Goal: Task Accomplishment & Management: Use online tool/utility

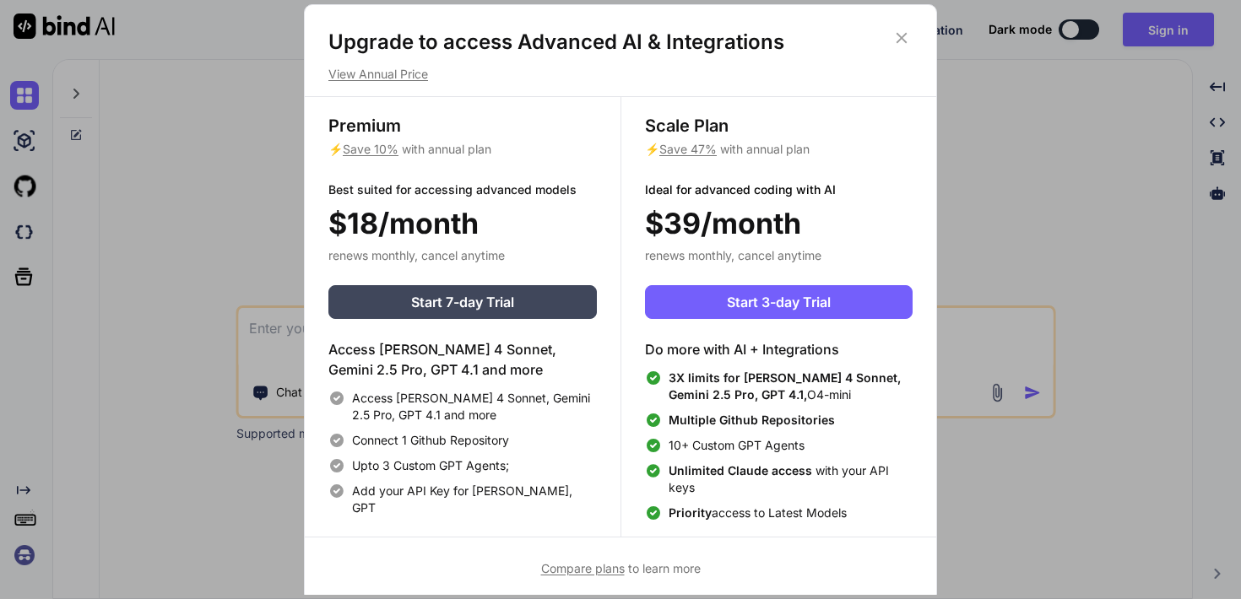
click at [638, 345] on div "Scale Plan ⚡ Save 47% with annual plan Ideal for advanced coding with AI $39/mo…" at bounding box center [778, 317] width 316 height 440
click at [907, 36] on icon at bounding box center [901, 38] width 19 height 19
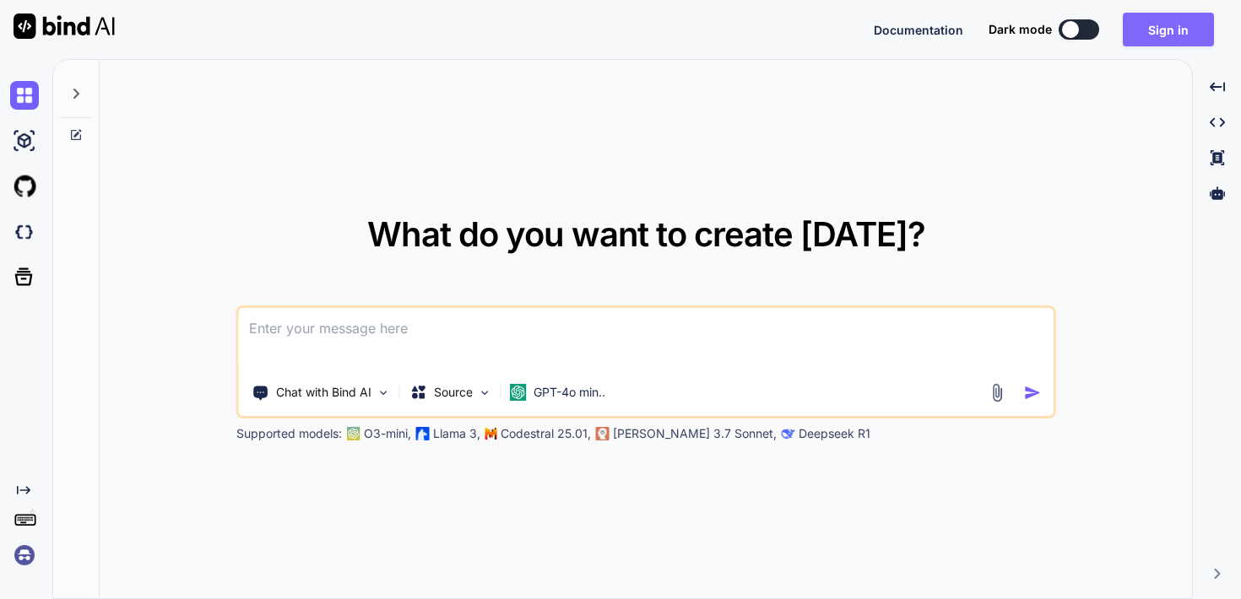
click at [1168, 30] on button "Sign in" at bounding box center [1168, 30] width 91 height 34
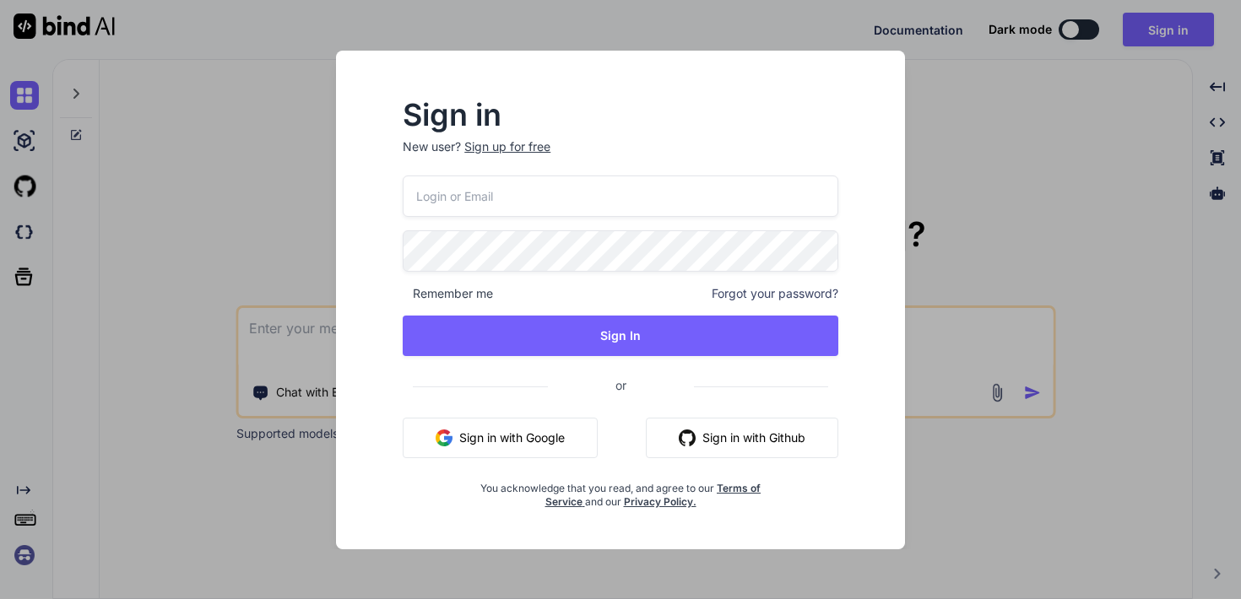
click at [563, 441] on button "Sign in with Google" at bounding box center [500, 438] width 195 height 41
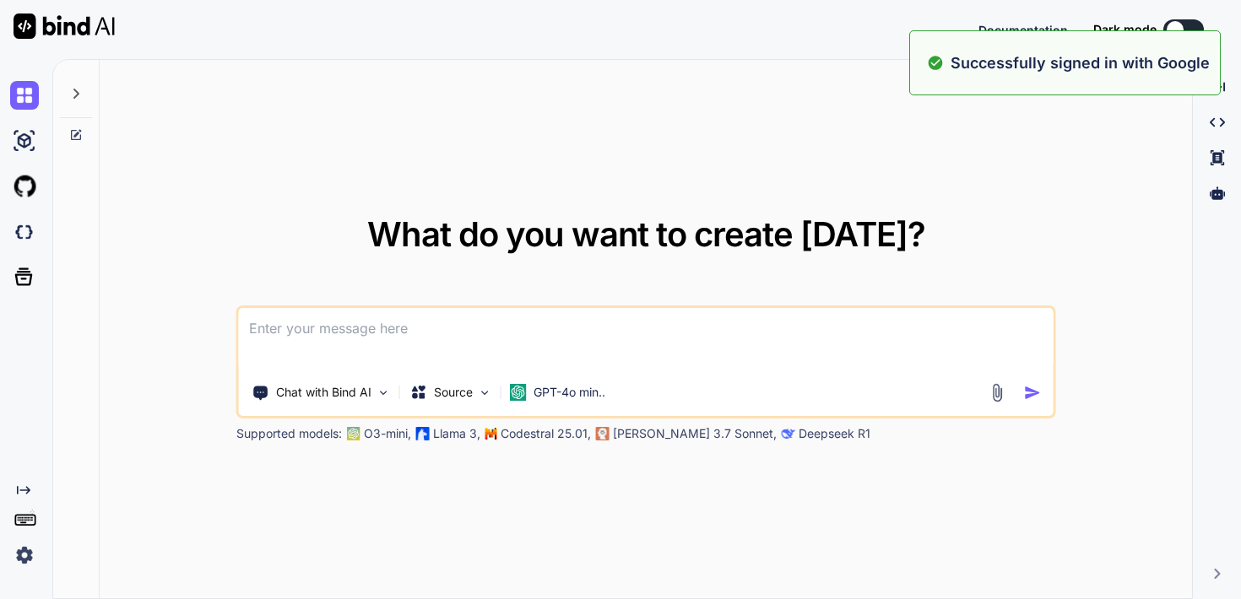
click at [792, 131] on div "What do you want to create [DATE]? Chat with Bind AI Source GPT-4o min.. Suppor…" at bounding box center [646, 330] width 1092 height 540
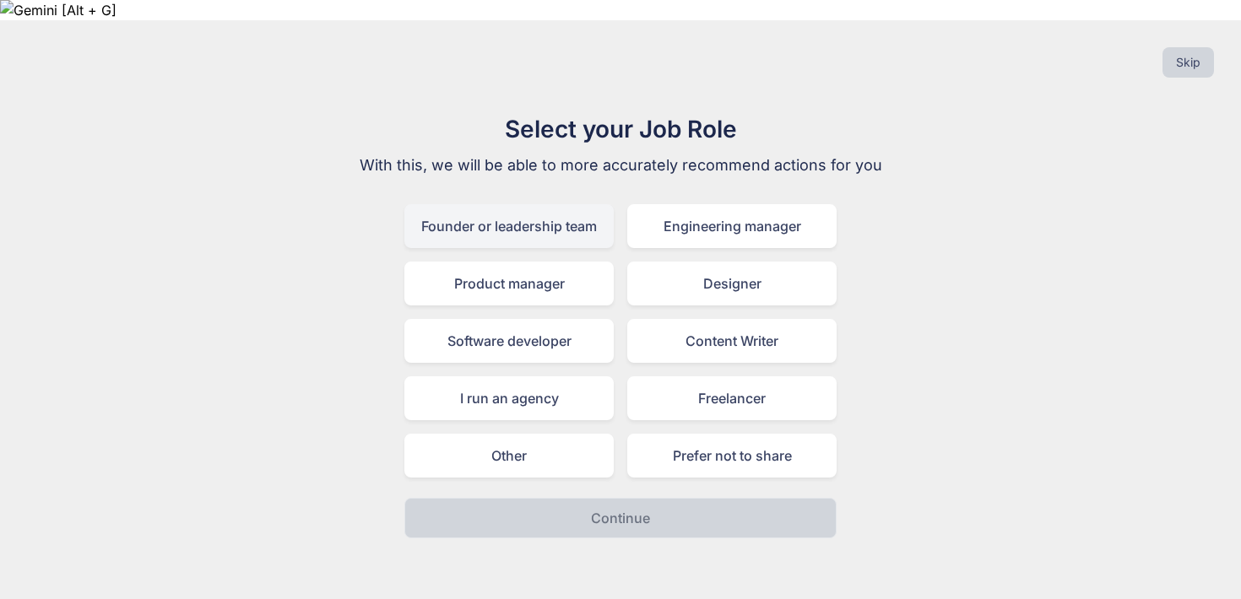
click at [566, 204] on div "Founder or leadership team" at bounding box center [508, 226] width 209 height 44
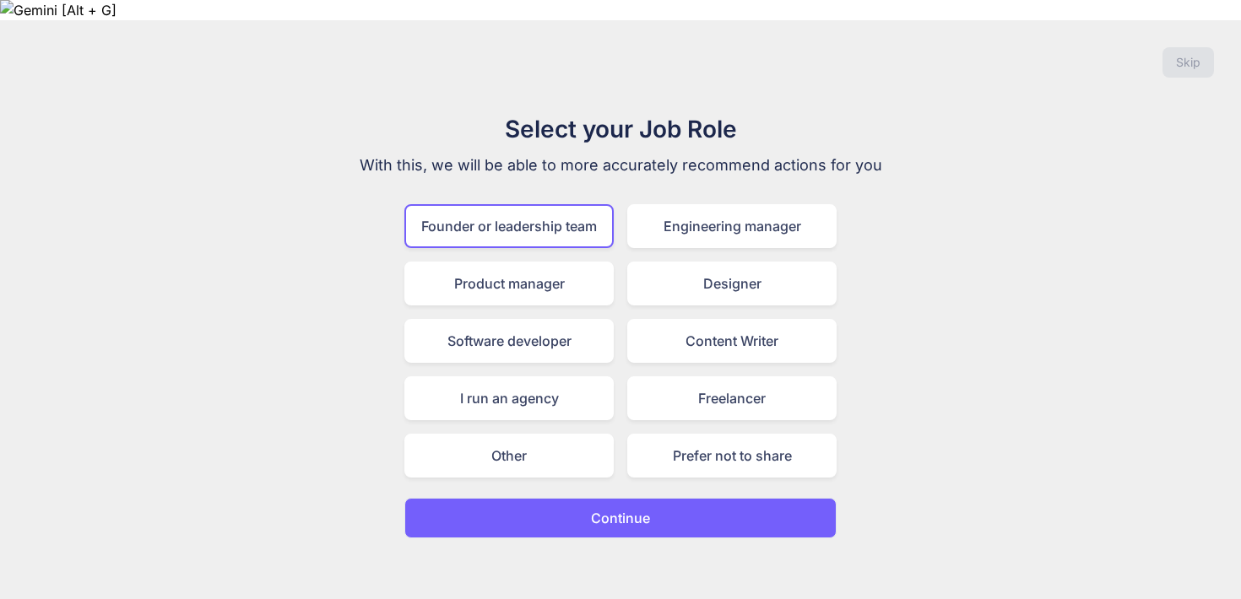
click at [600, 508] on p "Continue" at bounding box center [620, 518] width 59 height 20
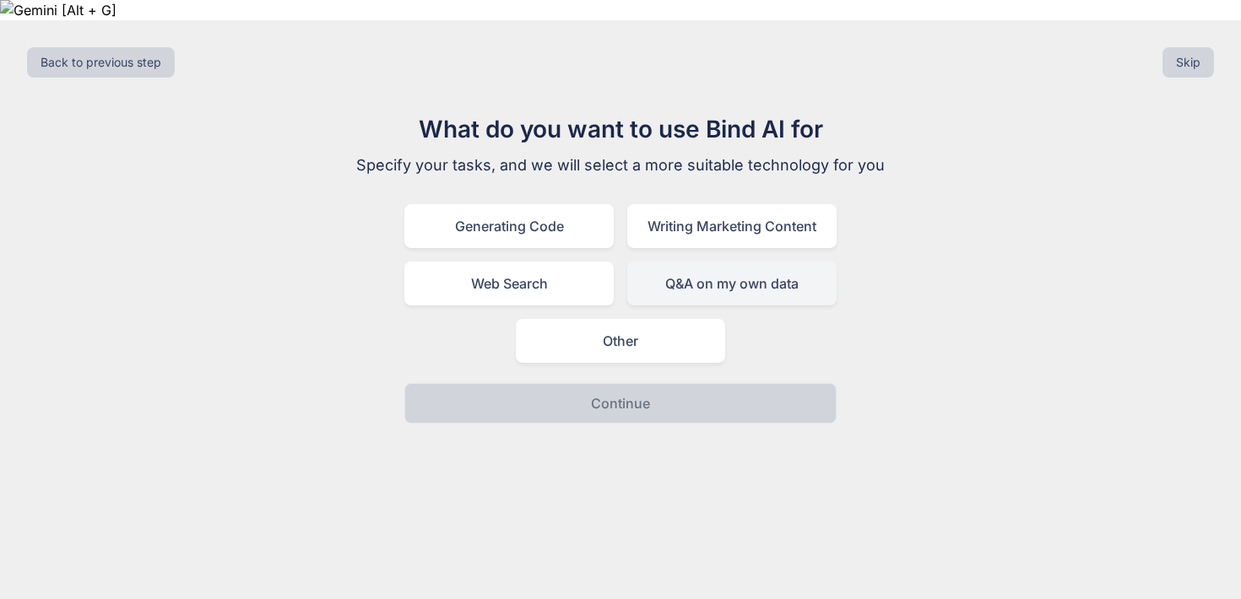
click at [665, 262] on div "Q&A on my own data" at bounding box center [731, 284] width 209 height 44
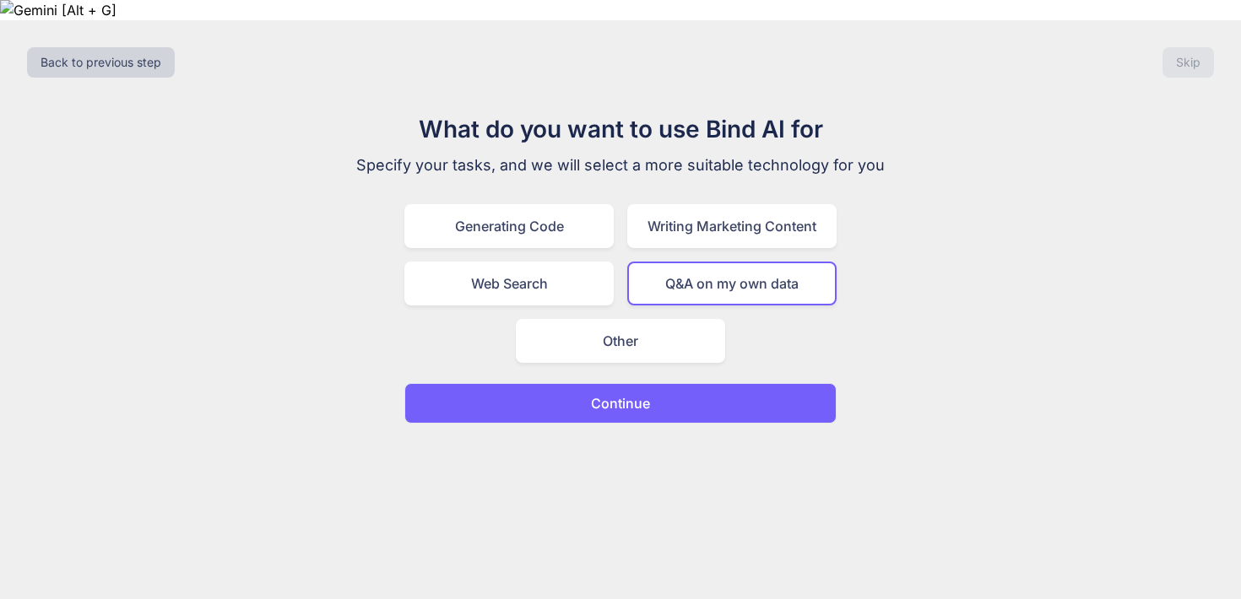
click at [642, 393] on p "Continue" at bounding box center [620, 403] width 59 height 20
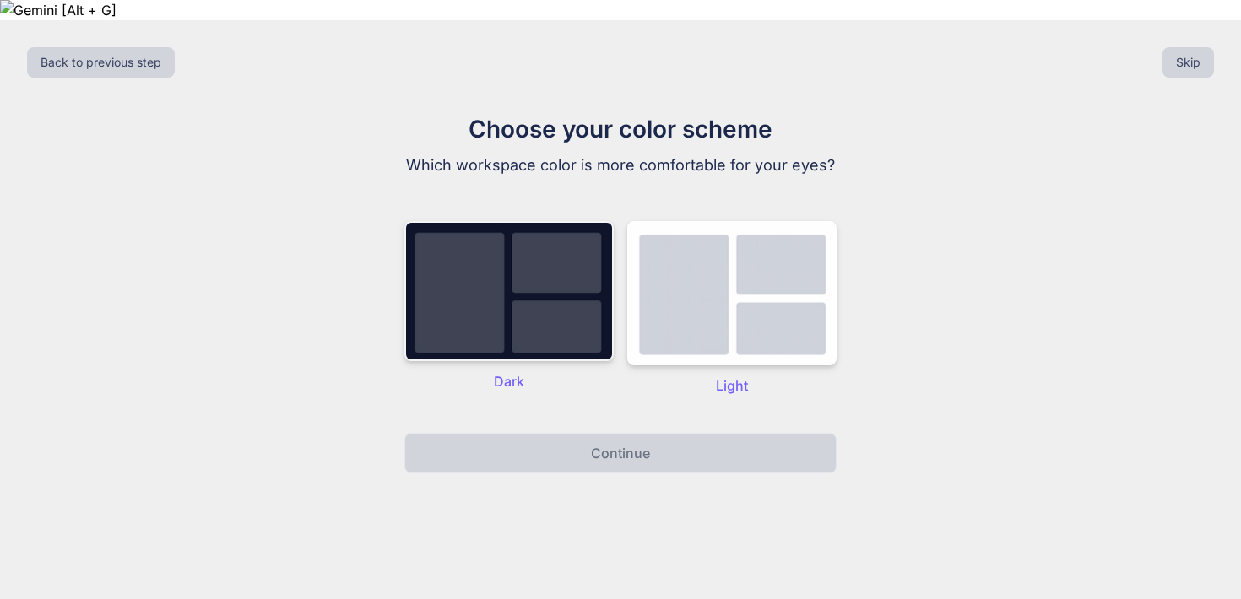
click at [561, 299] on img at bounding box center [508, 291] width 209 height 140
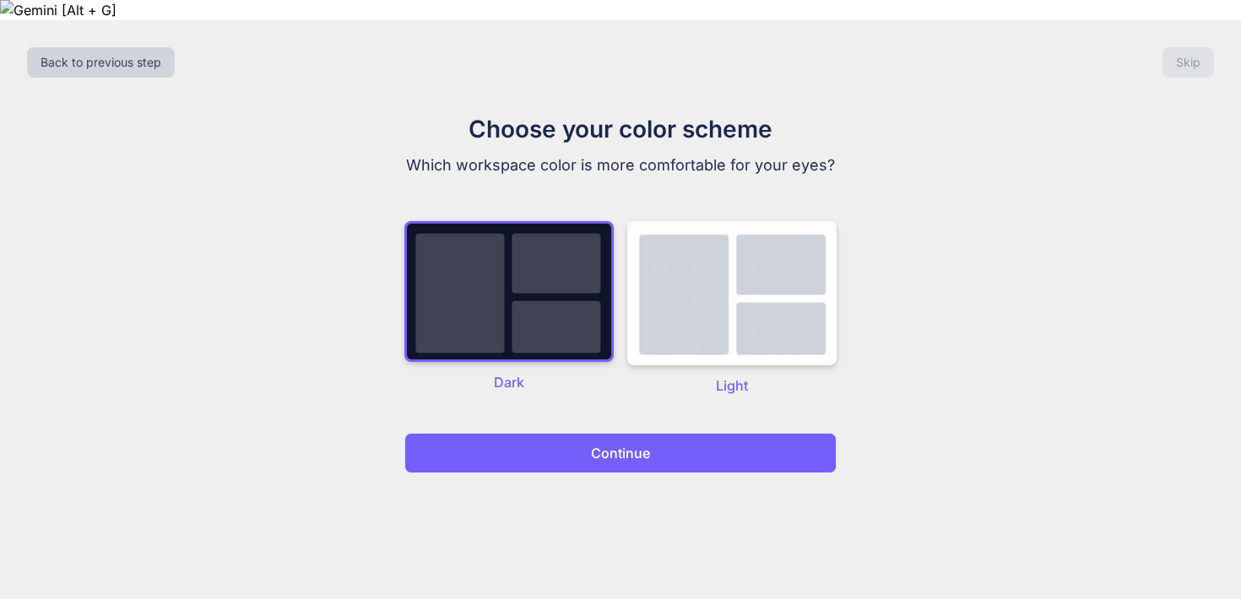
click at [613, 443] on p "Continue" at bounding box center [620, 453] width 59 height 20
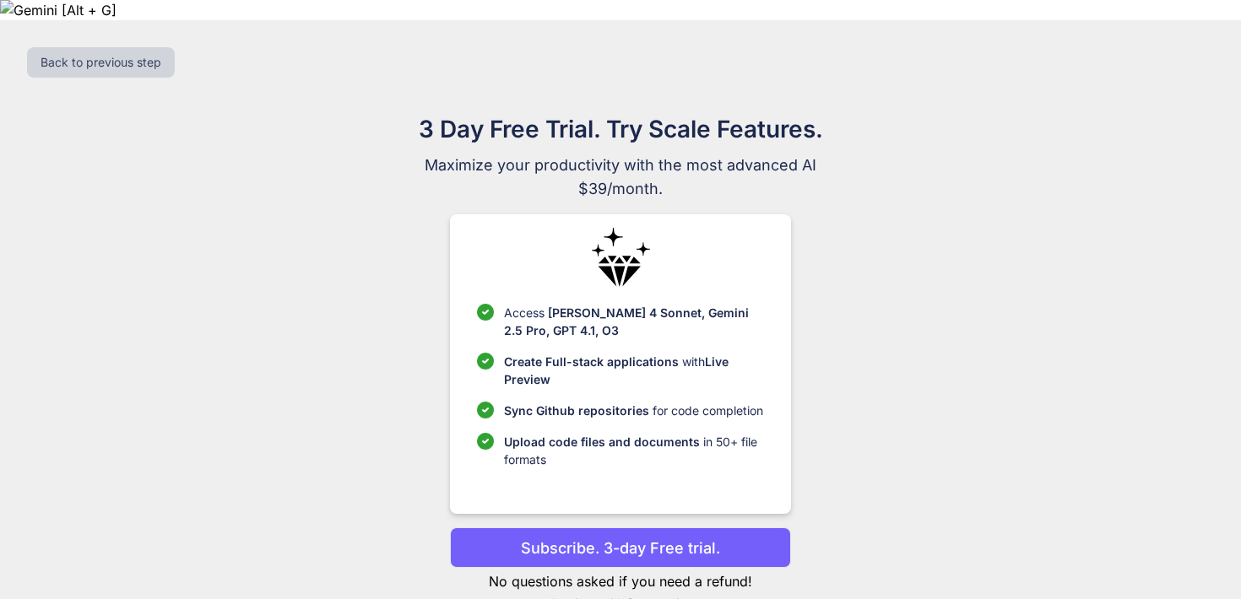
scroll to position [19, 0]
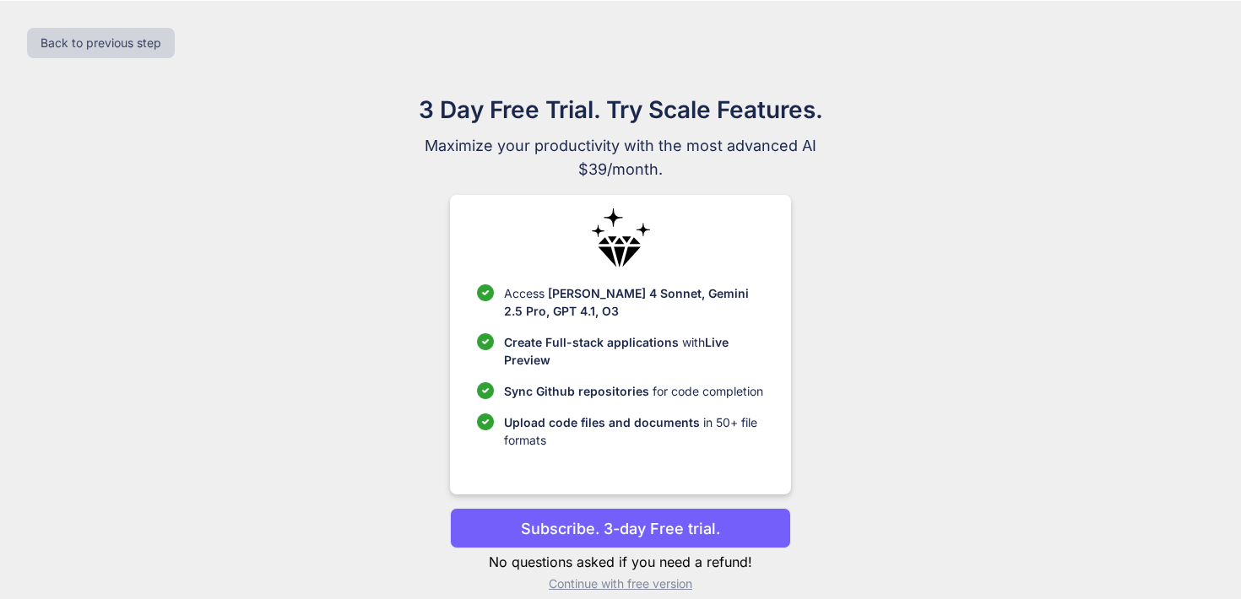
click at [619, 517] on p "Subscribe. 3-day Free trial." at bounding box center [620, 528] width 199 height 23
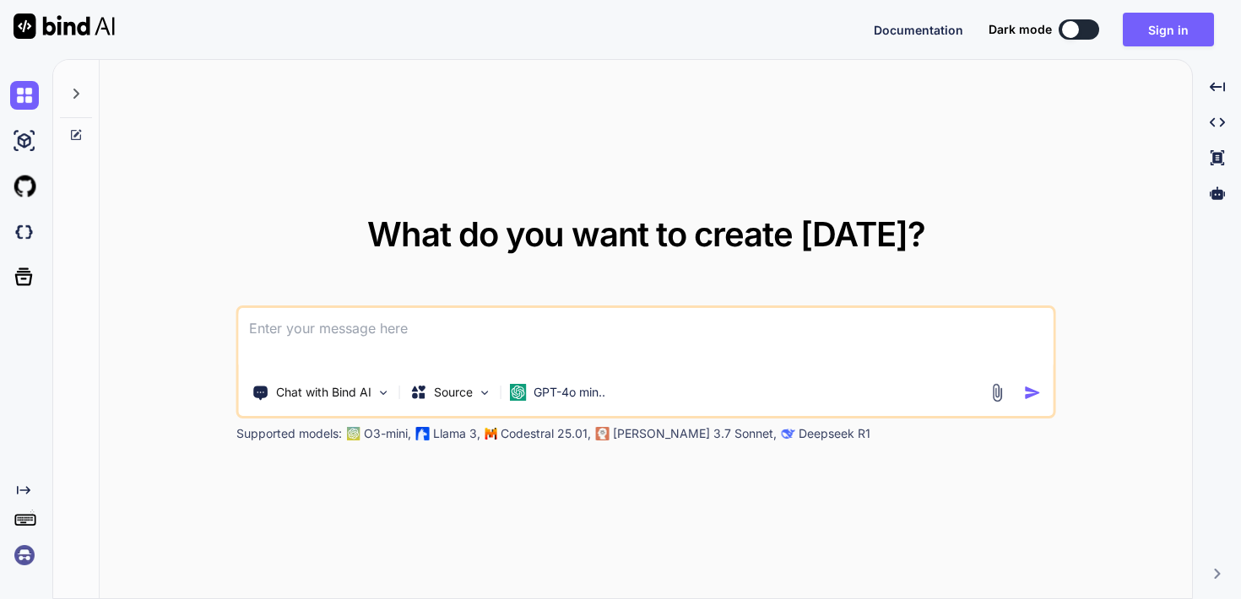
click at [651, 204] on div "What do you want to create today? Chat with Bind AI Source GPT-4o min.. Support…" at bounding box center [646, 330] width 1092 height 540
click at [639, 248] on span "What do you want to create [DATE]?" at bounding box center [646, 234] width 558 height 41
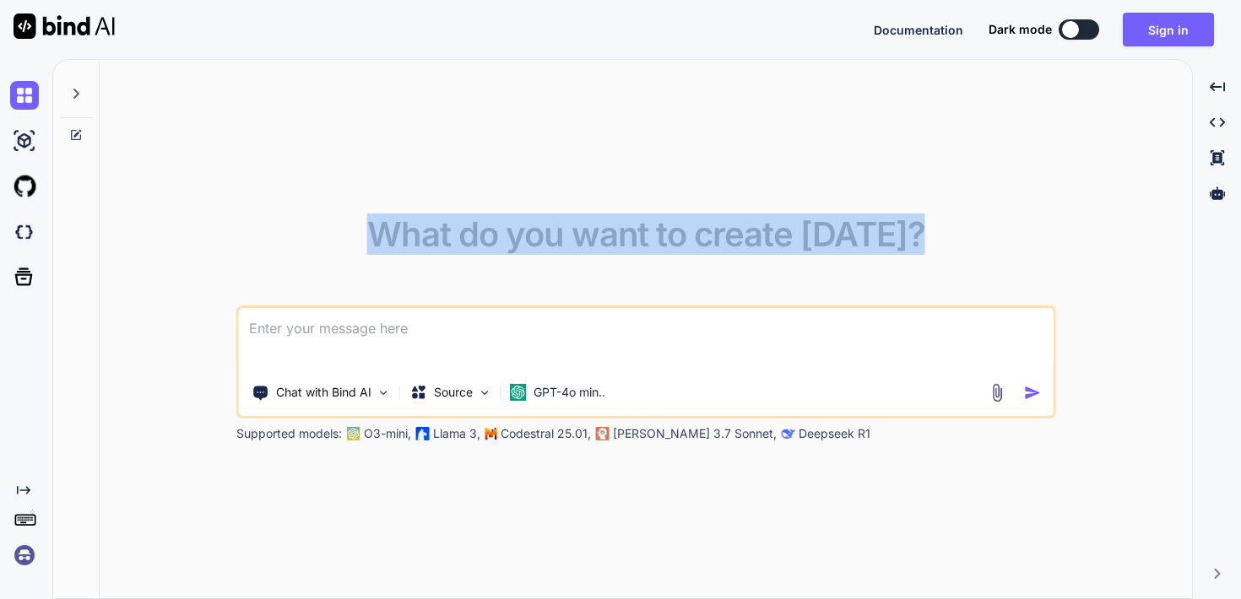
click at [657, 270] on div "What do you want to create [DATE]?" at bounding box center [646, 248] width 558 height 61
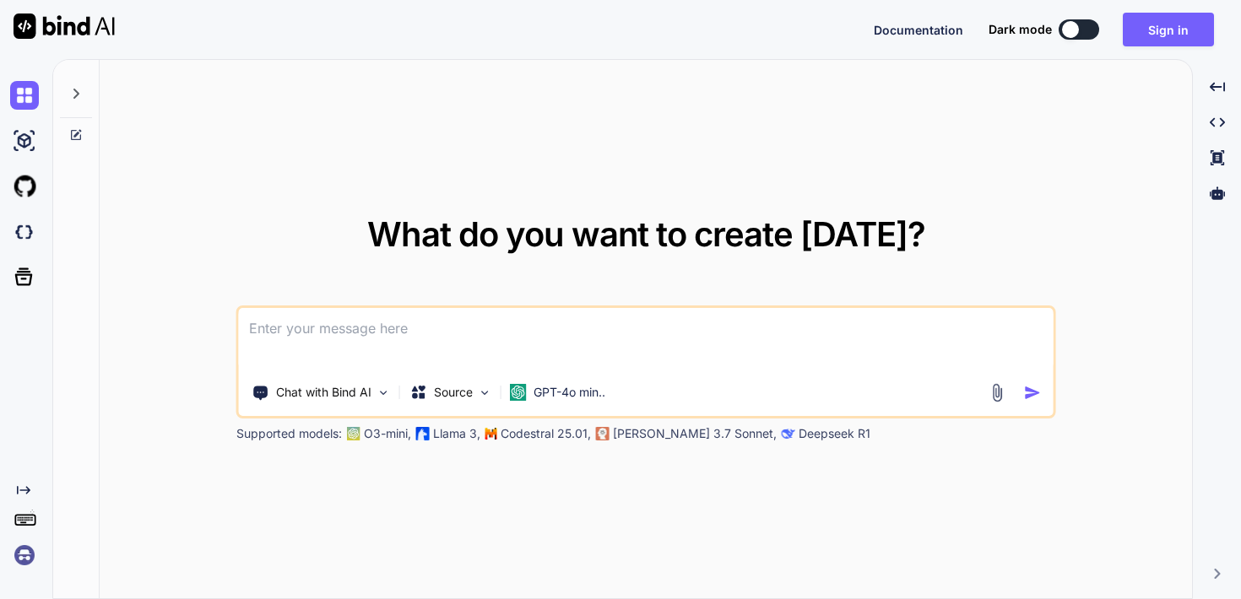
click at [603, 223] on span "What do you want to create [DATE]?" at bounding box center [646, 234] width 558 height 41
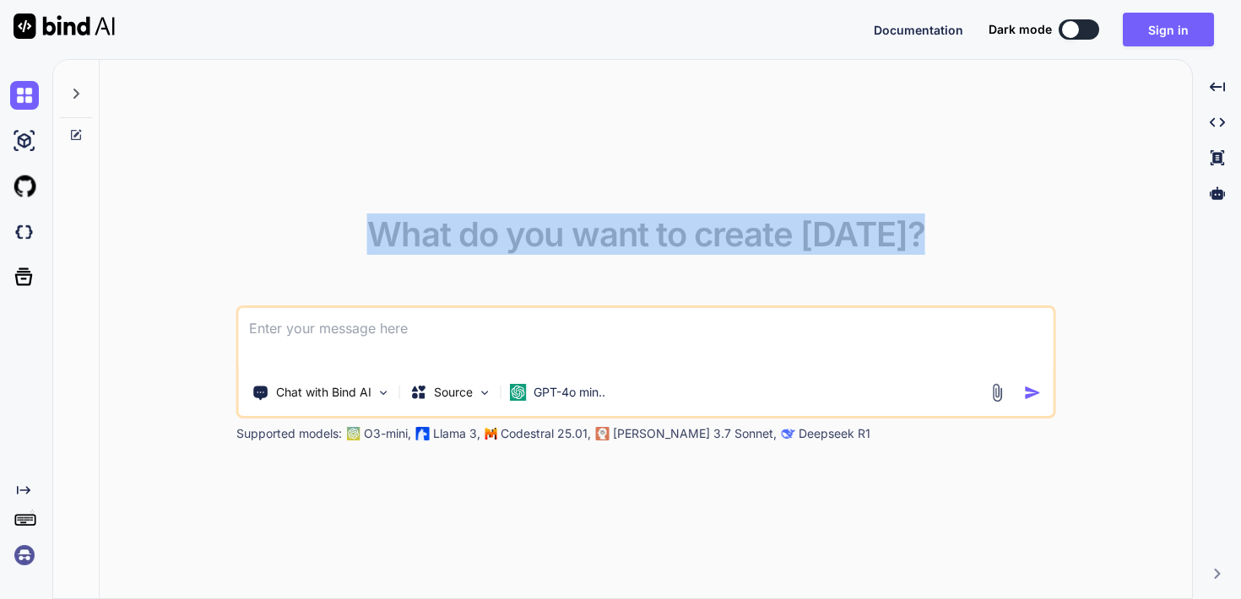
click at [615, 186] on div "What do you want to create [DATE]? Chat with Bind AI Source GPT-4o min.. Suppor…" at bounding box center [646, 330] width 1092 height 540
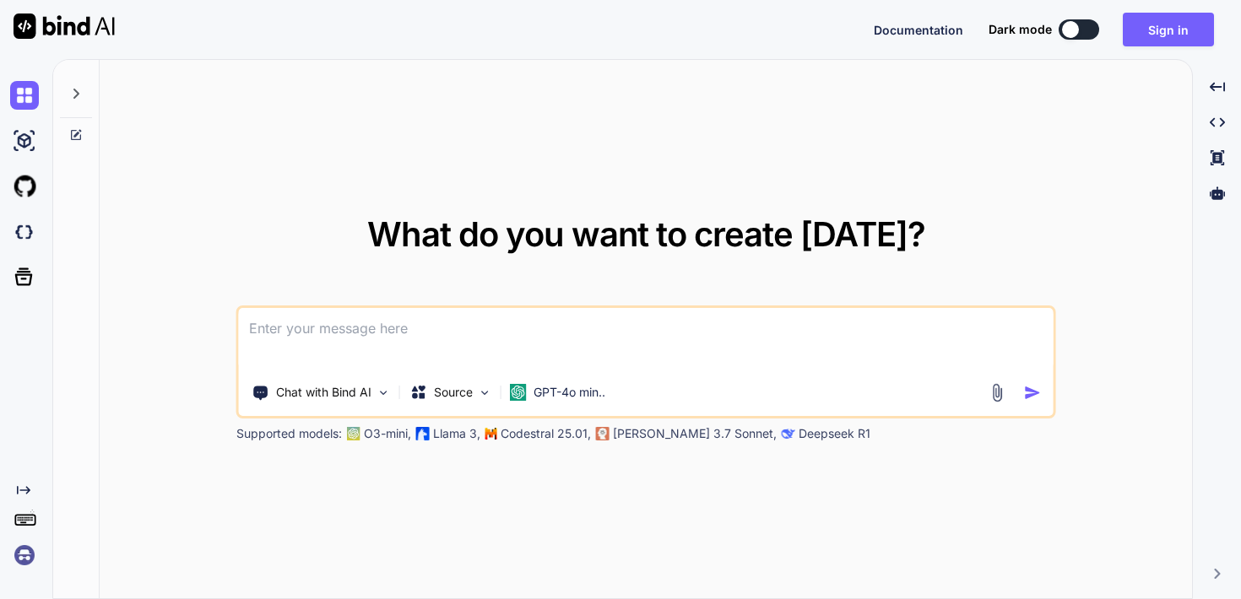
click at [457, 70] on div "What do you want to create [DATE]? Chat with Bind AI Source GPT-4o min.. Suppor…" at bounding box center [646, 330] width 1092 height 540
click at [630, 339] on textarea at bounding box center [646, 339] width 815 height 62
click at [469, 393] on p "Source" at bounding box center [453, 392] width 39 height 17
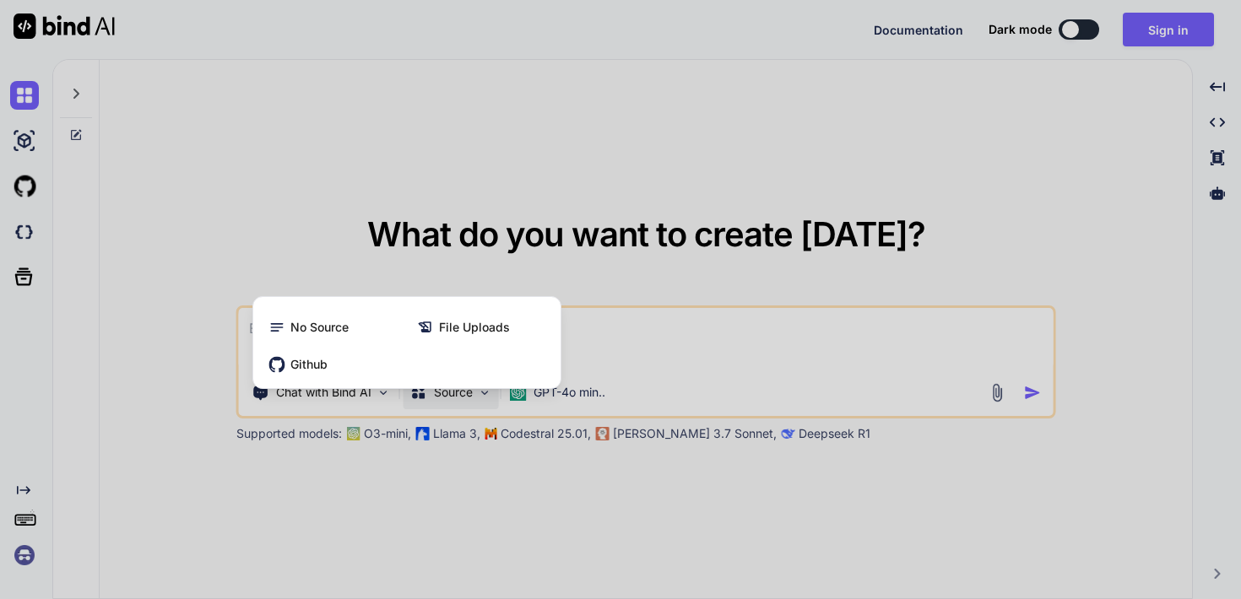
click at [469, 393] on div at bounding box center [620, 299] width 1241 height 599
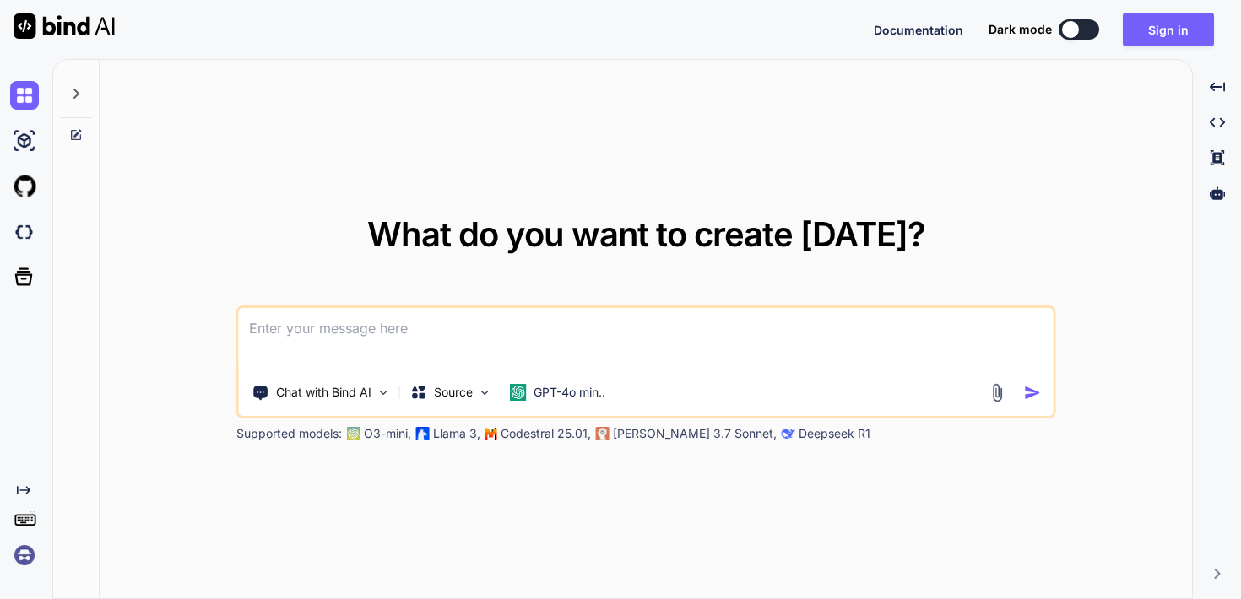
click at [636, 435] on p "[PERSON_NAME] 3.7 Sonnet," at bounding box center [695, 433] width 164 height 17
click at [560, 439] on p "Codestral 25.01," at bounding box center [546, 433] width 90 height 17
click at [387, 391] on img at bounding box center [384, 393] width 14 height 14
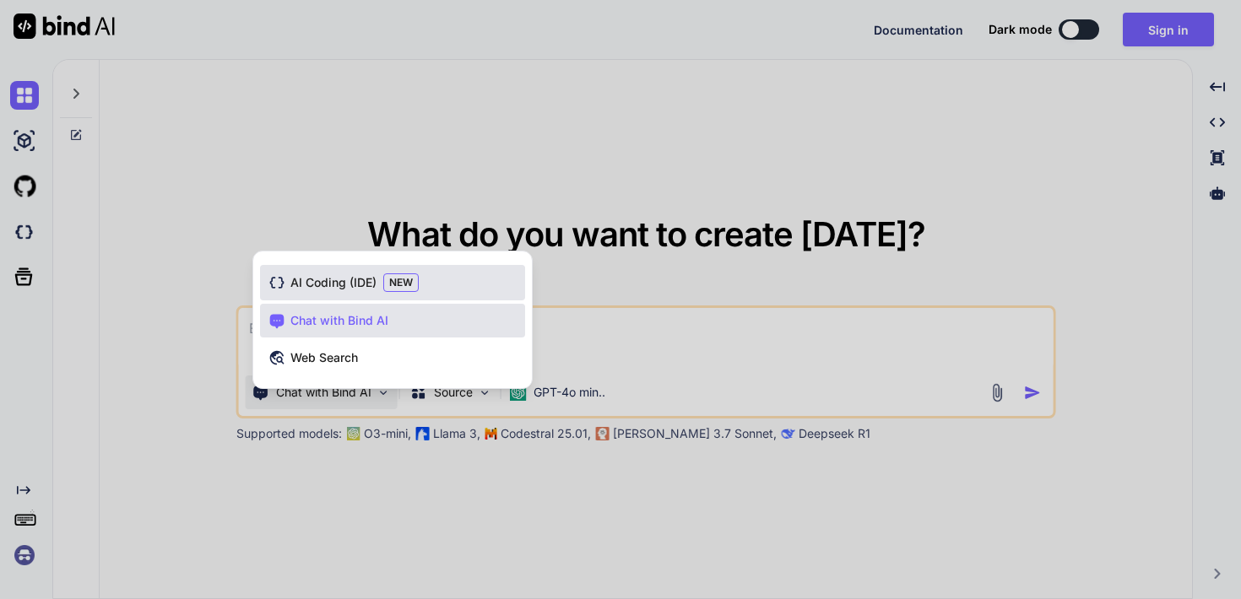
click at [349, 268] on div "AI Coding (IDE) NEW" at bounding box center [392, 282] width 265 height 35
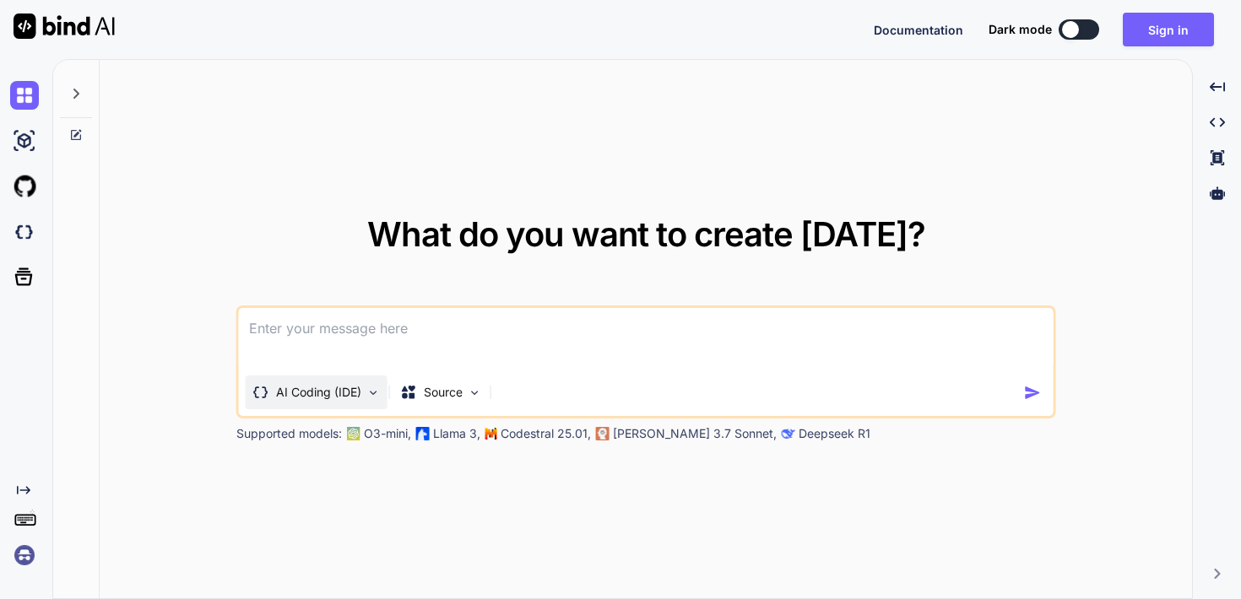
click at [355, 387] on p "AI Coding (IDE)" at bounding box center [318, 392] width 85 height 17
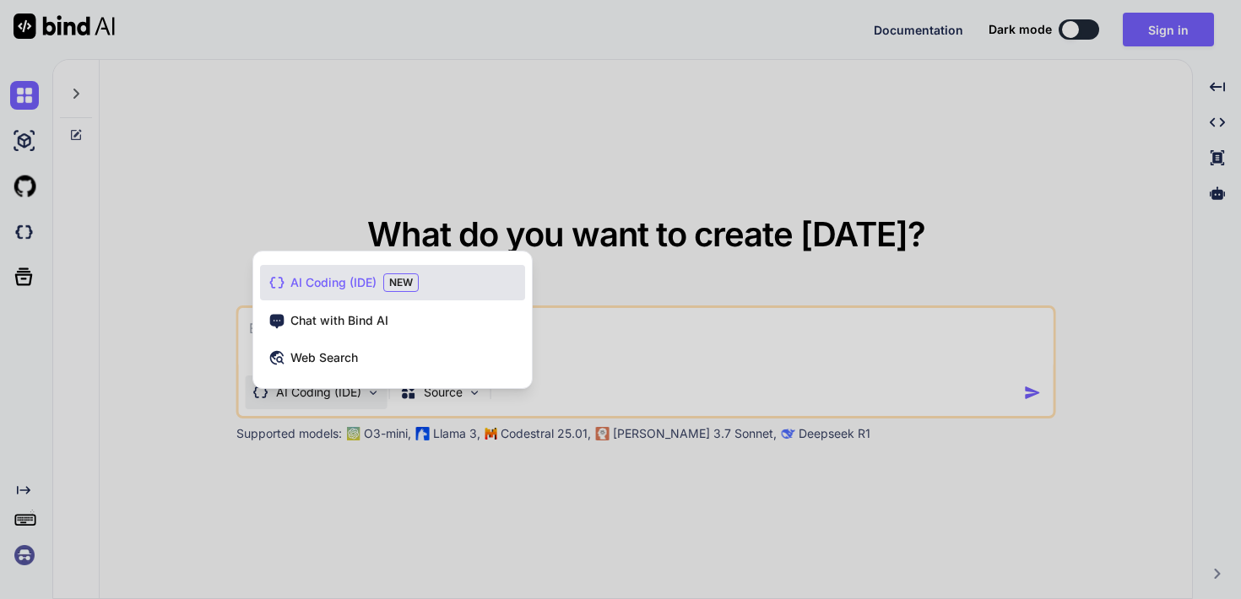
click at [404, 277] on span "NEW" at bounding box center [400, 283] width 35 height 19
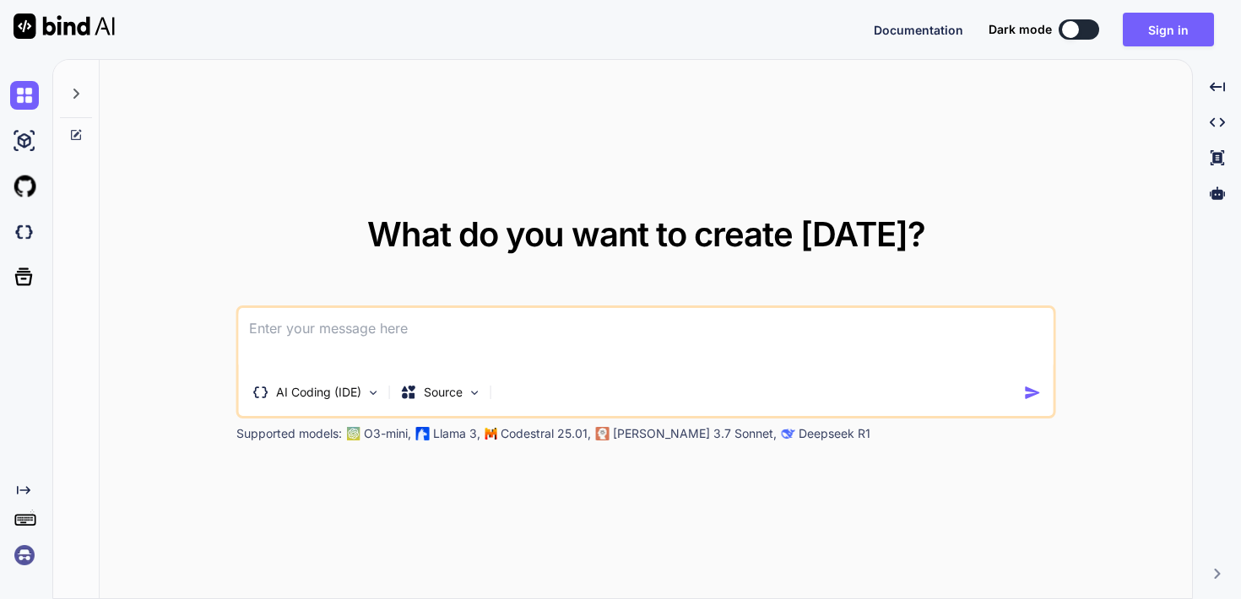
click at [420, 335] on textarea at bounding box center [646, 339] width 815 height 62
click at [698, 324] on textarea at bounding box center [646, 339] width 815 height 62
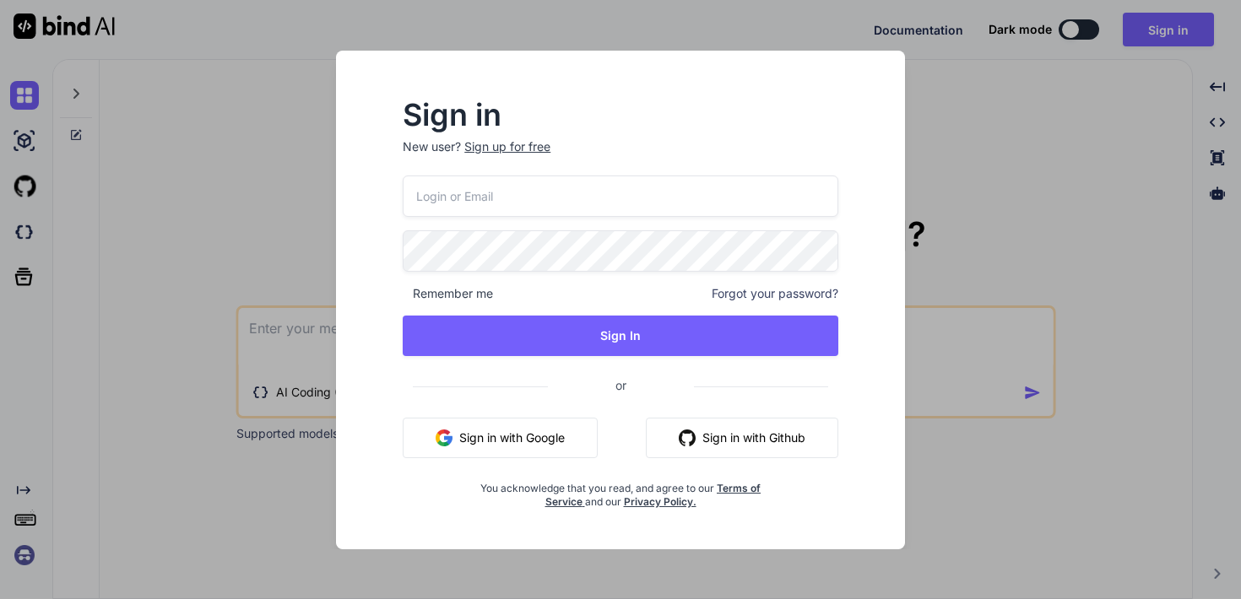
click at [567, 421] on button "Sign in with Google" at bounding box center [500, 438] width 195 height 41
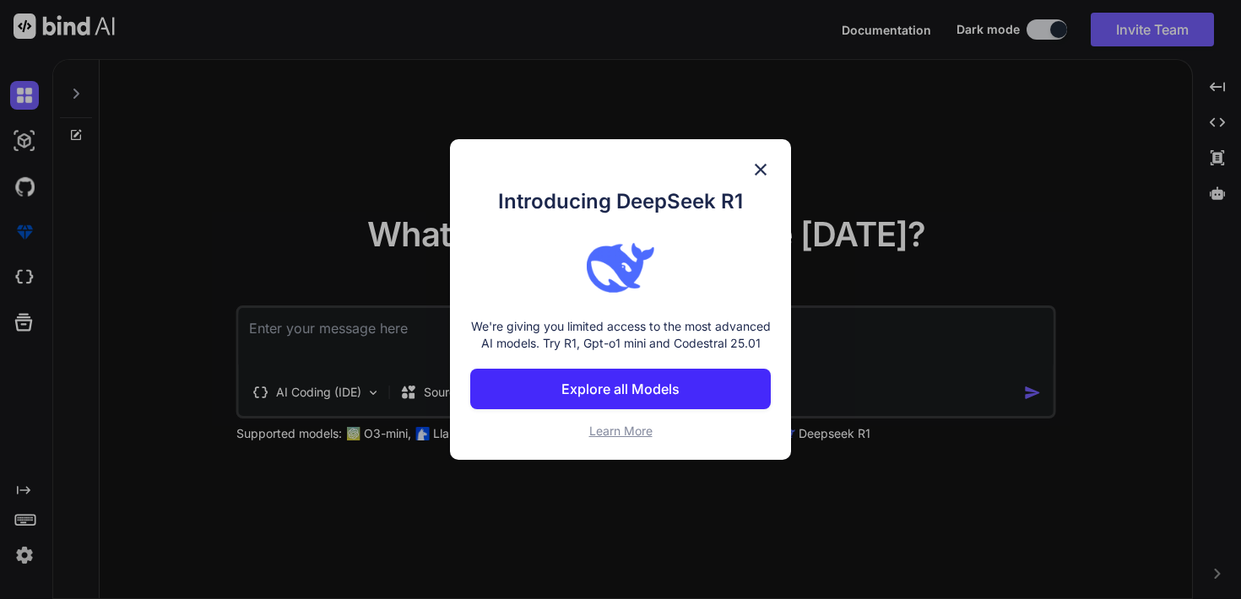
click at [756, 160] on img at bounding box center [760, 170] width 20 height 20
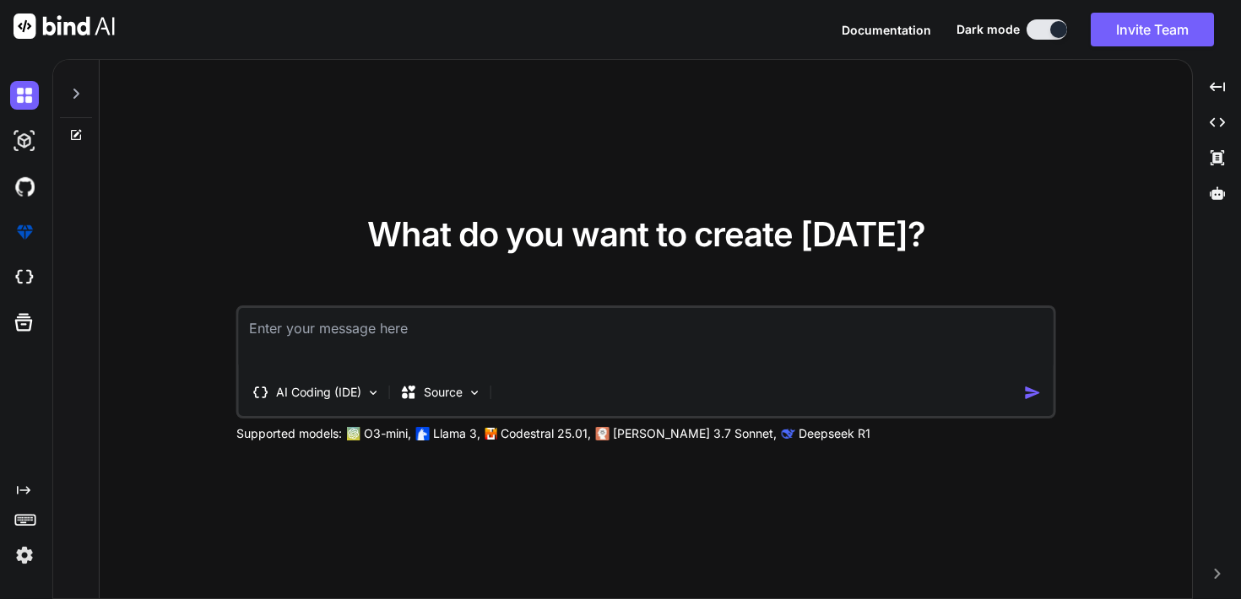
click at [521, 357] on textarea at bounding box center [646, 339] width 815 height 62
paste textarea "avantio"
type textarea "build plugin for my wordpress website to retrive all my unites from avantio aut…"
click at [1045, 393] on button "button" at bounding box center [1036, 393] width 24 height 18
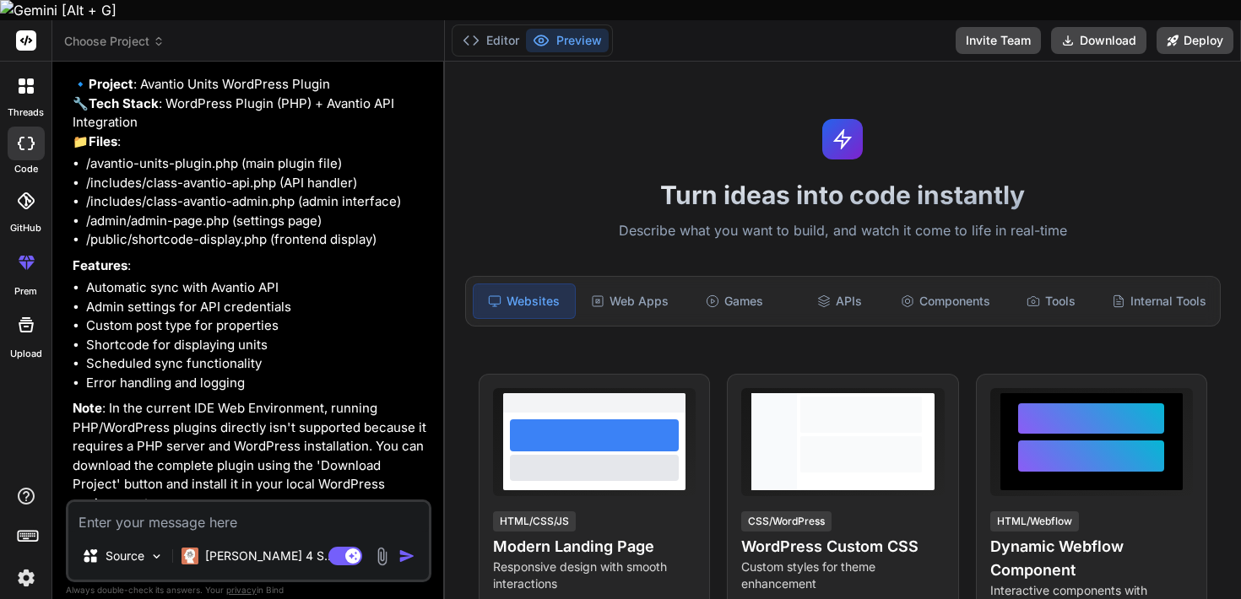
scroll to position [198, 0]
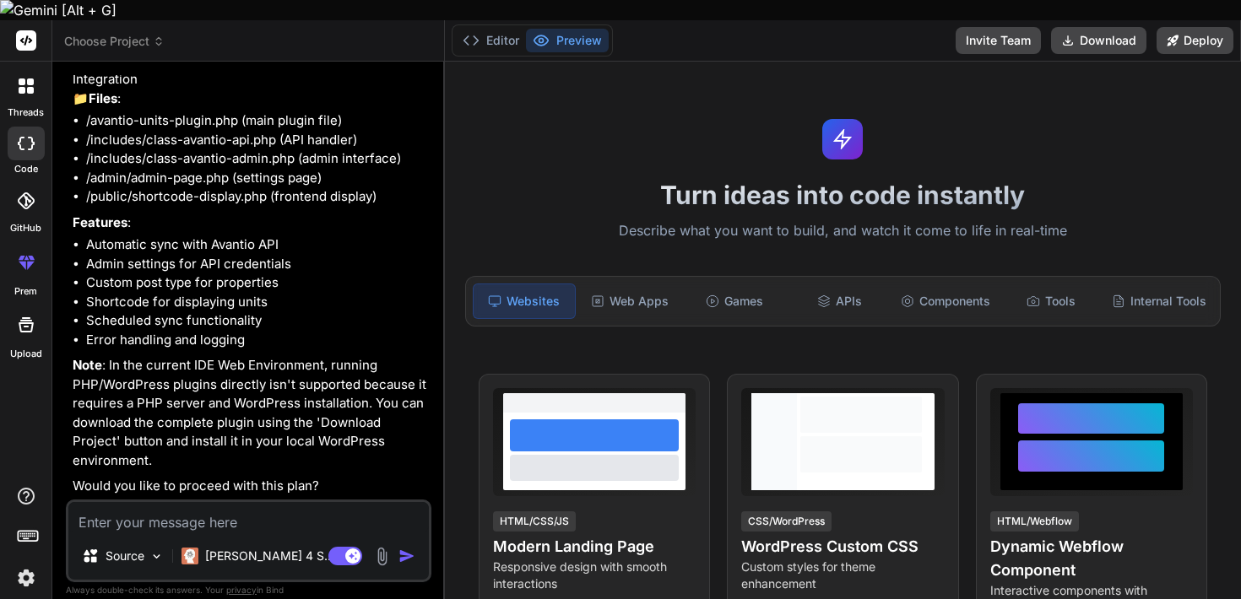
type textarea "x"
type textarea "y"
type textarea "x"
type textarea "ye"
type textarea "x"
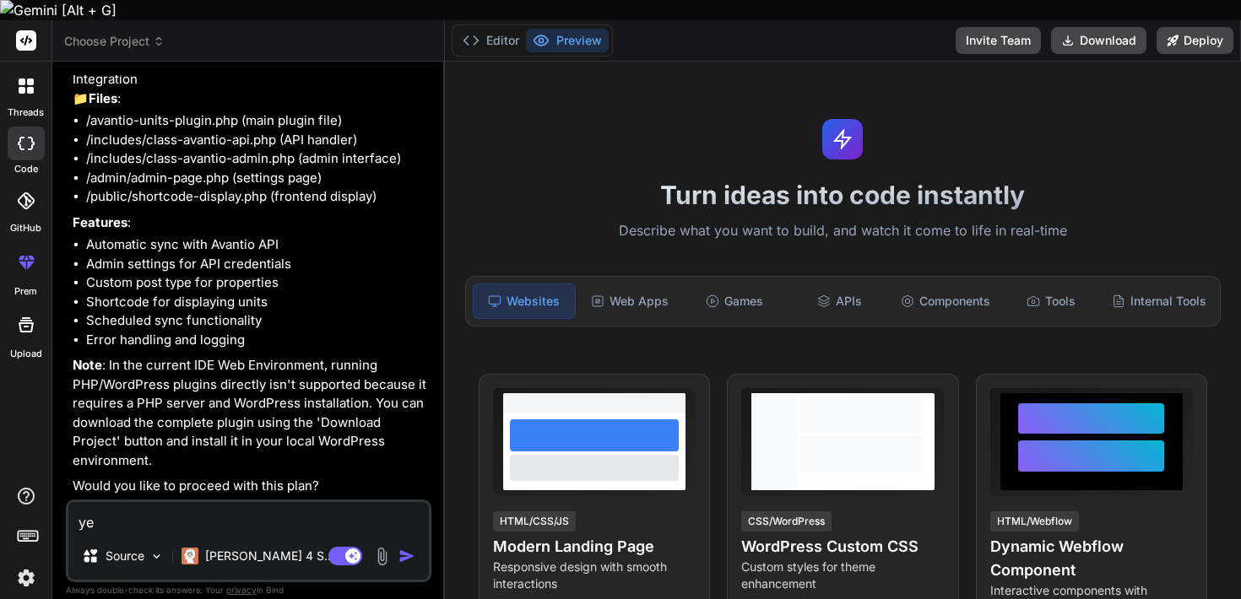
type textarea "yes"
type textarea "x"
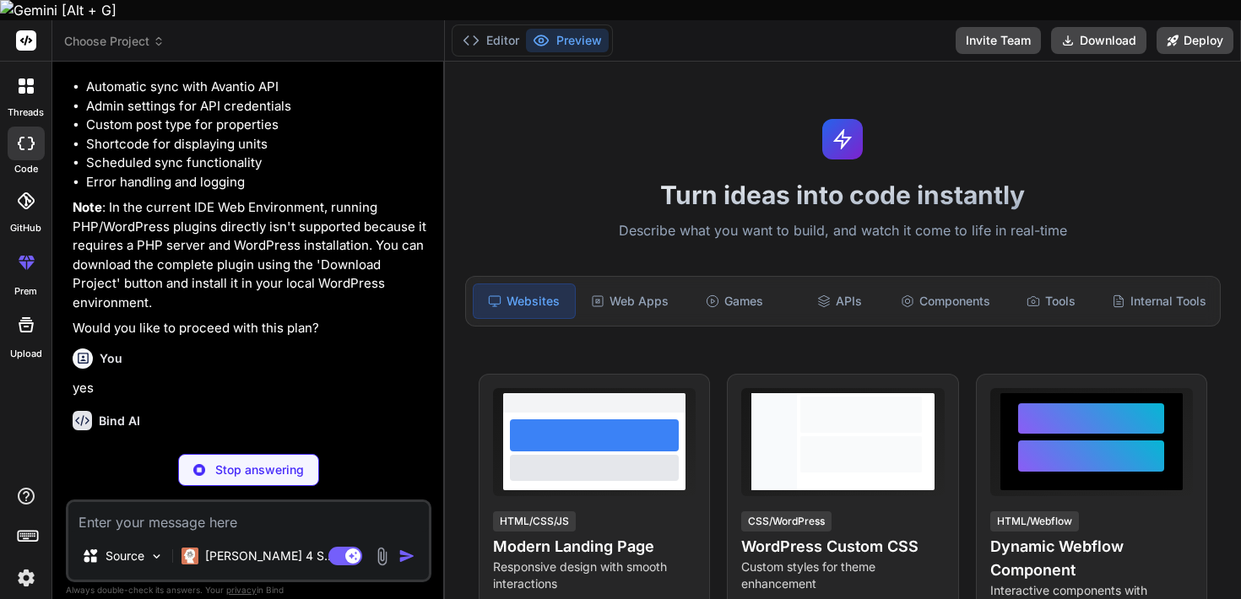
scroll to position [374, 0]
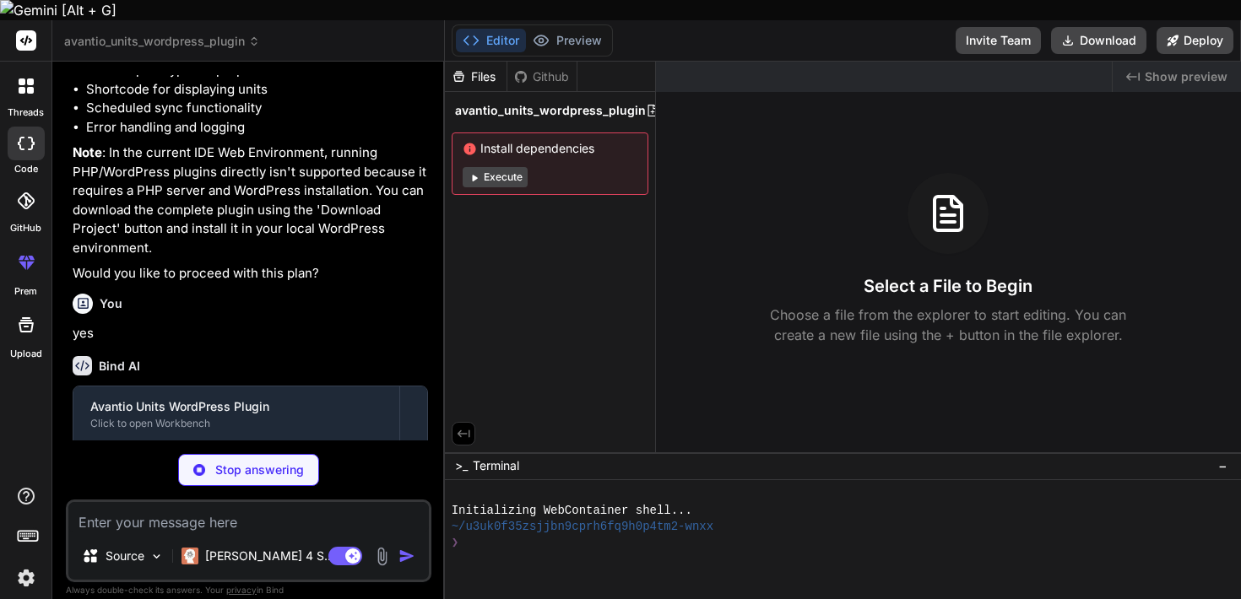
click at [504, 167] on button "Execute" at bounding box center [495, 177] width 65 height 20
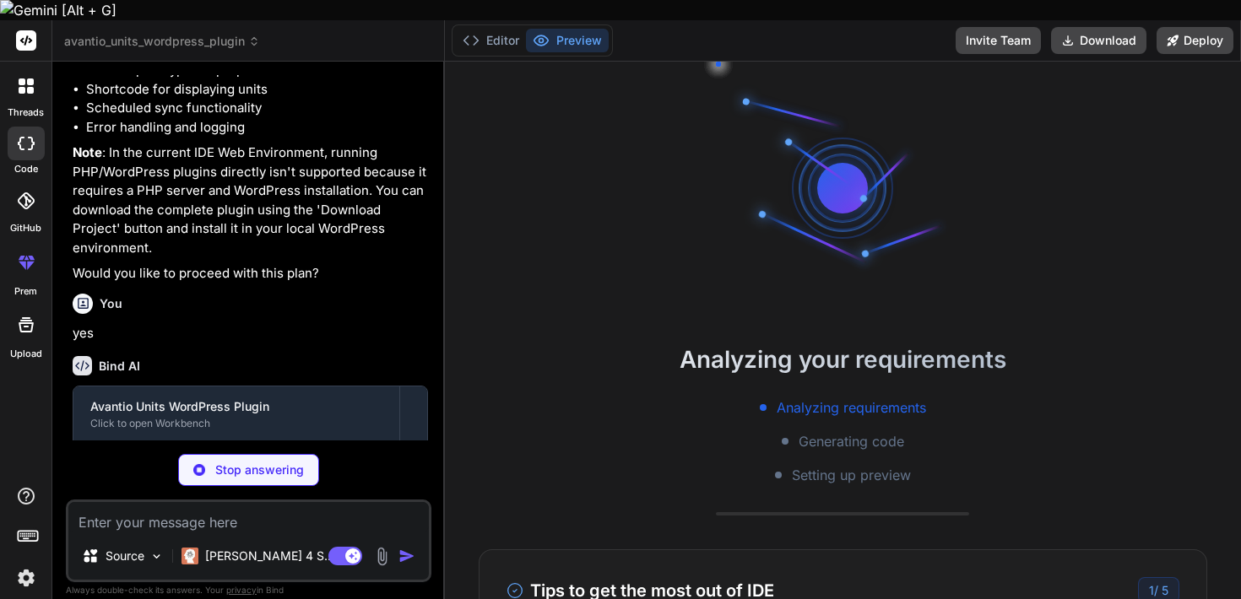
scroll to position [192, 0]
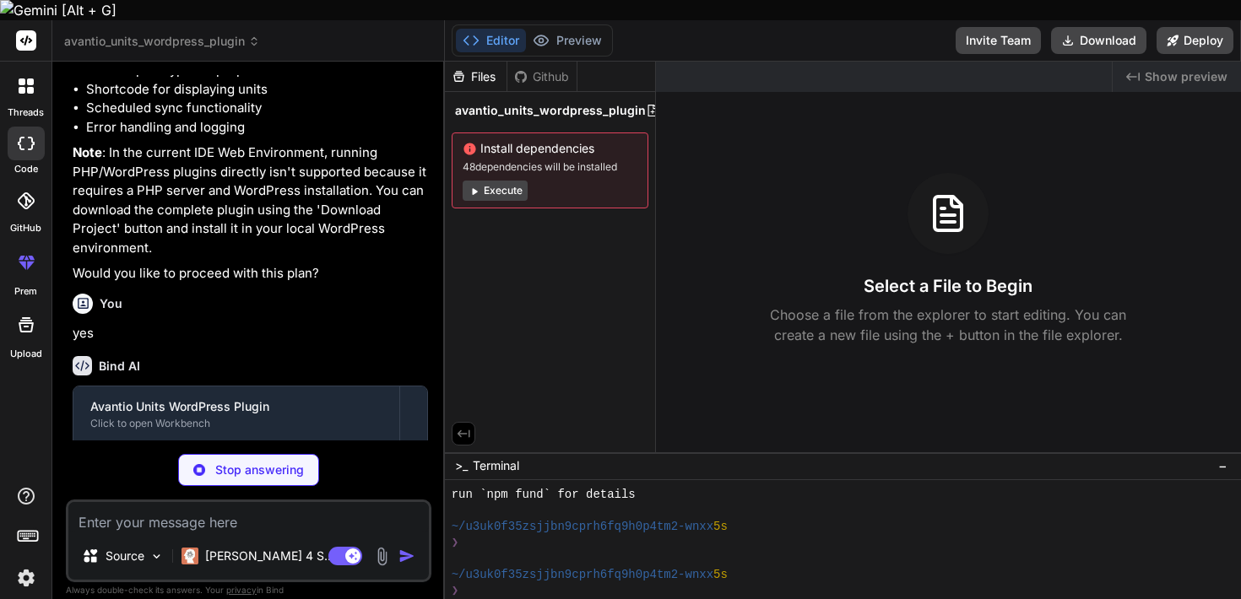
click at [490, 181] on button "Execute" at bounding box center [495, 191] width 65 height 20
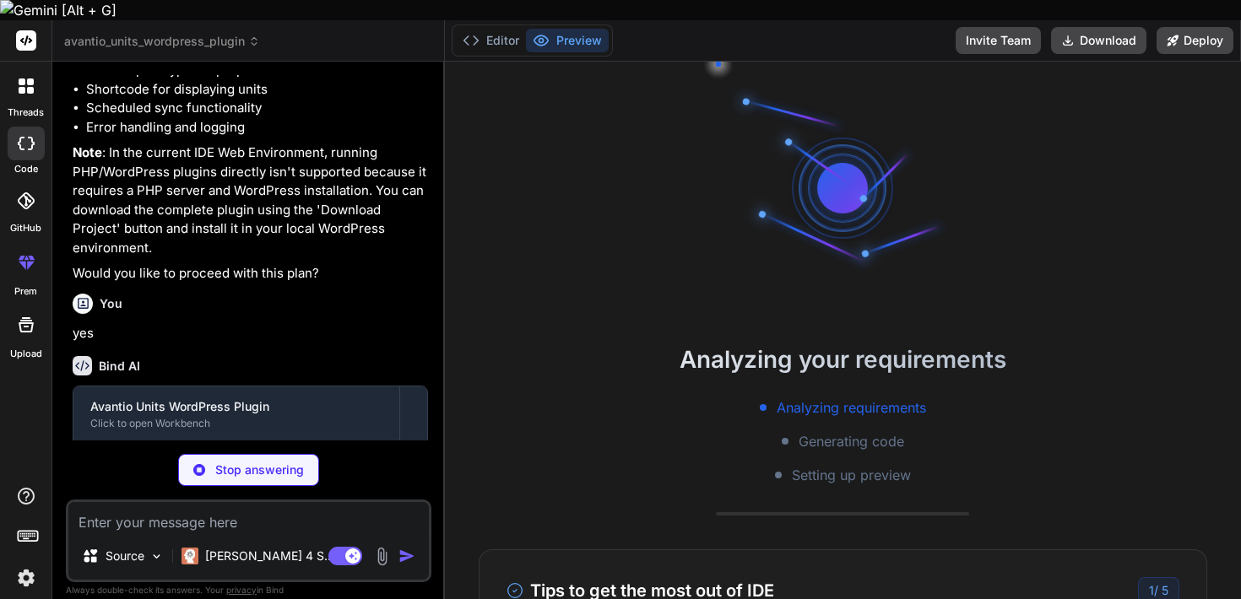
scroll to position [432, 0]
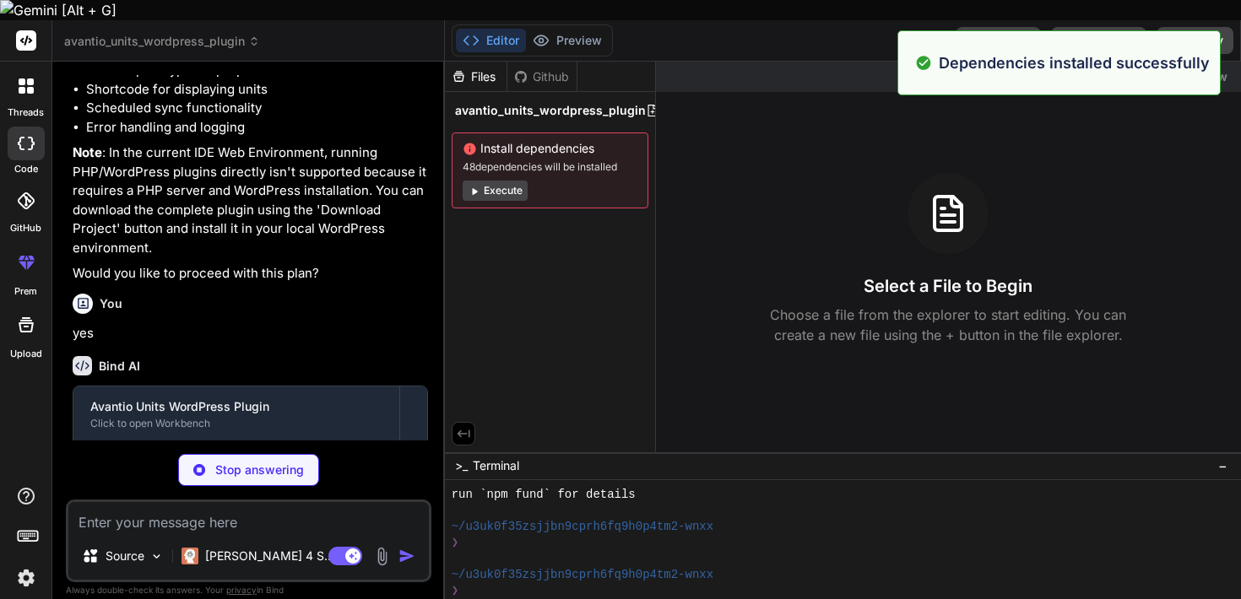
click at [501, 181] on button "Execute" at bounding box center [495, 191] width 65 height 20
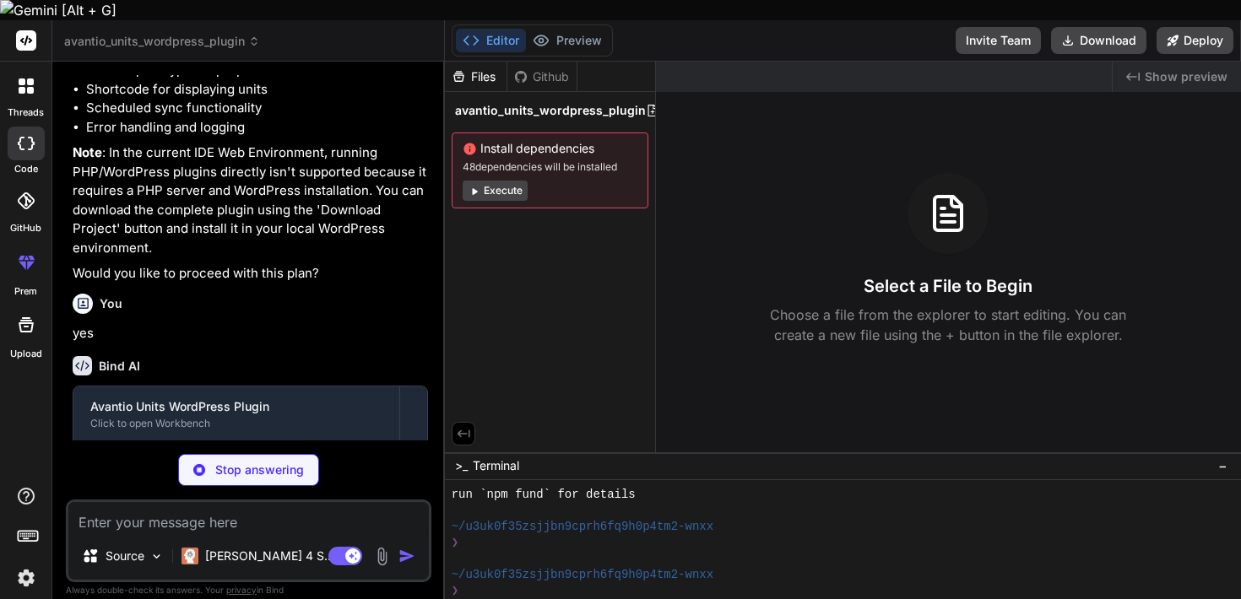
click at [501, 181] on button "Execute" at bounding box center [495, 191] width 65 height 20
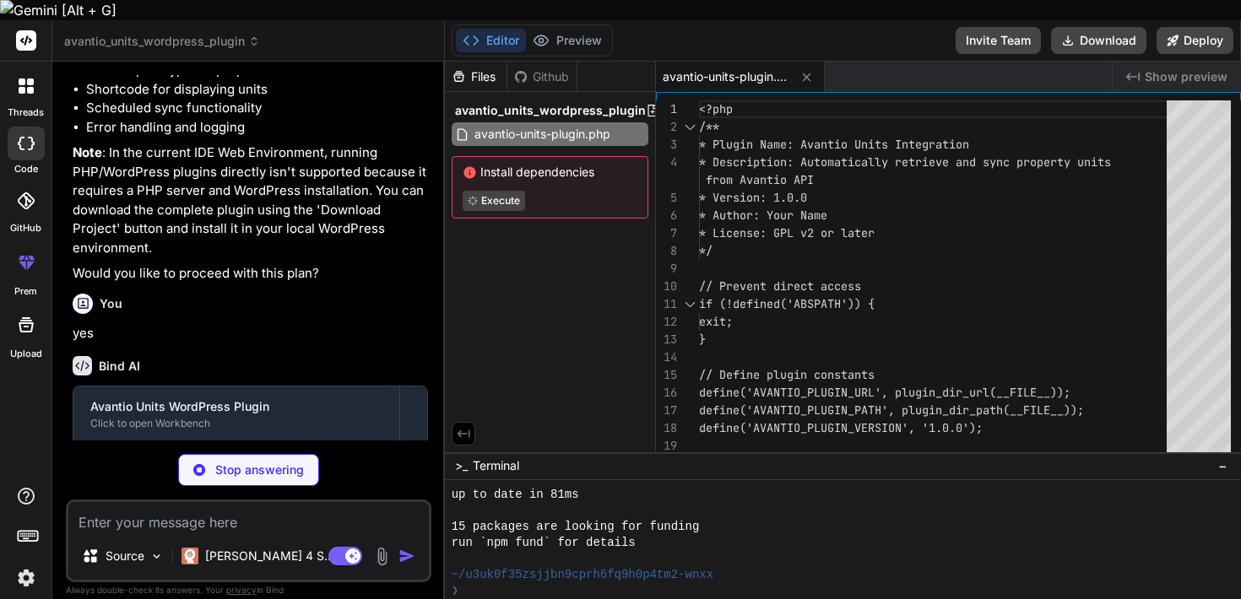
scroll to position [1395, 0]
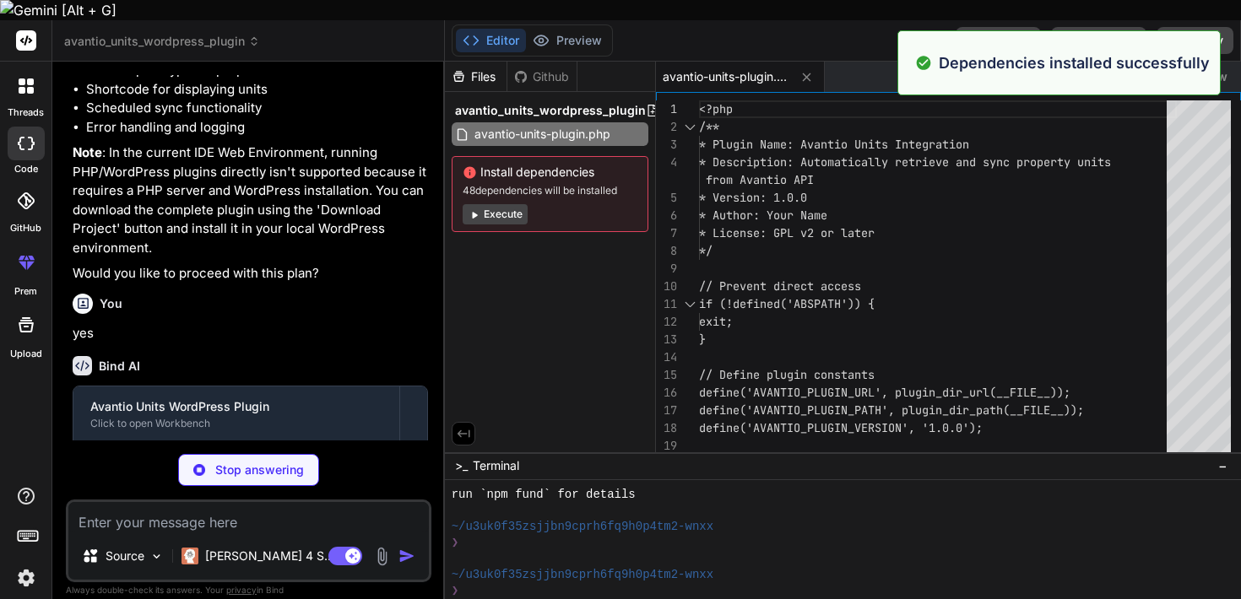
click at [506, 204] on button "Execute" at bounding box center [495, 214] width 65 height 20
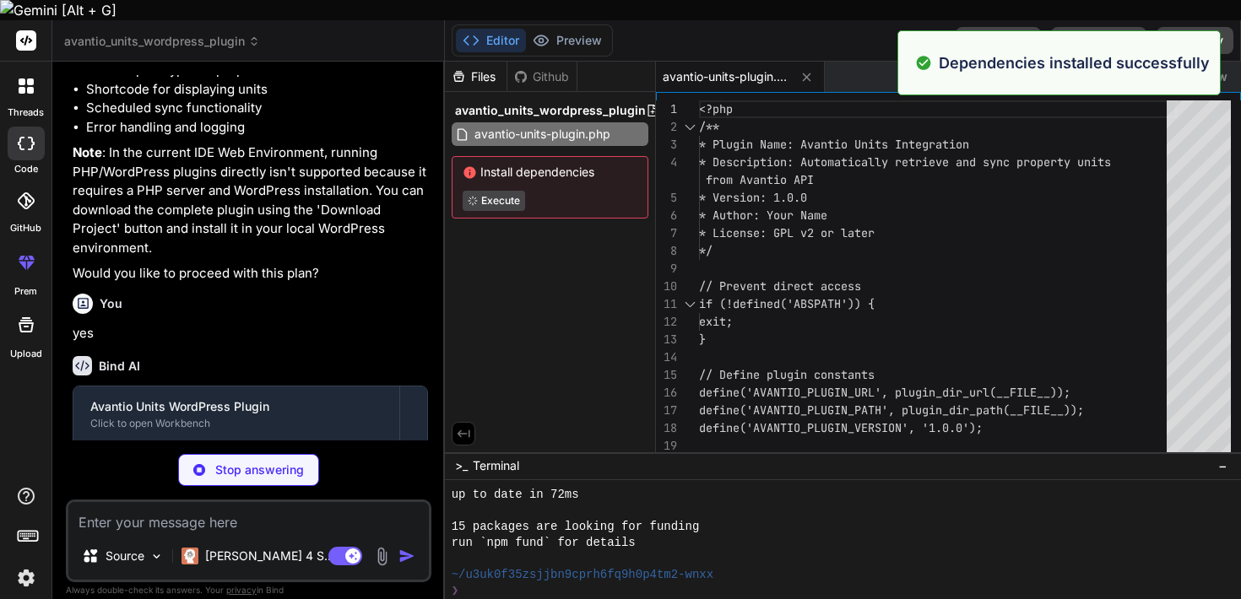
scroll to position [1635, 0]
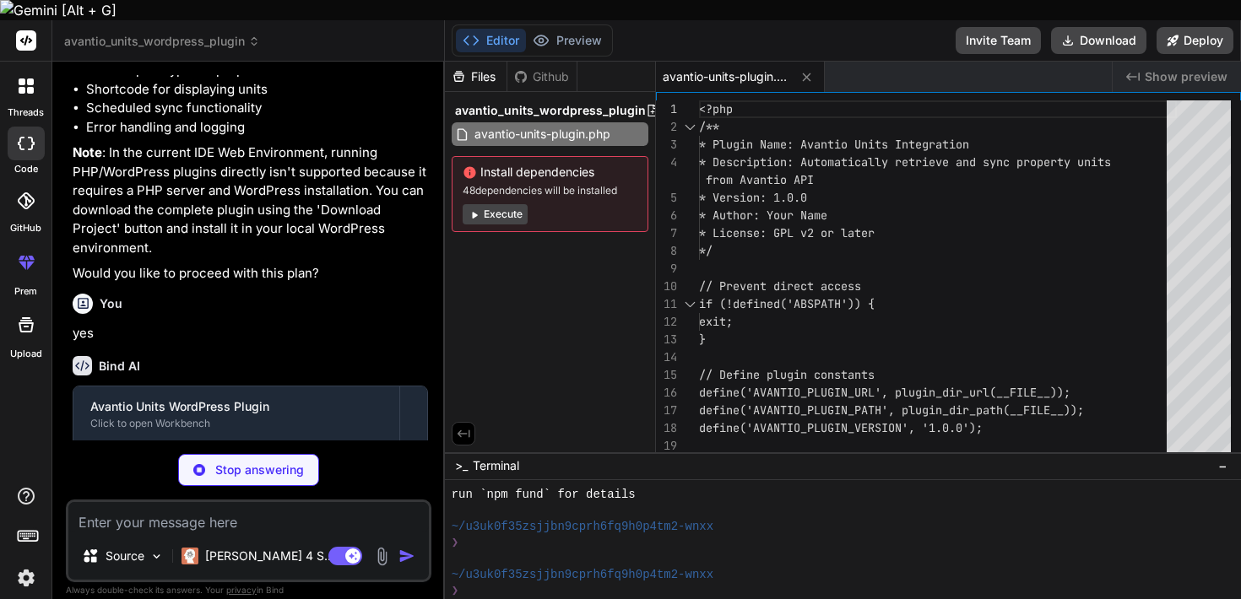
click at [506, 204] on button "Execute" at bounding box center [495, 214] width 65 height 20
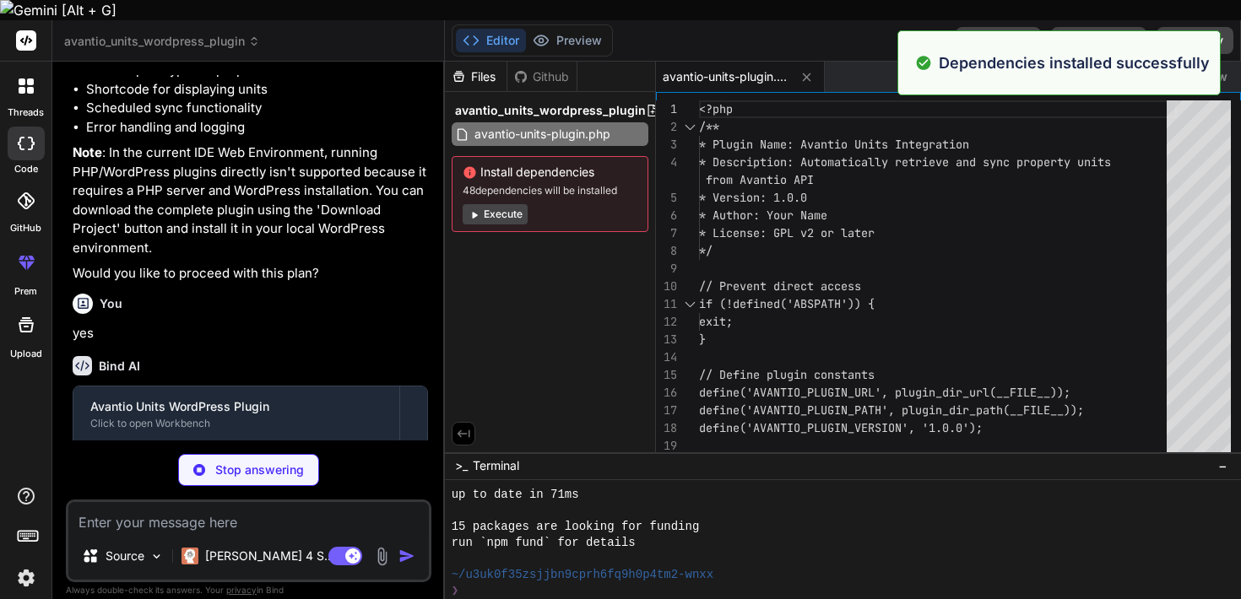
scroll to position [1876, 0]
click at [506, 204] on button "Execute" at bounding box center [495, 214] width 65 height 20
click at [507, 204] on button "Execute" at bounding box center [495, 214] width 65 height 20
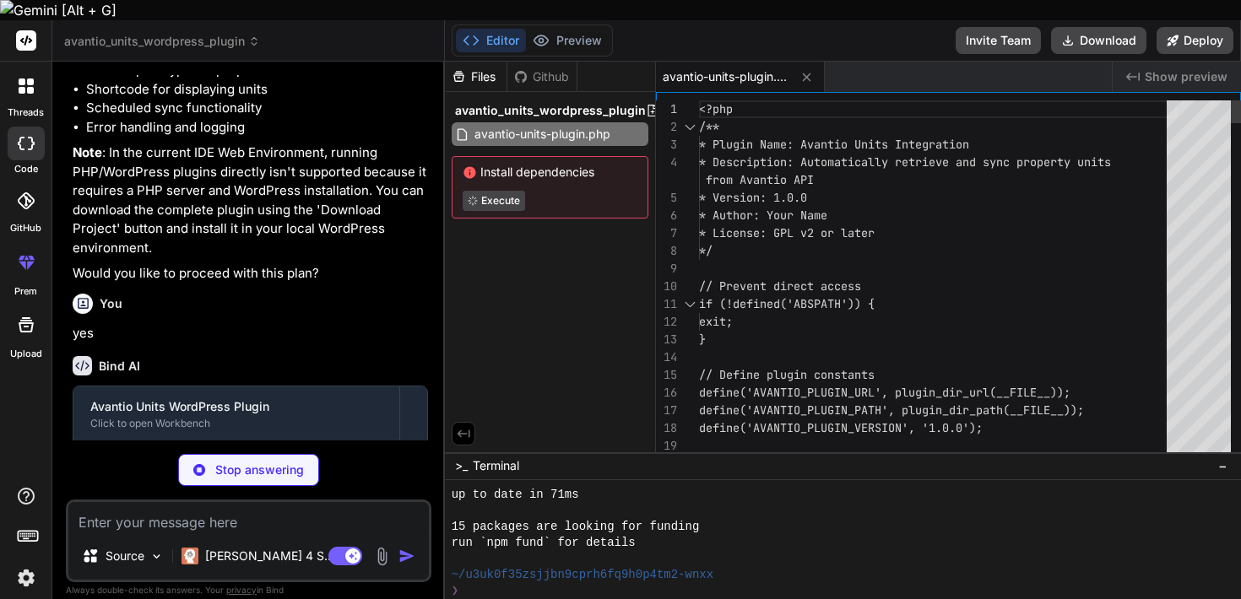
scroll to position [2357, 0]
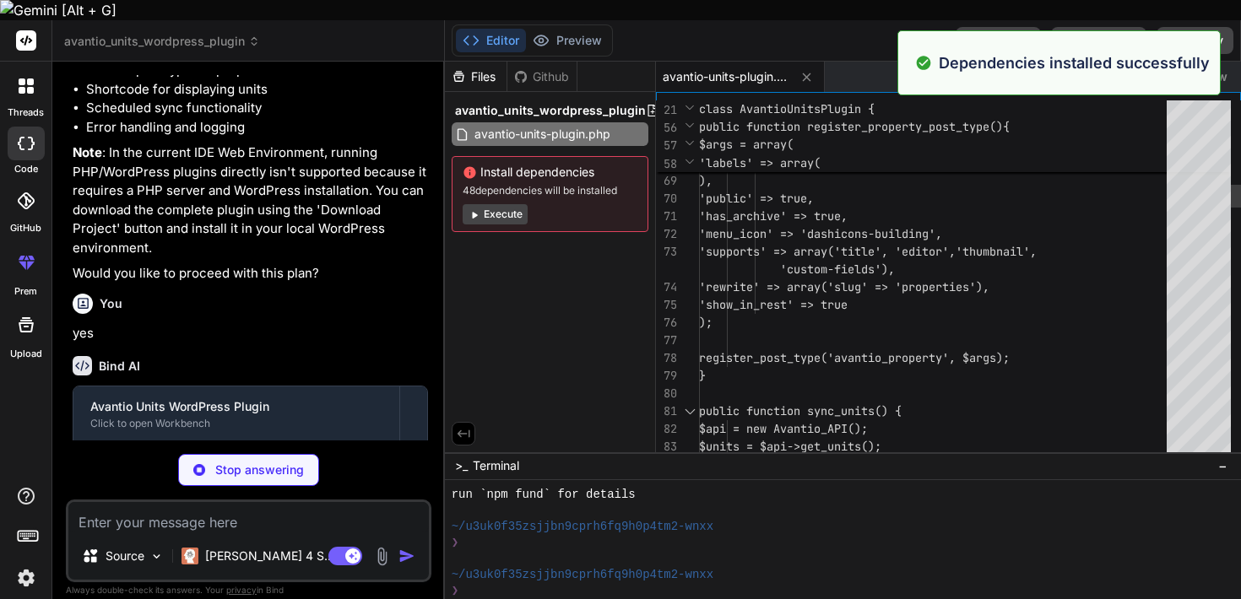
type textarea "x"
type textarea "} return array( 'success' => false, 'message' => 'API returned error code: ' . …"
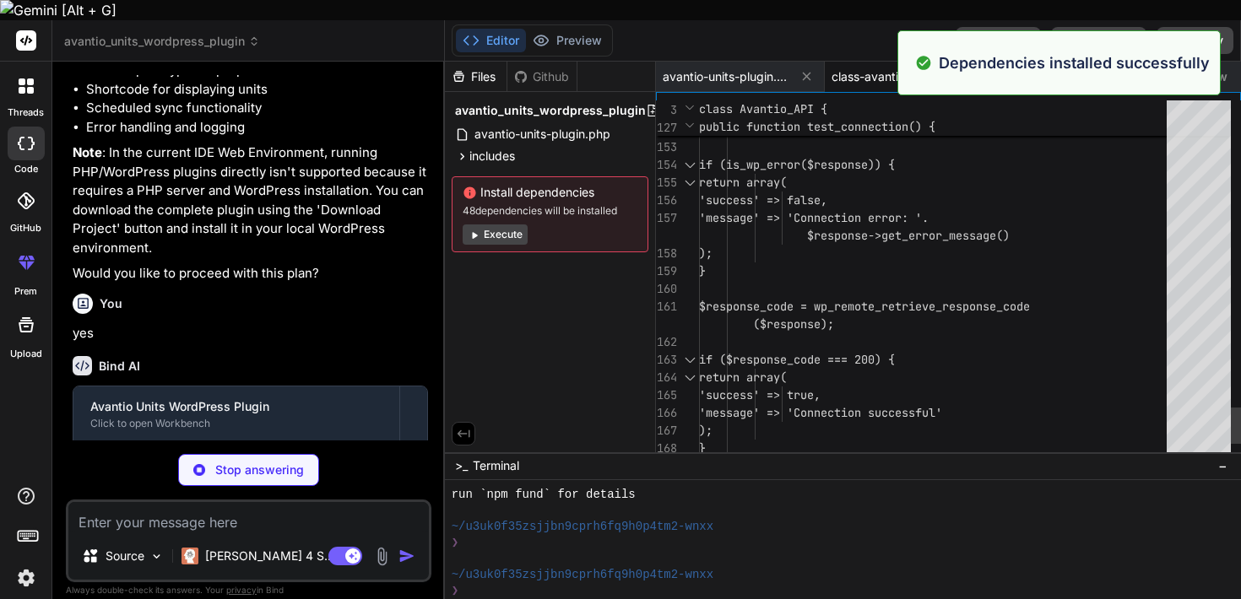
scroll to position [160, 0]
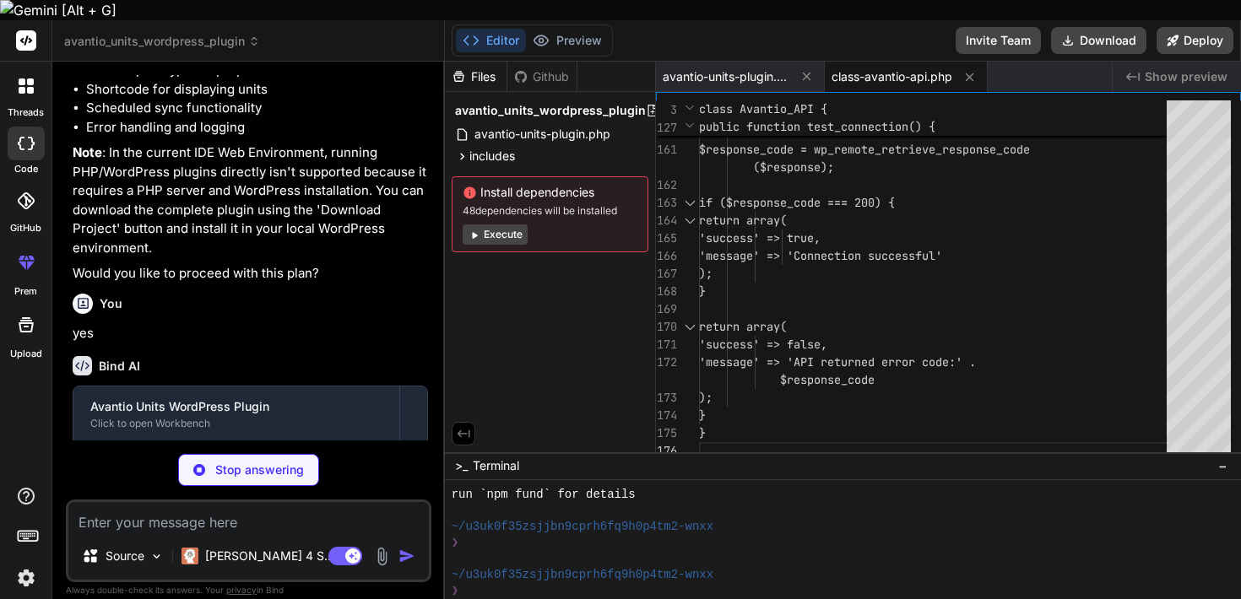
click at [875, 68] on span "class-avantio-api.php" at bounding box center [892, 76] width 121 height 17
click at [758, 62] on div "avantio-units-plugin.php" at bounding box center [740, 77] width 169 height 30
type textarea "x"
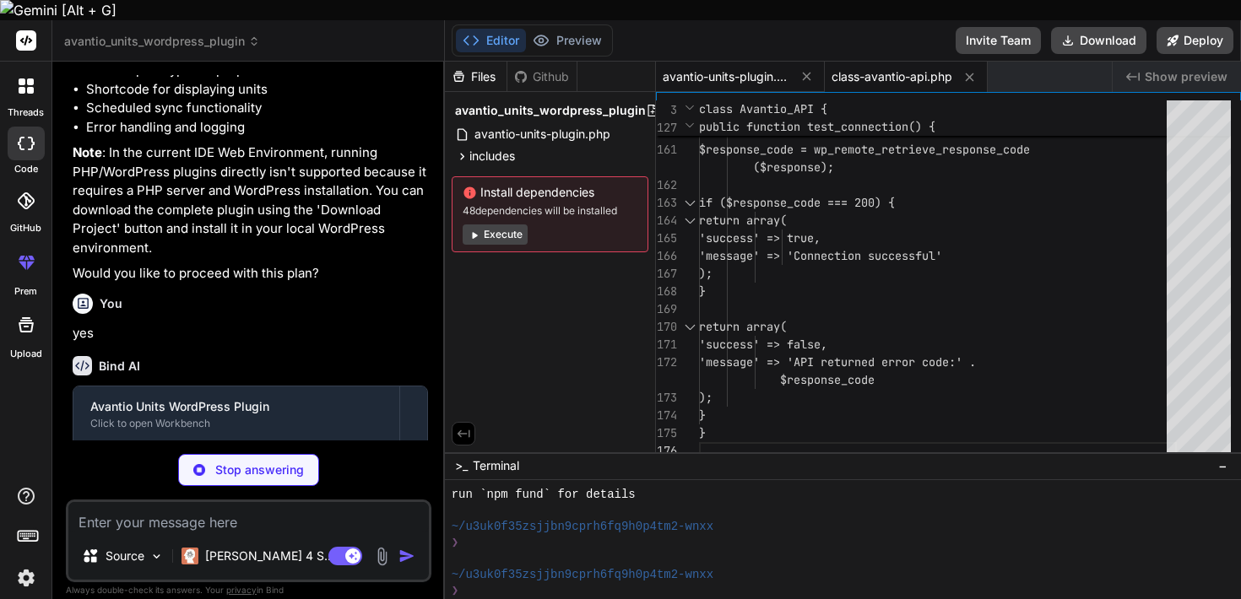
type textarea ") $charset_collate;"; require_once(ABSPATH . 'wp-admin/includes/upgrade.php'); …"
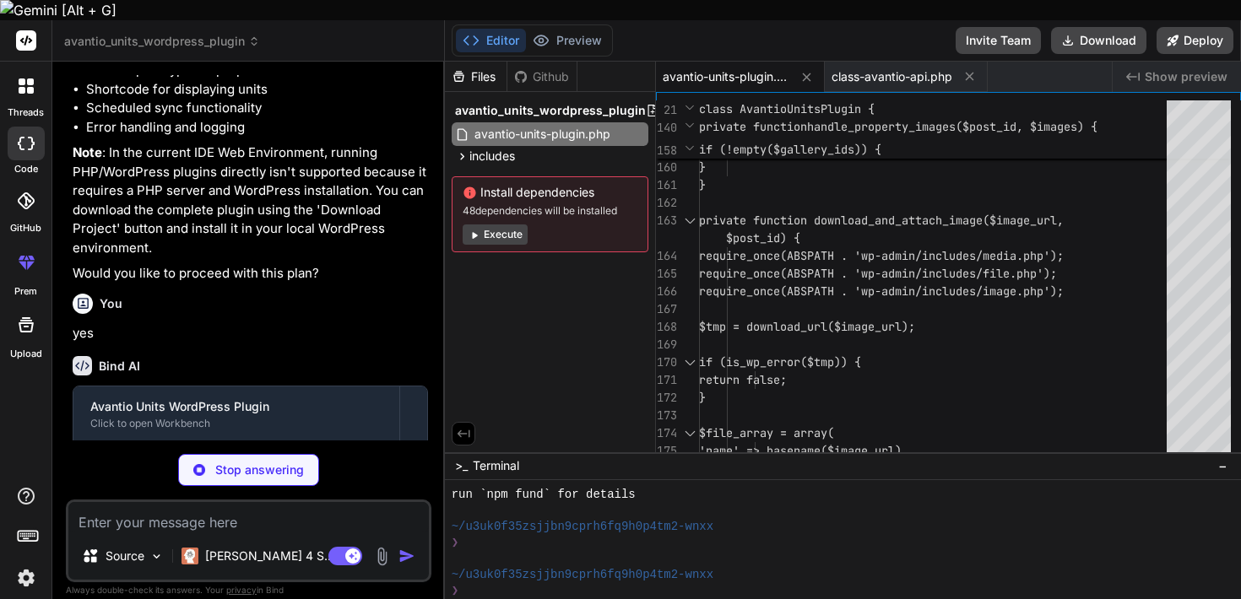
click at [512, 225] on button "Execute" at bounding box center [495, 235] width 65 height 20
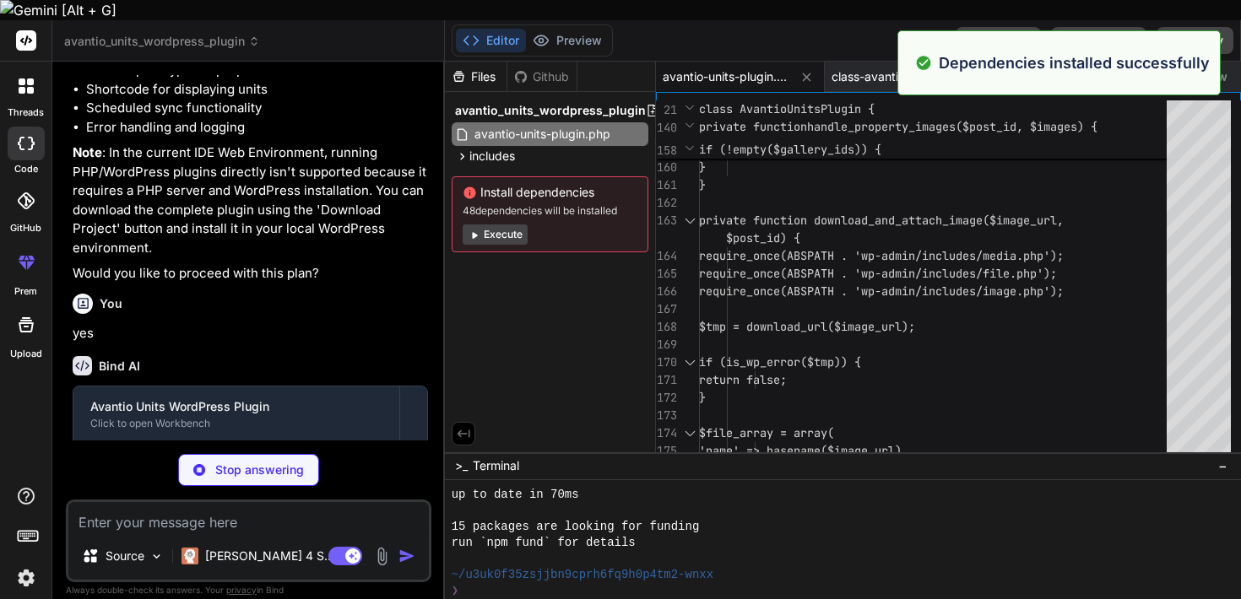
scroll to position [2598, 0]
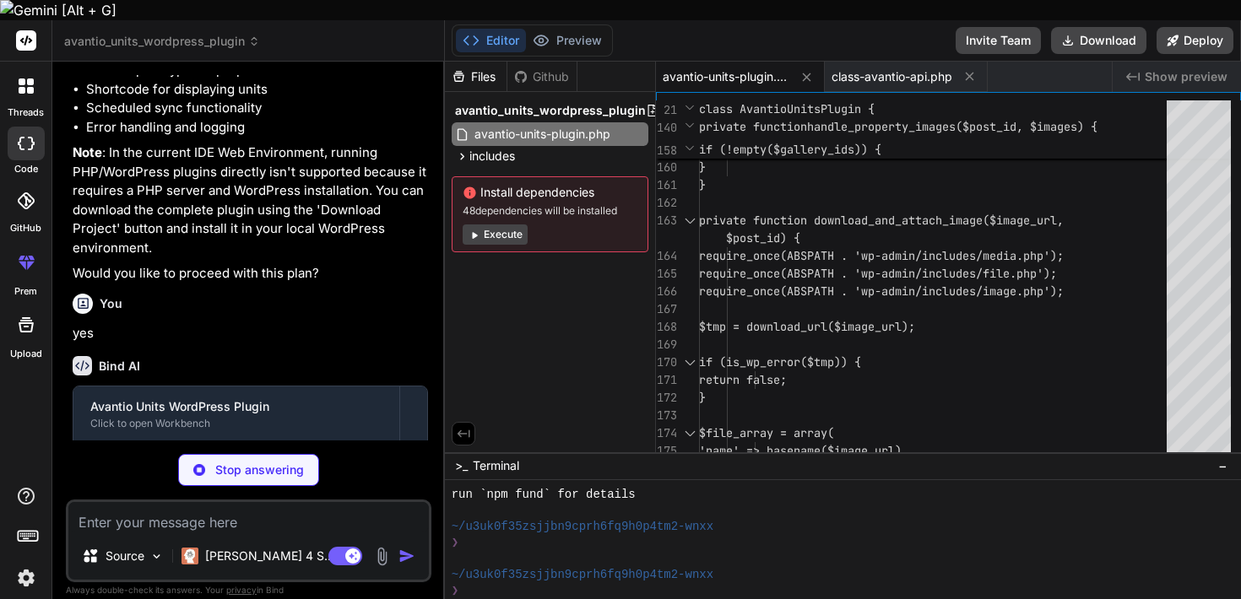
click at [512, 204] on span "48 dependencies will be installed" at bounding box center [550, 211] width 175 height 14
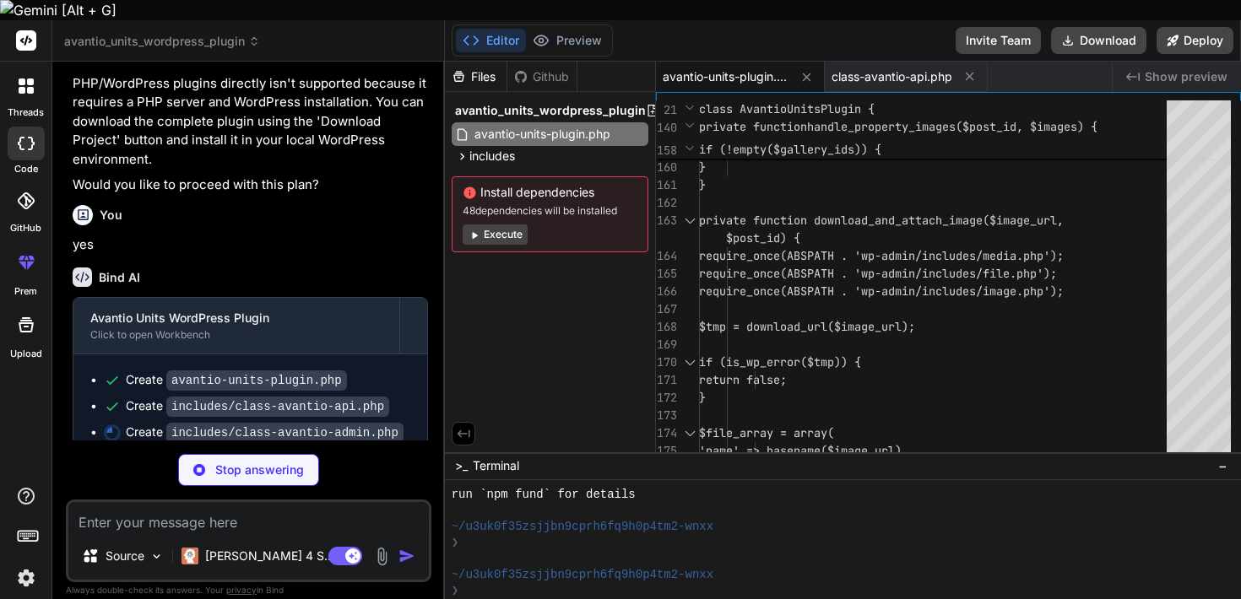
scroll to position [517, 0]
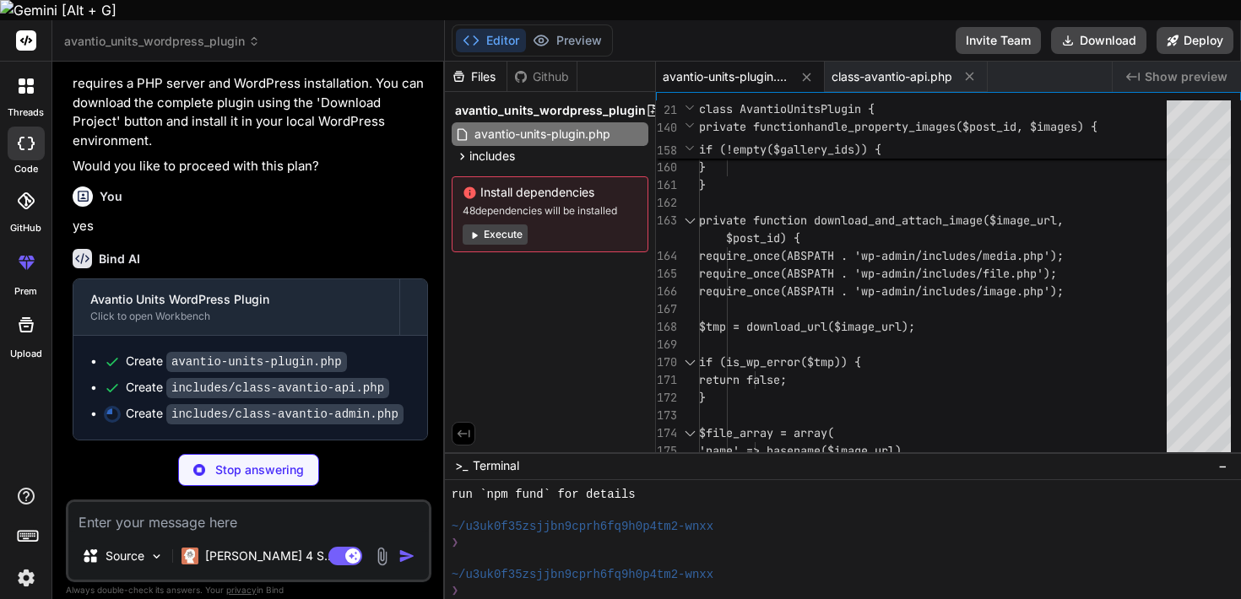
type textarea "x"
type textarea ")); } } }"
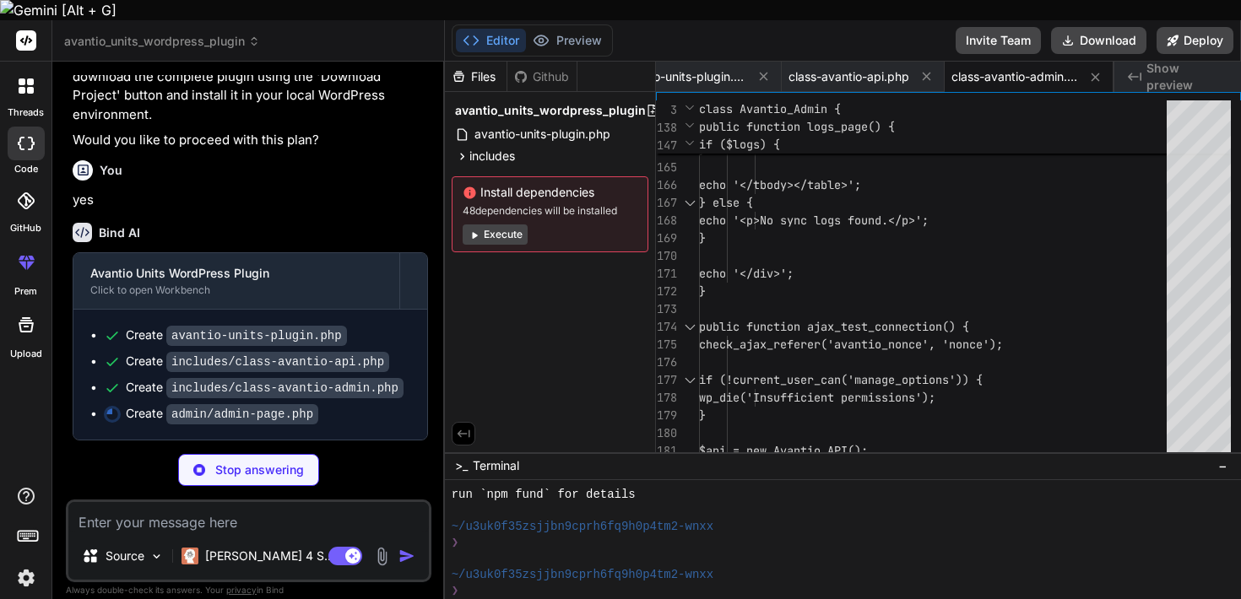
scroll to position [544, 0]
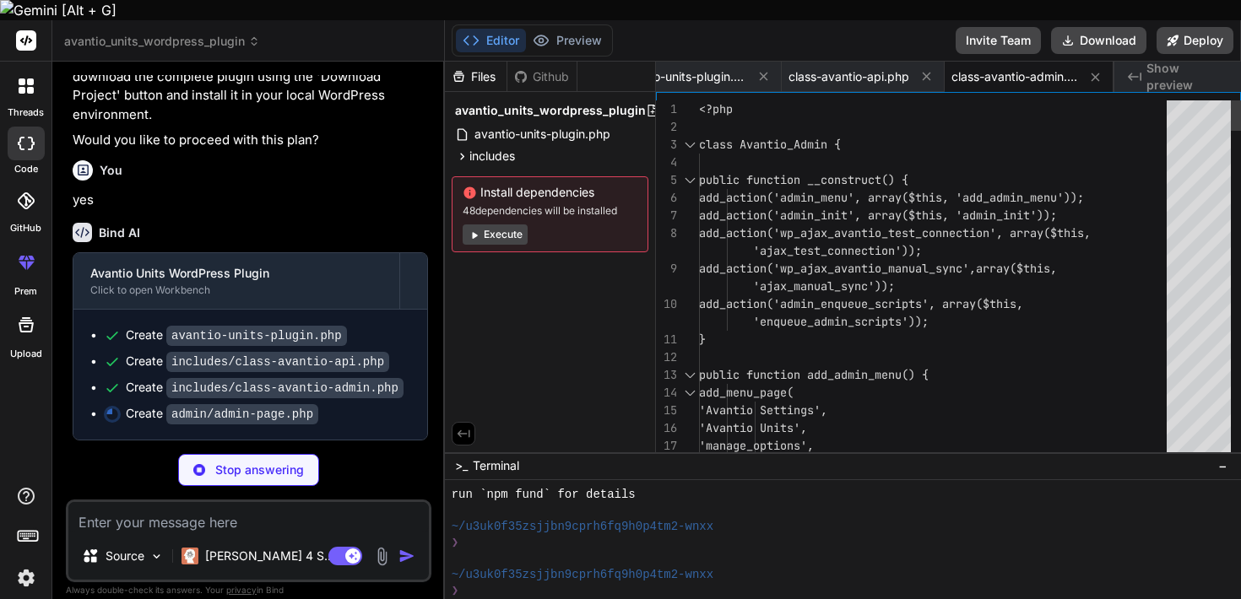
type textarea "x"
click at [712, 68] on span "avantio-units-plugin.php" at bounding box center [683, 76] width 127 height 17
type textarea ") $charset_collate;"; require_once(ABSPATH . 'wp-admin/includes/upgrade.php'); …"
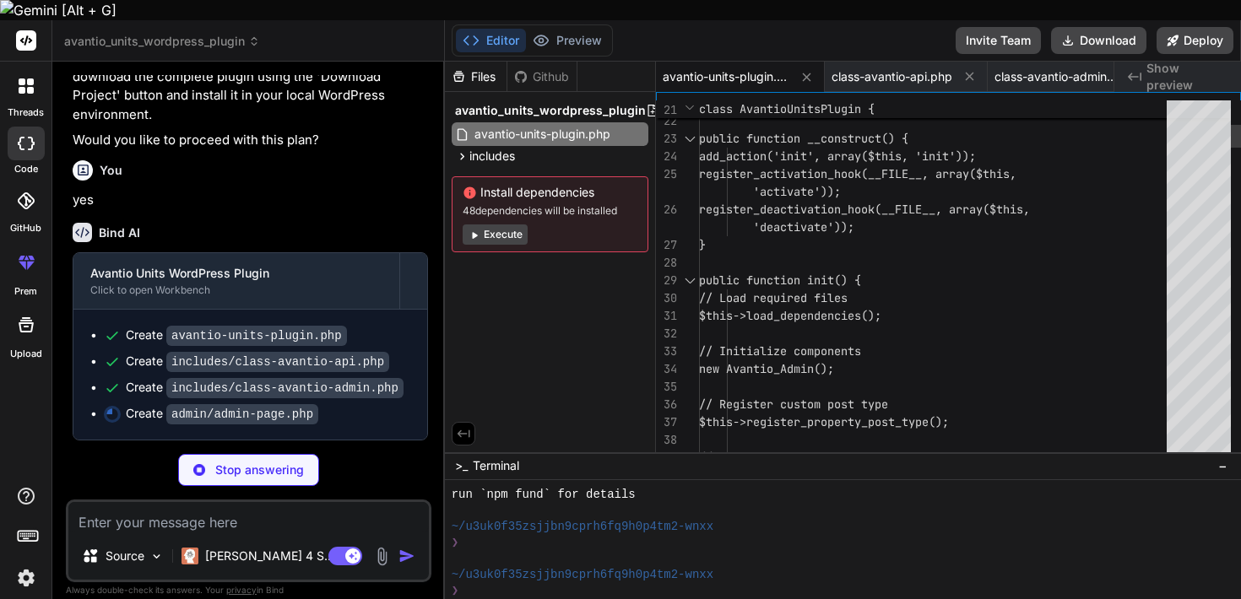
type textarea "x"
type textarea "button.prop('disabled', false).text('Manual Sync'); } }); }); }); </script>"
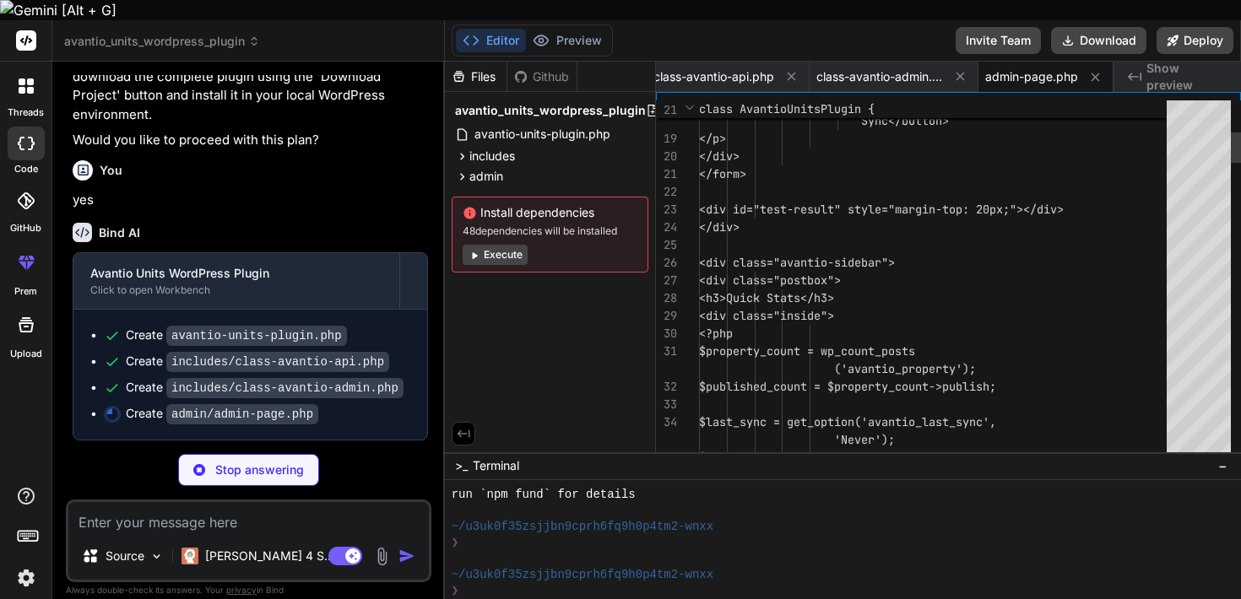
type textarea "x"
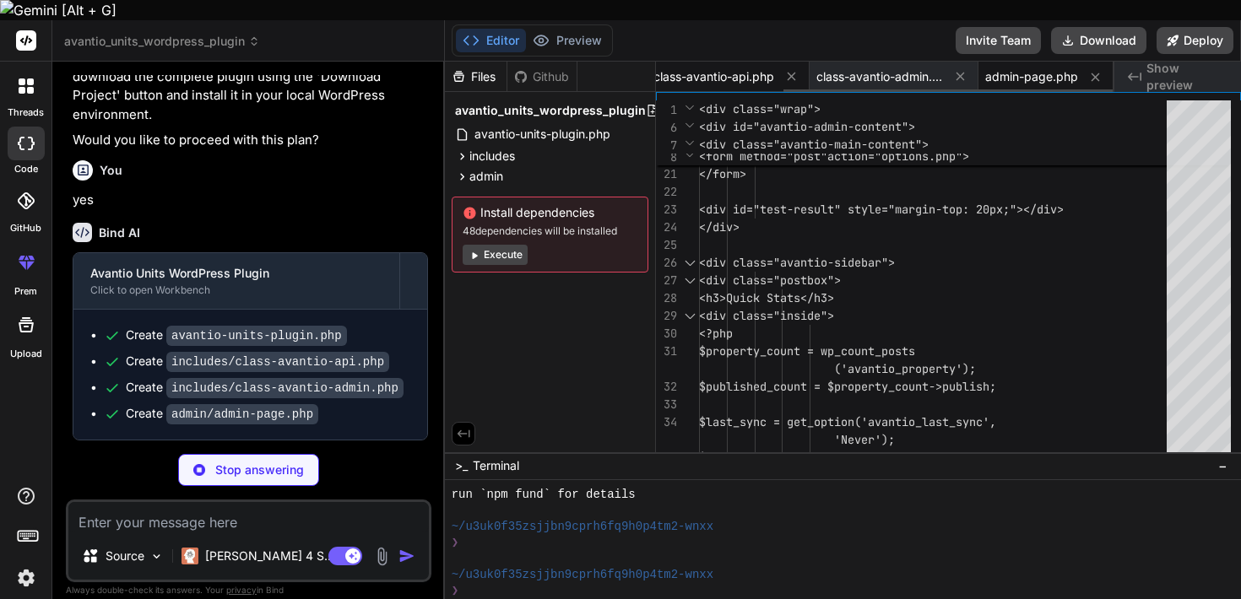
click at [707, 68] on span "class-avantio-api.php" at bounding box center [713, 76] width 121 height 17
type textarea "} return array( 'success' => false, 'message' => 'API returned error code: ' . …"
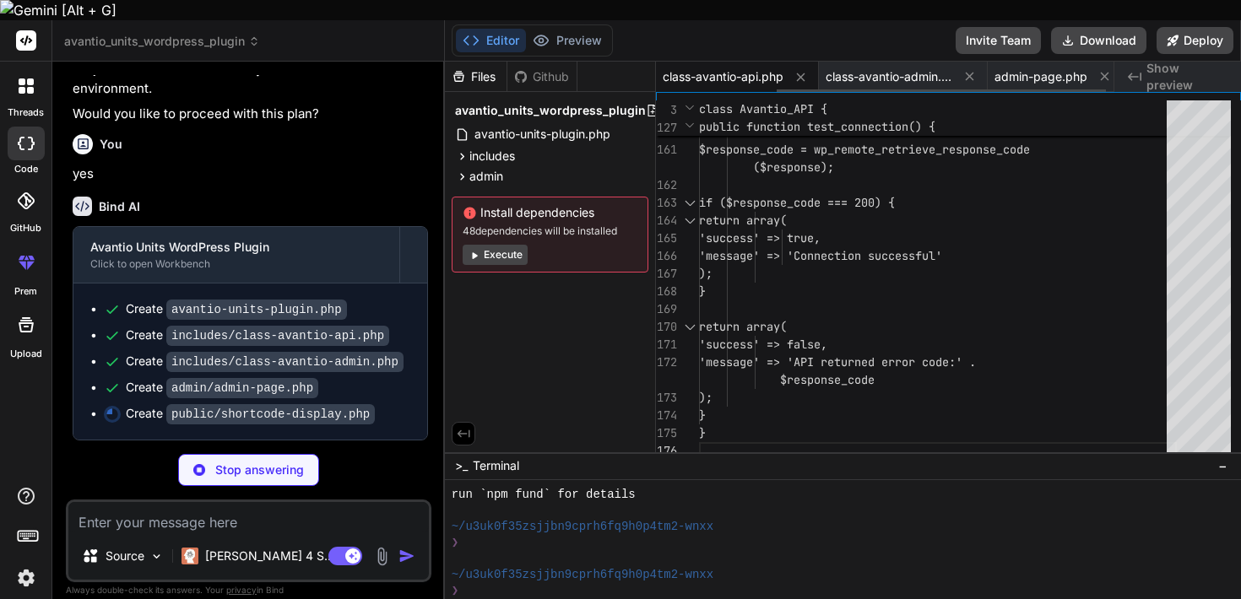
click at [690, 68] on span "class-avantio-api.php" at bounding box center [723, 76] width 121 height 17
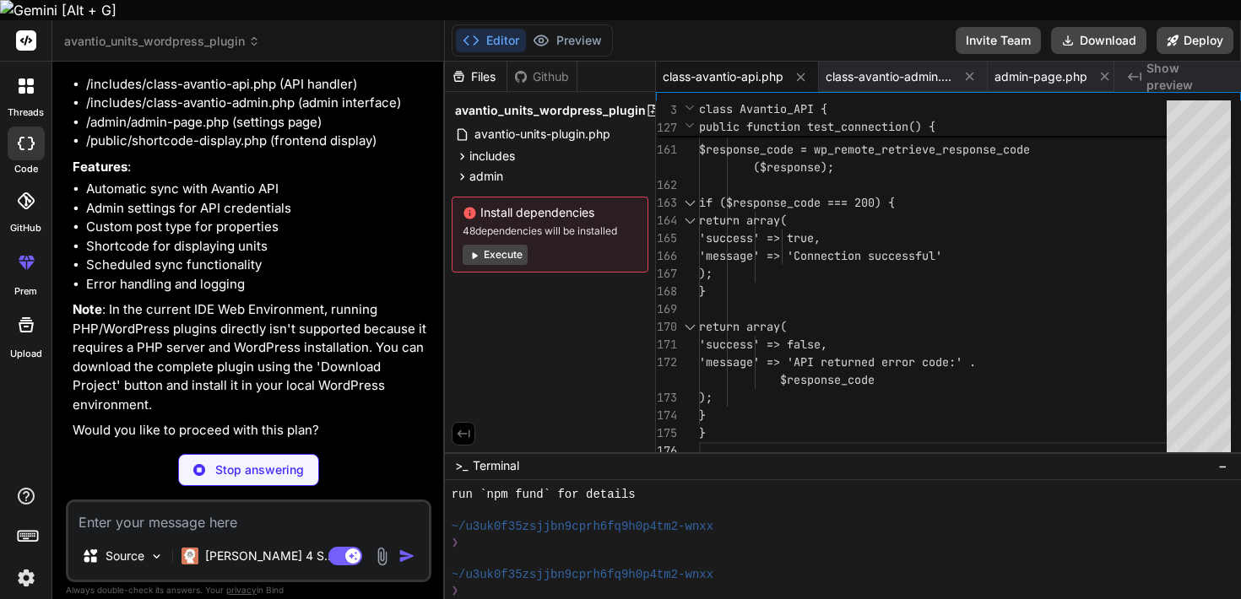
scroll to position [132, 0]
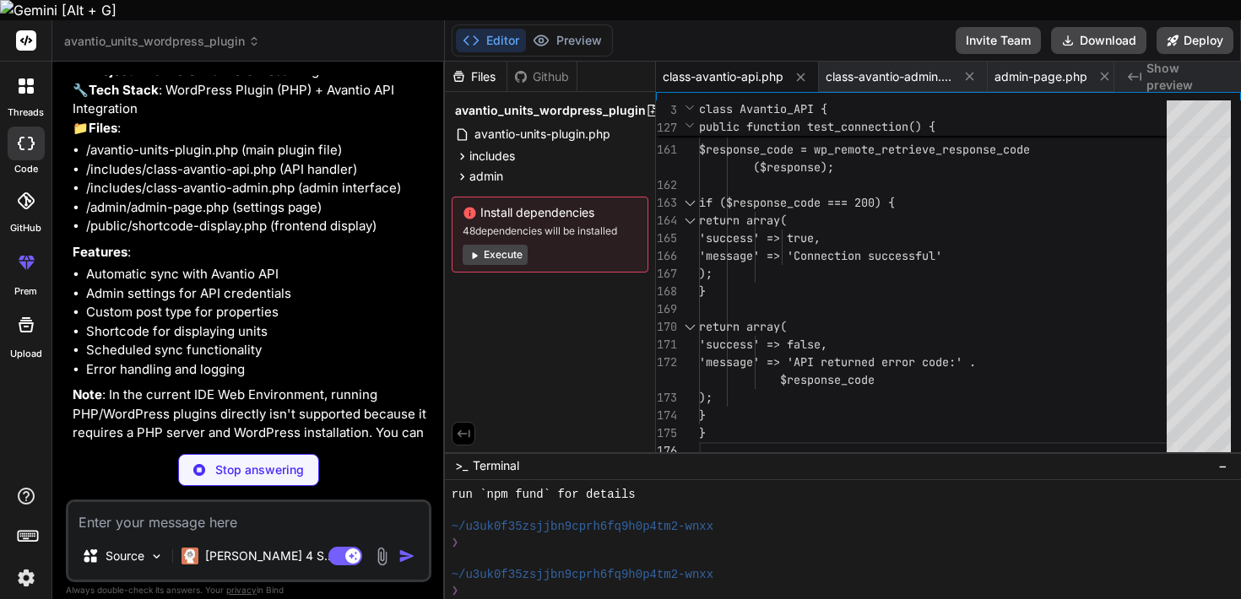
type textarea "x"
type textarea "color: #666; } </style> <?php endif; ?>"
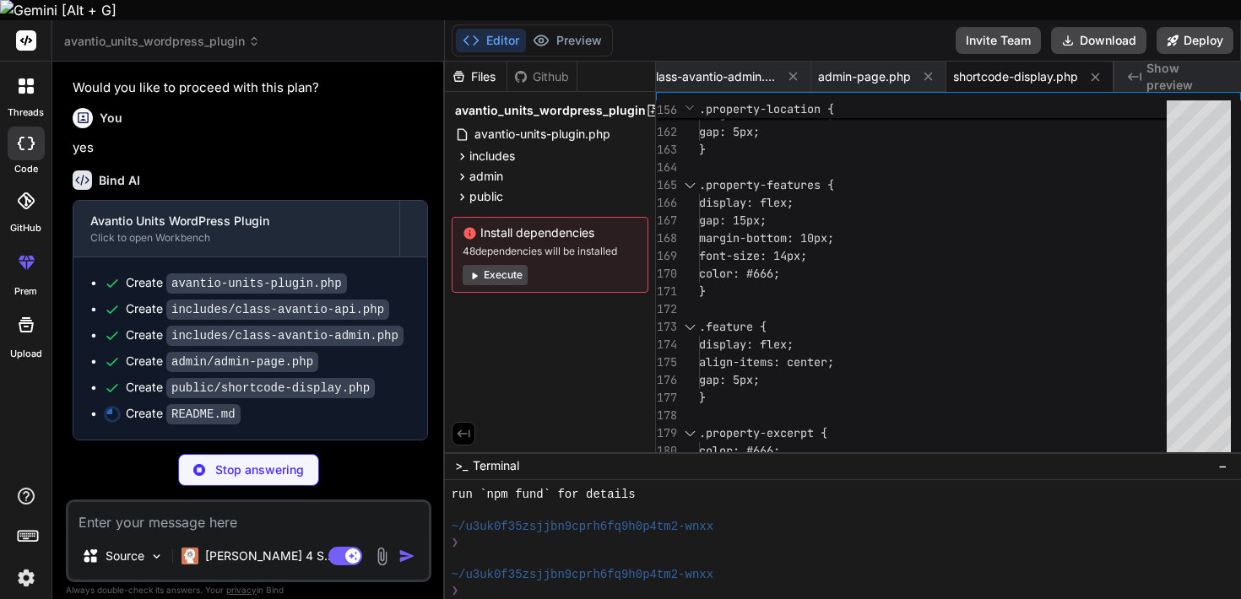
scroll to position [595, 0]
type textarea "x"
type textarea "GPL v2 or later"
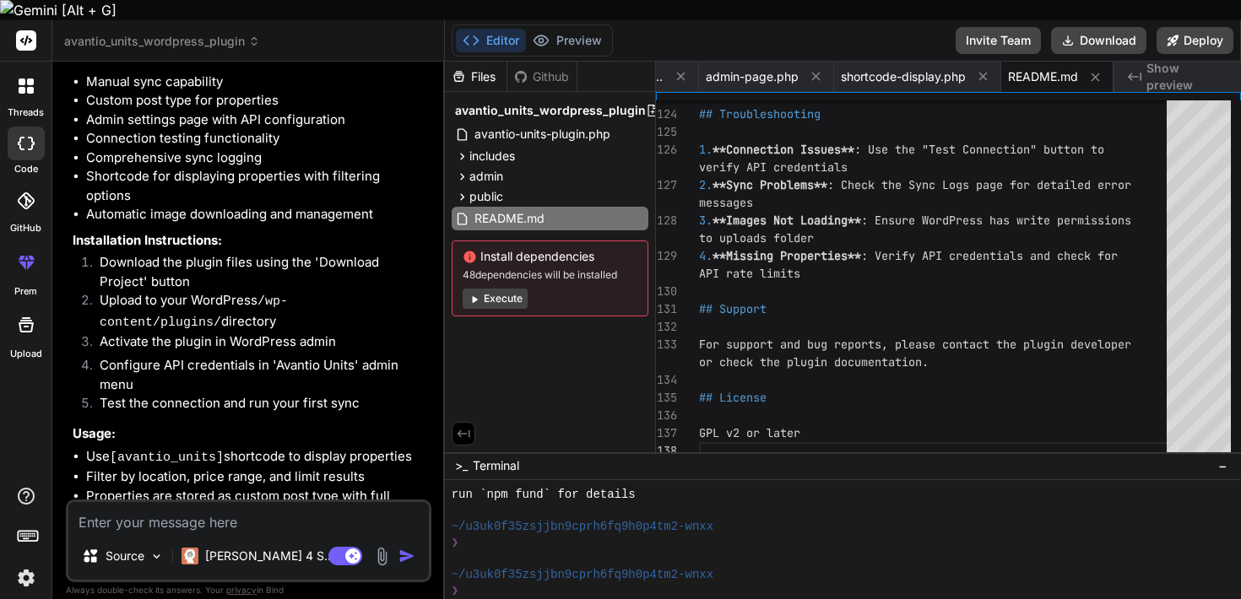
scroll to position [1017, 0]
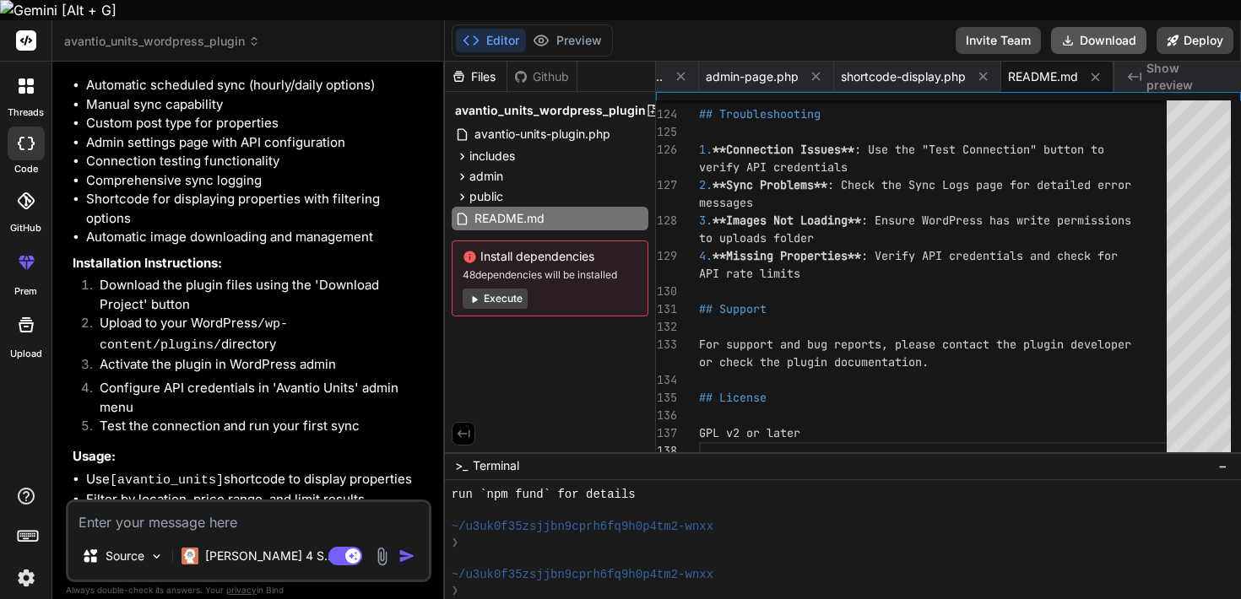
click at [1089, 27] on button "Download" at bounding box center [1098, 40] width 95 height 27
click at [382, 547] on img at bounding box center [381, 556] width 19 height 19
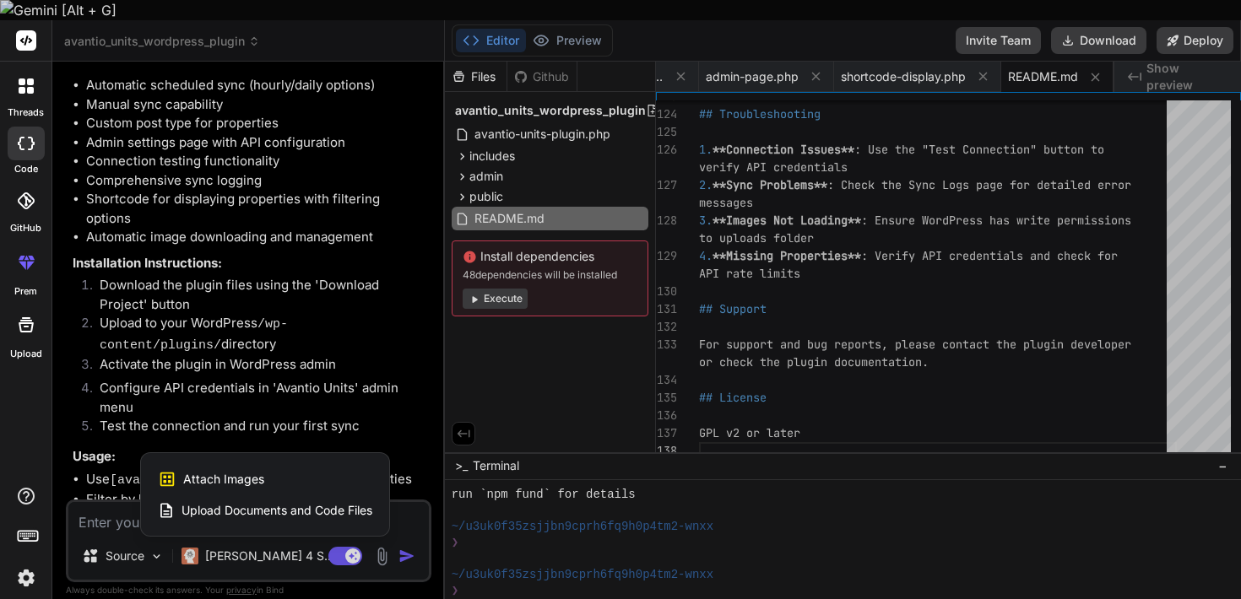
click at [316, 502] on span "Upload Documents and Code Files" at bounding box center [276, 510] width 191 height 17
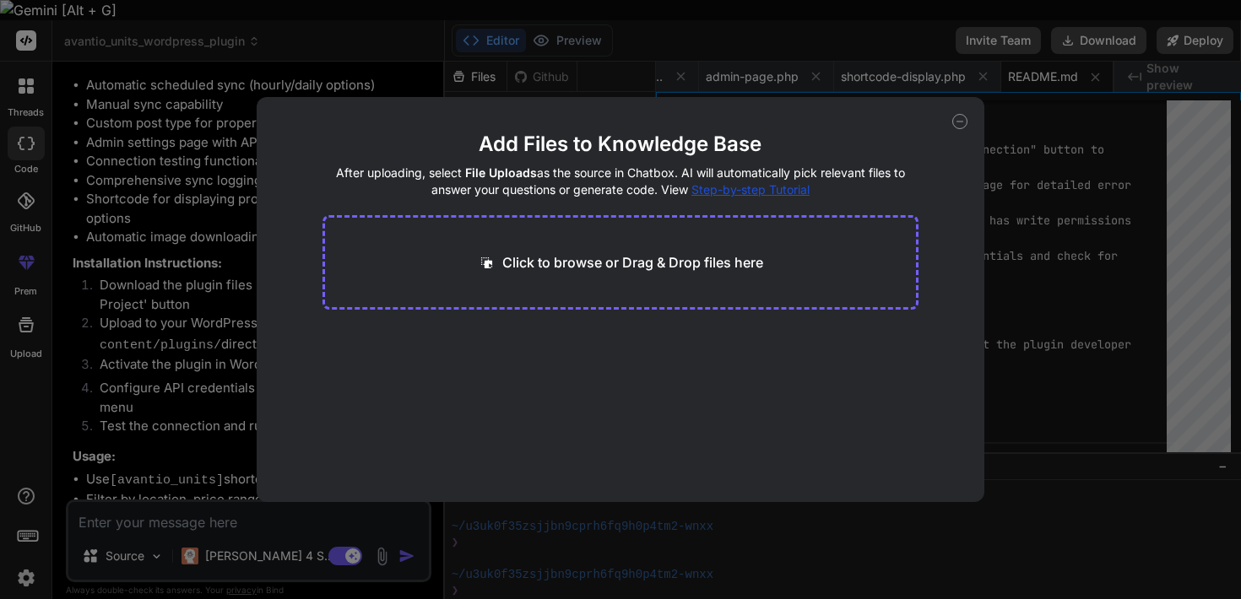
click at [624, 263] on p "Click to browse or Drag & Drop files here" at bounding box center [632, 262] width 261 height 20
click at [899, 442] on button "Finish" at bounding box center [888, 452] width 59 height 34
click at [895, 447] on button "Finish" at bounding box center [888, 452] width 59 height 34
click at [957, 122] on icon at bounding box center [960, 122] width 6 height 0
type textarea "x"
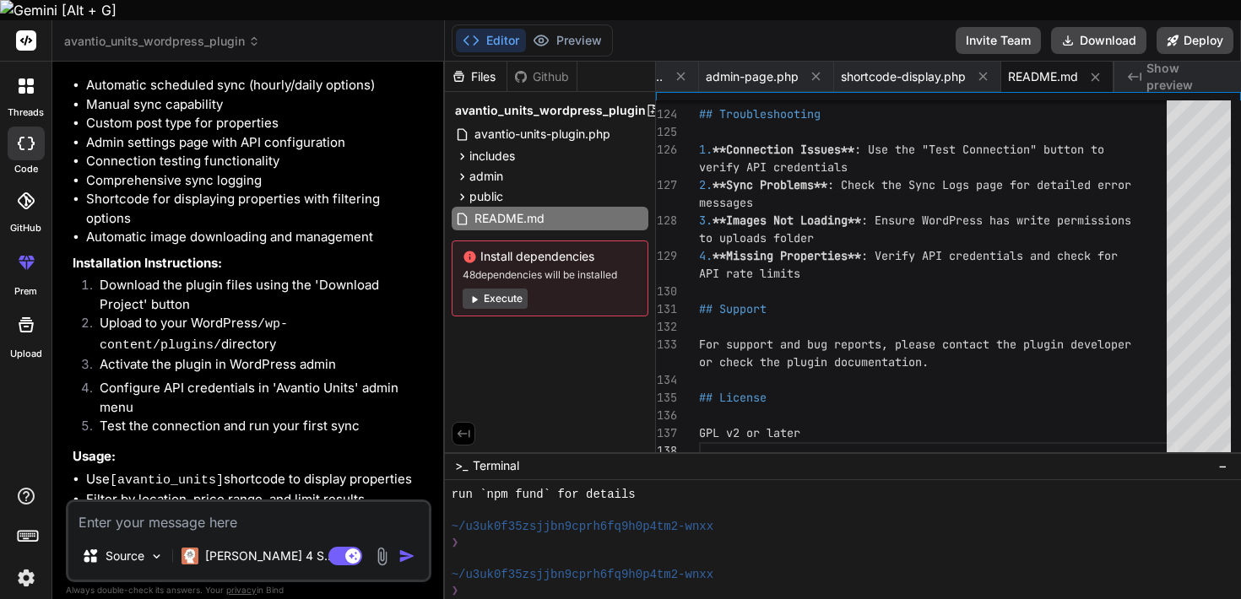
click at [267, 502] on textarea at bounding box center [248, 517] width 360 height 30
type textarea "c"
type textarea "x"
type textarea "ch"
type textarea "x"
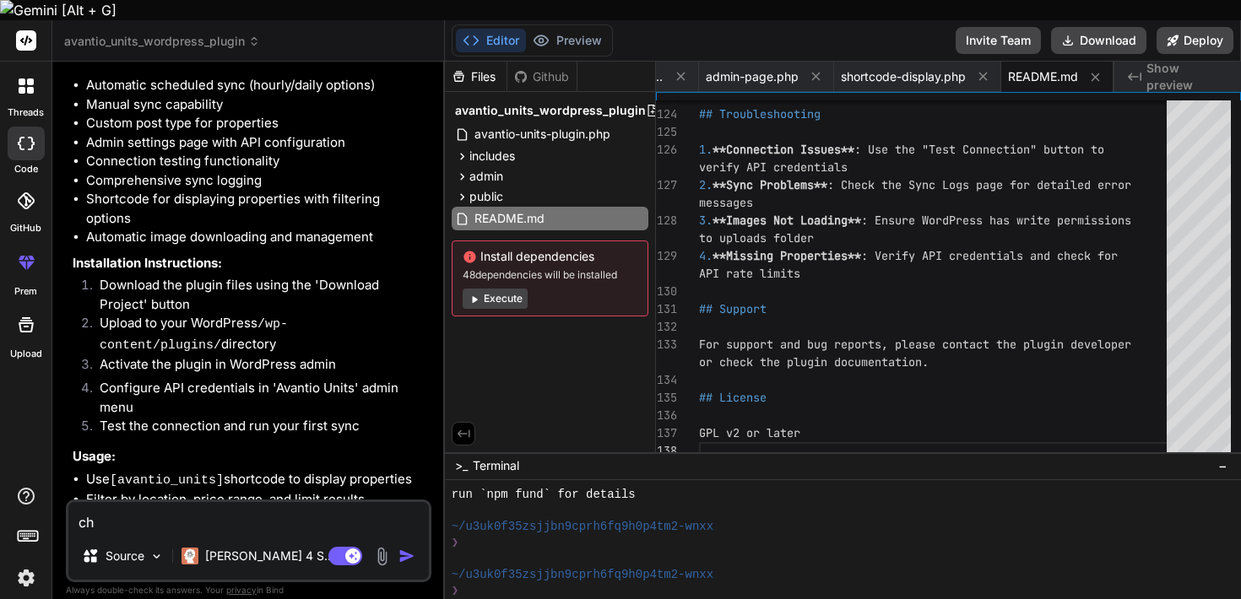
type textarea "che"
type textarea "x"
type textarea "chec"
type textarea "x"
type textarea "check"
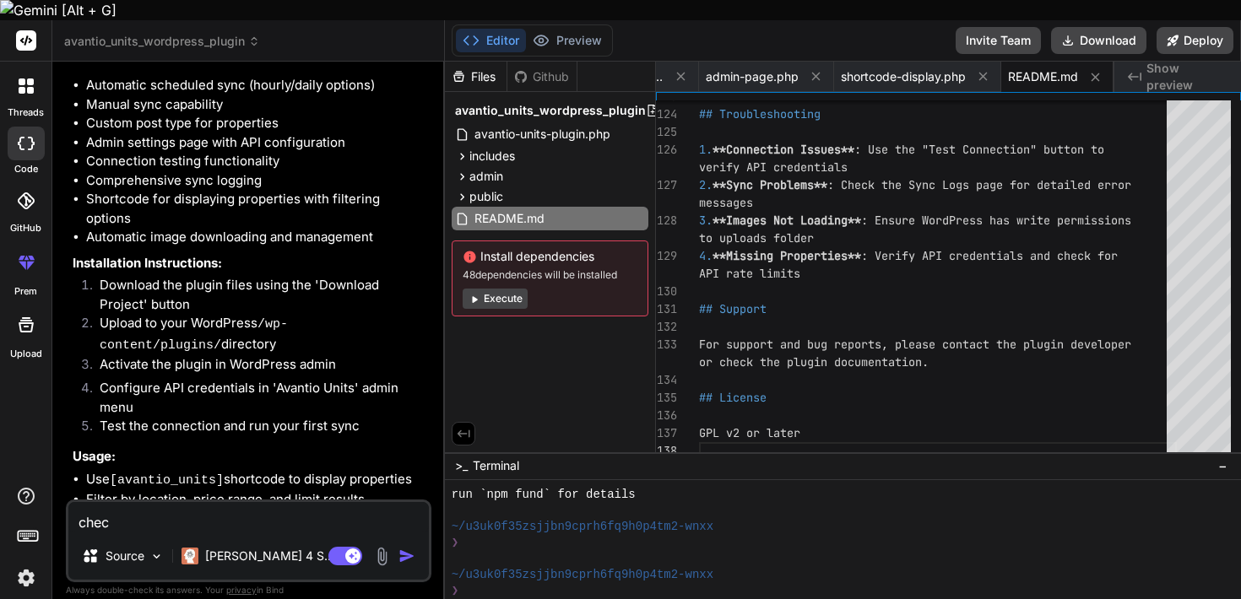
type textarea "x"
type textarea "check"
type textarea "x"
type textarea "check t"
type textarea "x"
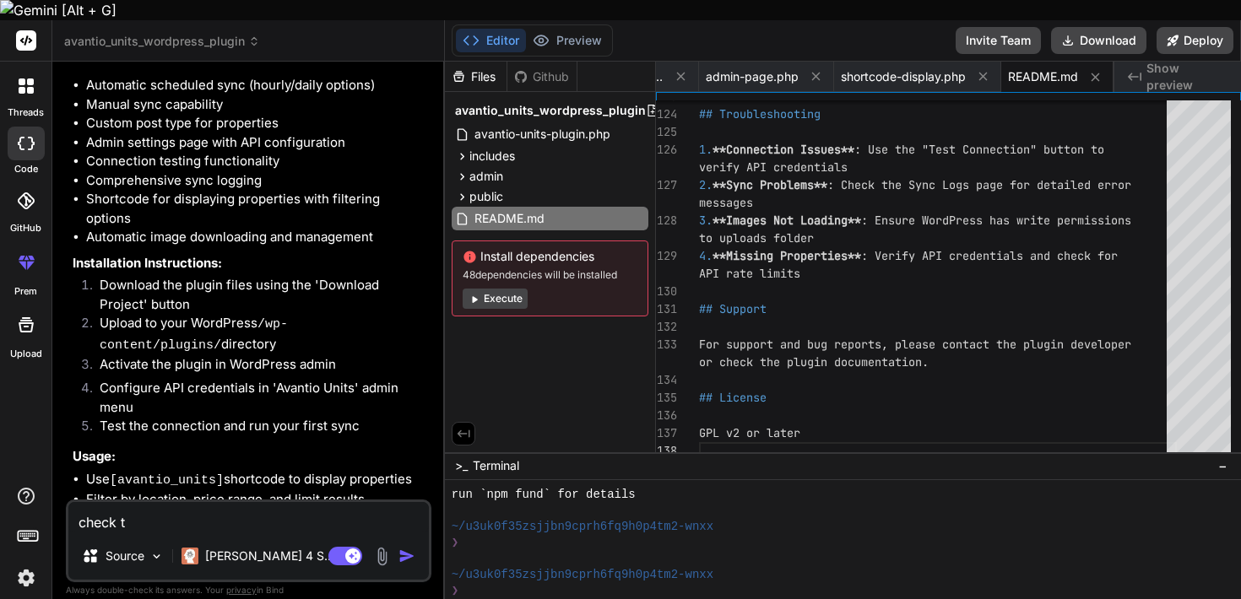
type textarea "check th"
type textarea "x"
type textarea "check the"
type textarea "x"
type textarea "check the"
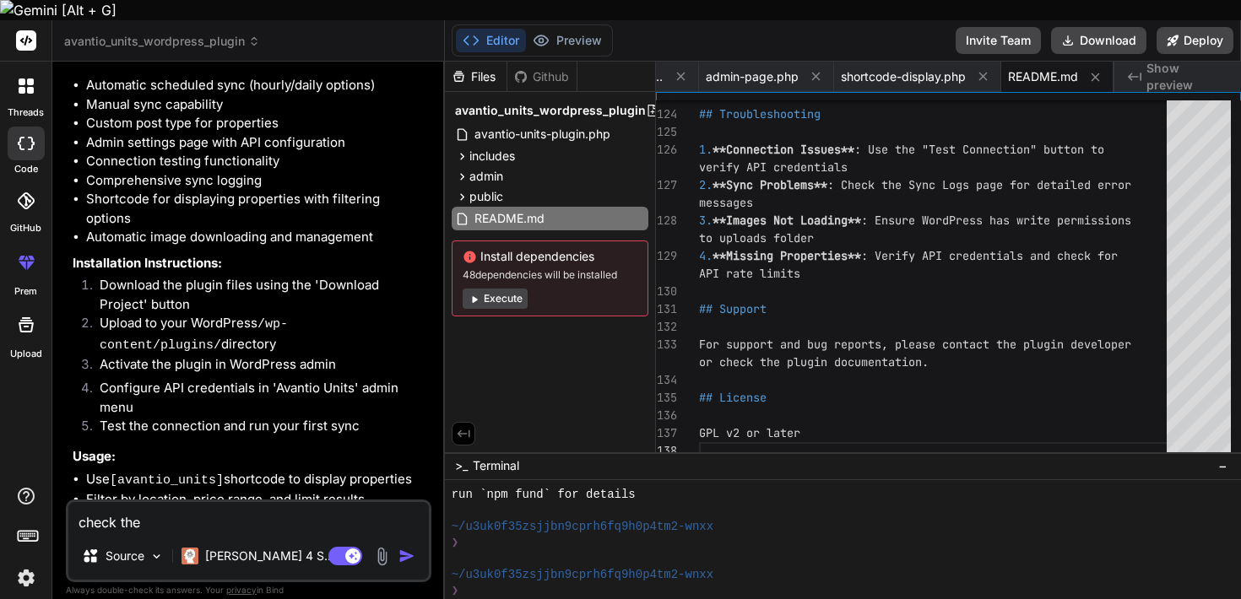
type textarea "x"
type textarea "check the a"
type textarea "x"
type textarea "check the at"
type textarea "x"
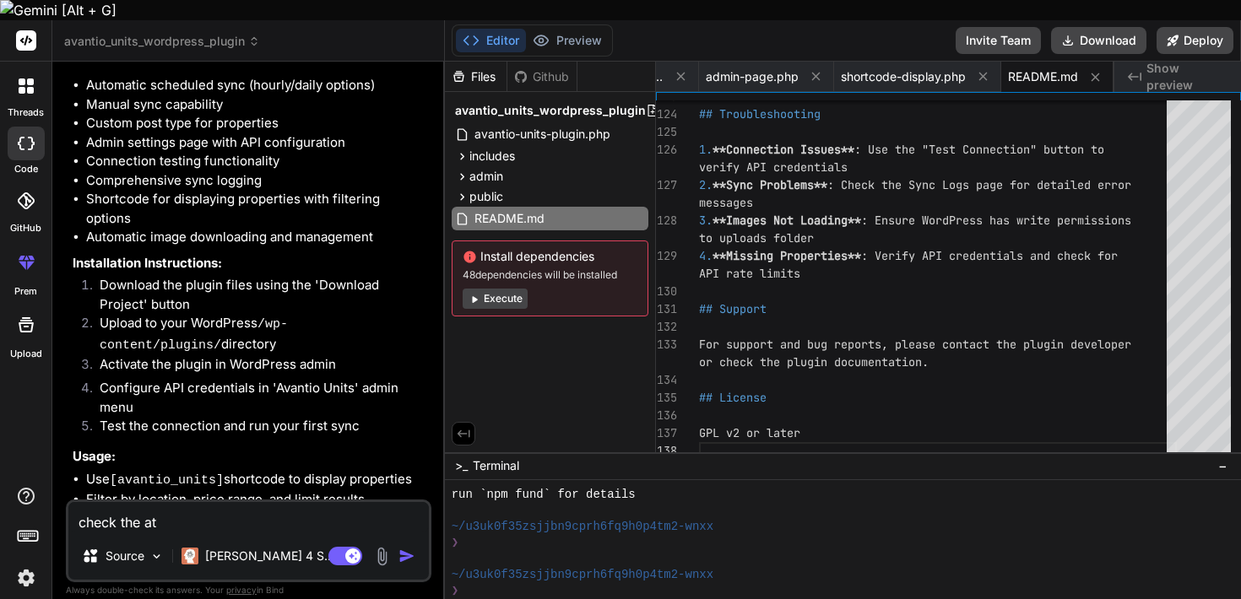
type textarea "check the att"
type textarea "x"
type textarea "check the atta"
type textarea "x"
type textarea "check the attac"
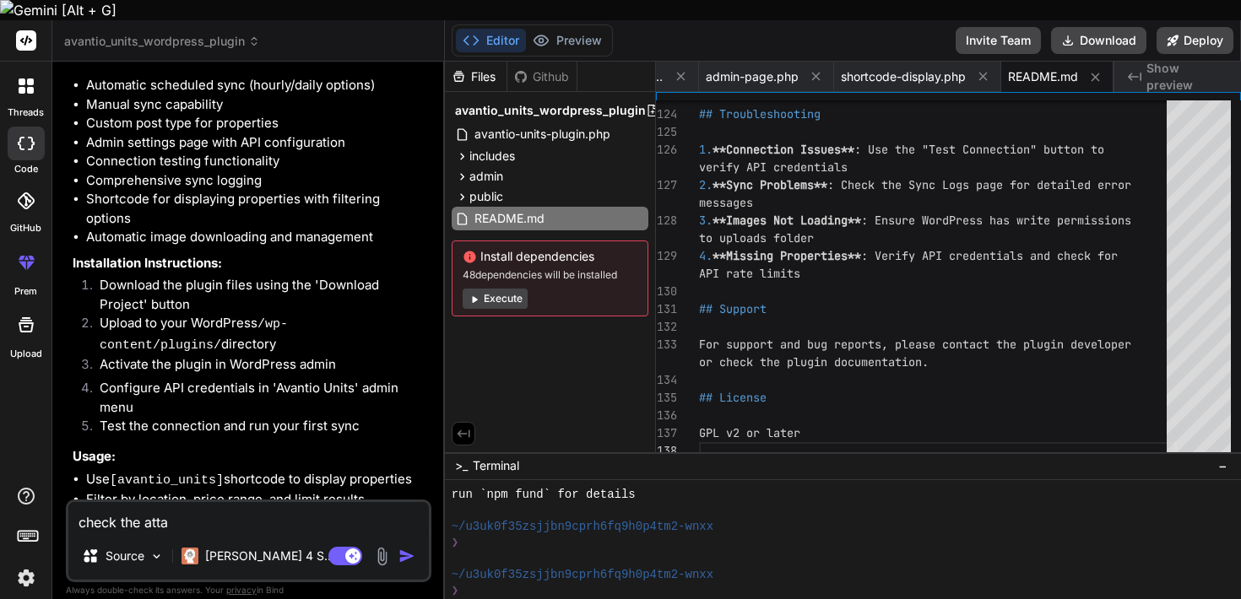
type textarea "x"
type textarea "check the attach"
type textarea "x"
type textarea "check the attachm"
type textarea "x"
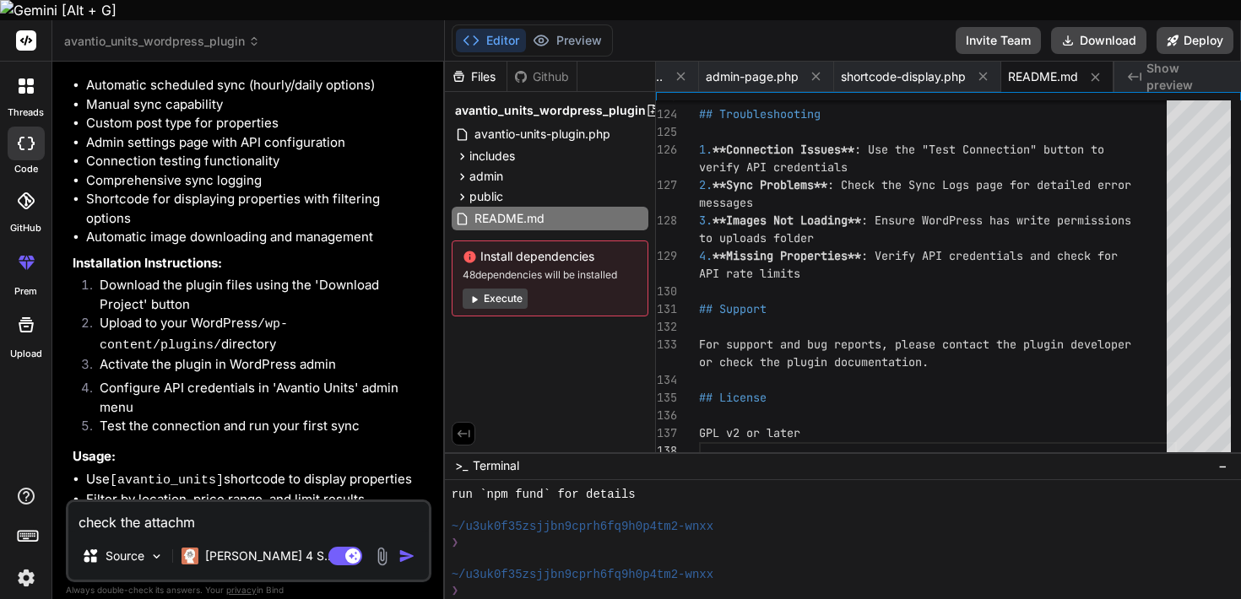
type textarea "check the attachme"
type textarea "x"
type textarea "check the attachmen"
type textarea "x"
type textarea "check the attachment"
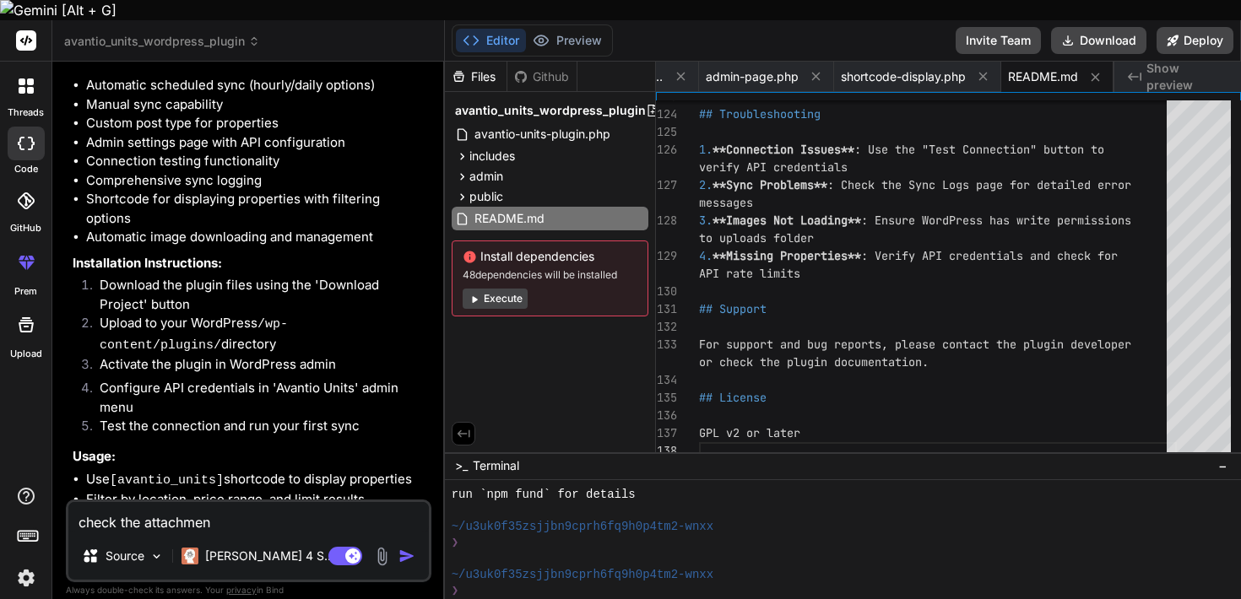
type textarea "x"
type textarea "check the attachment"
type textarea "x"
type textarea "check the attachment i"
type textarea "x"
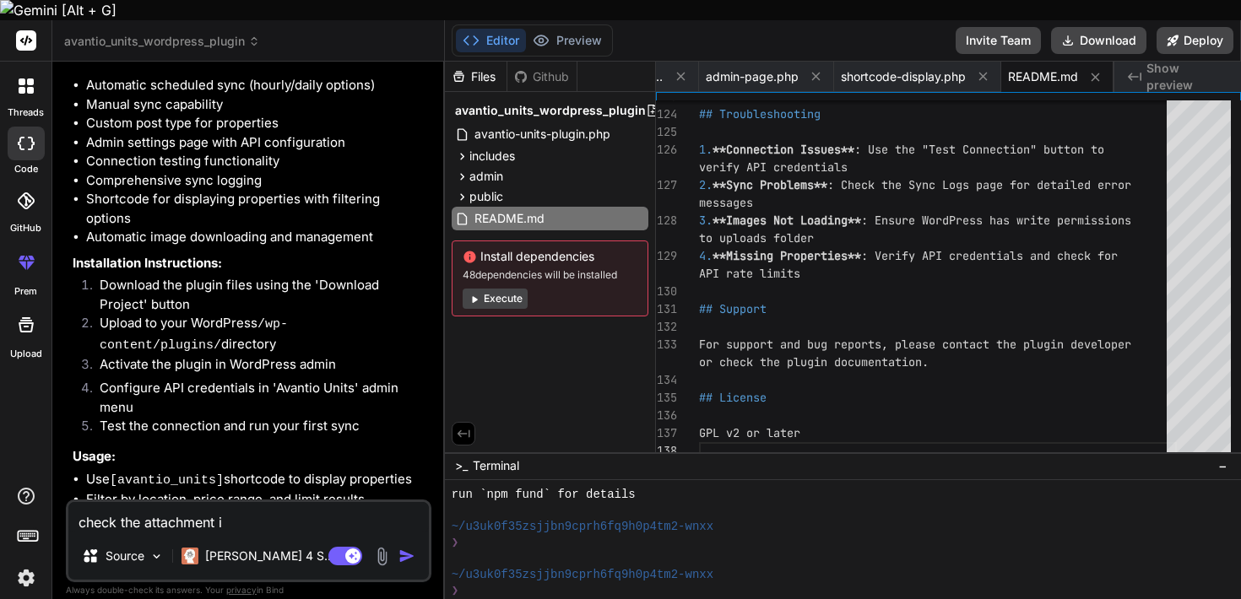
type textarea "check the attachment it"
type textarea "x"
type textarea "check the attachment it"
type textarea "x"
type textarea "check the attachment it h"
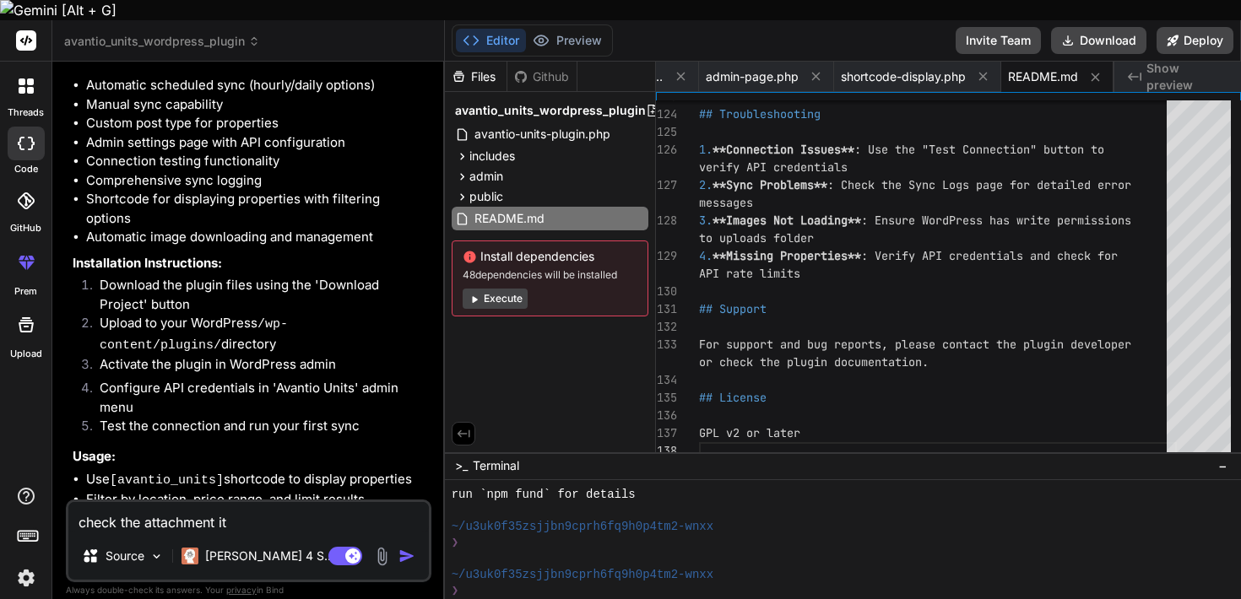
type textarea "x"
type textarea "check the attachment it ha"
type textarea "x"
type textarea "check the attachment it has"
type textarea "x"
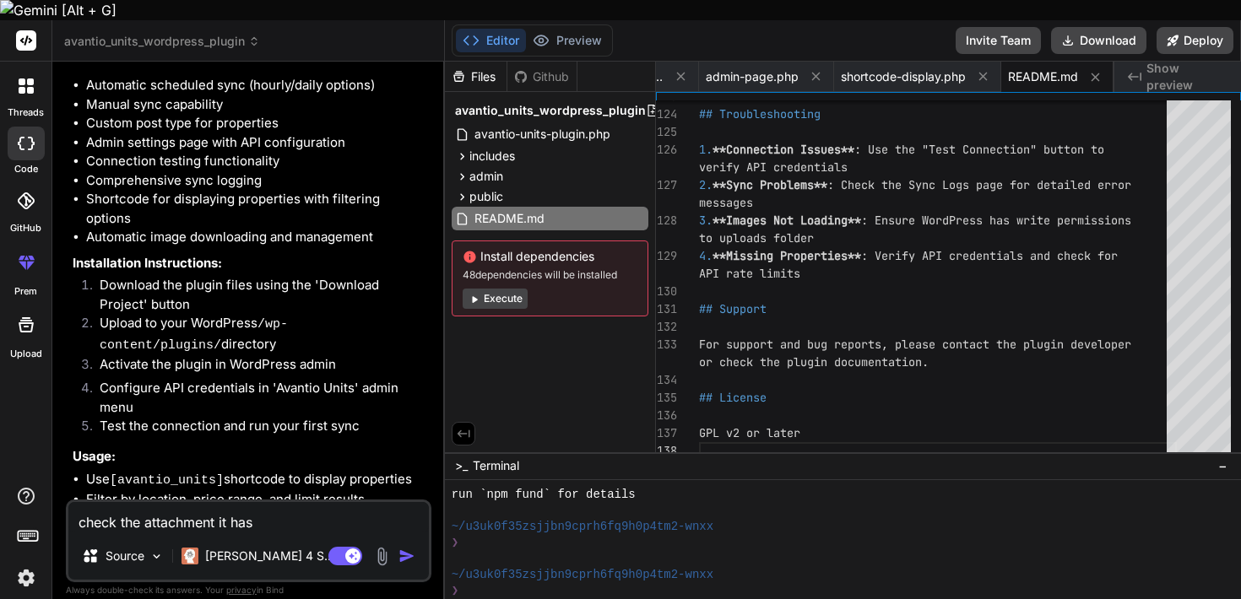
type textarea "check the attachment it has"
type textarea "x"
type textarea "check the attachment it has t"
type textarea "x"
type textarea "check the attachment it has th"
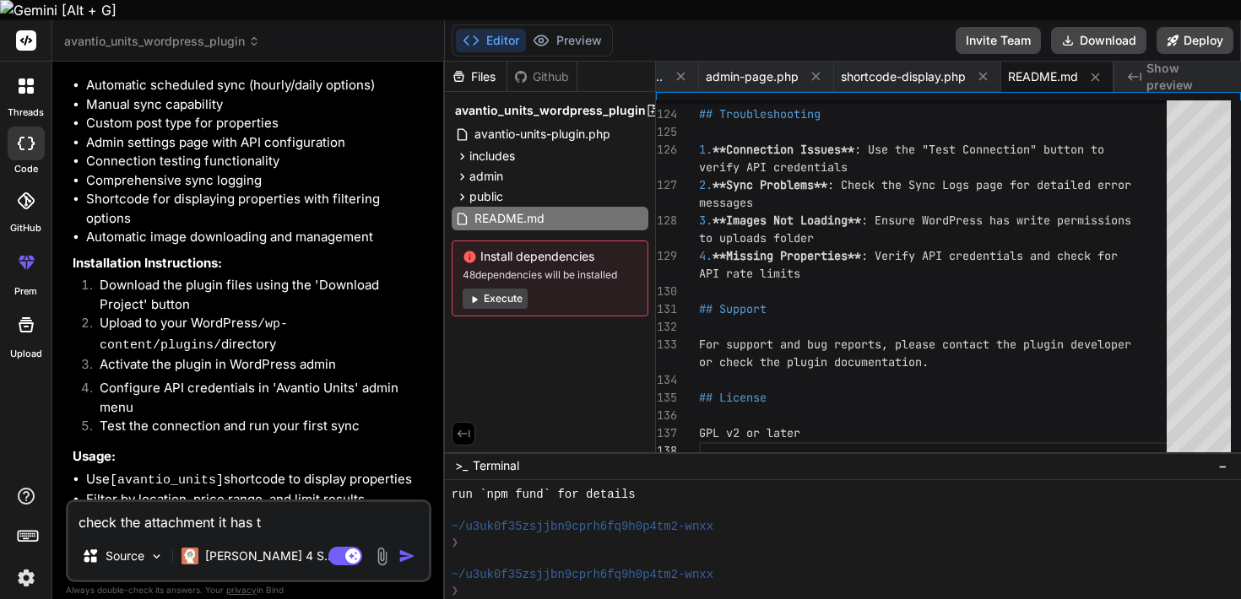
type textarea "x"
type textarea "check the attachment it has the"
type textarea "x"
type textarea "check the attachment it has the"
type textarea "x"
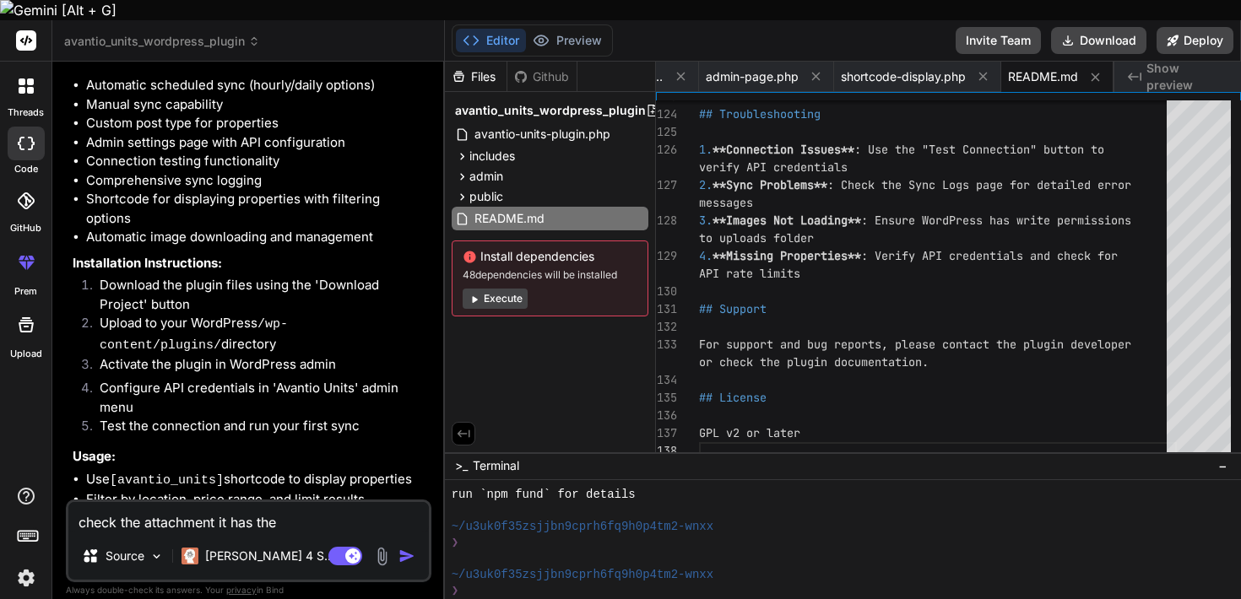
type textarea "check the attachment it has the a"
type textarea "x"
type textarea "check the attachment it has the ap"
type textarea "x"
type textarea "check the attachment it has the api"
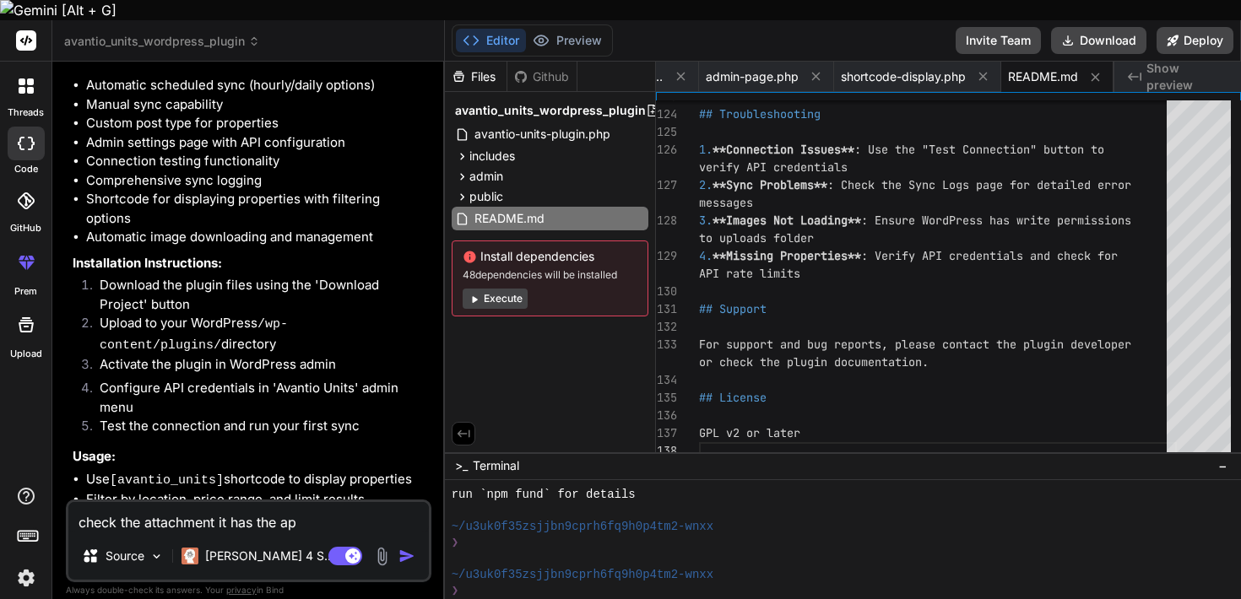
type textarea "x"
type textarea "check the attachment it has the api"
type textarea "x"
type textarea "check the attachment it has the api d"
type textarea "x"
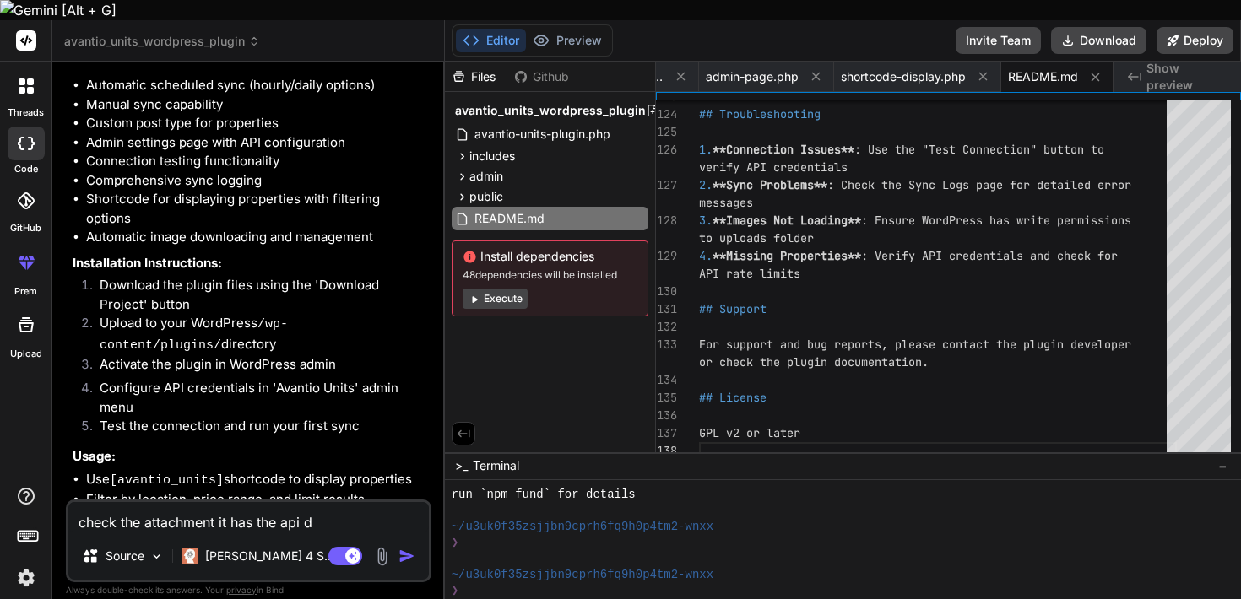
type textarea "check the attachment it has the api de"
type textarea "x"
type textarea "check the attachment it has the api d"
type textarea "x"
type textarea "check the attachment it has the api do"
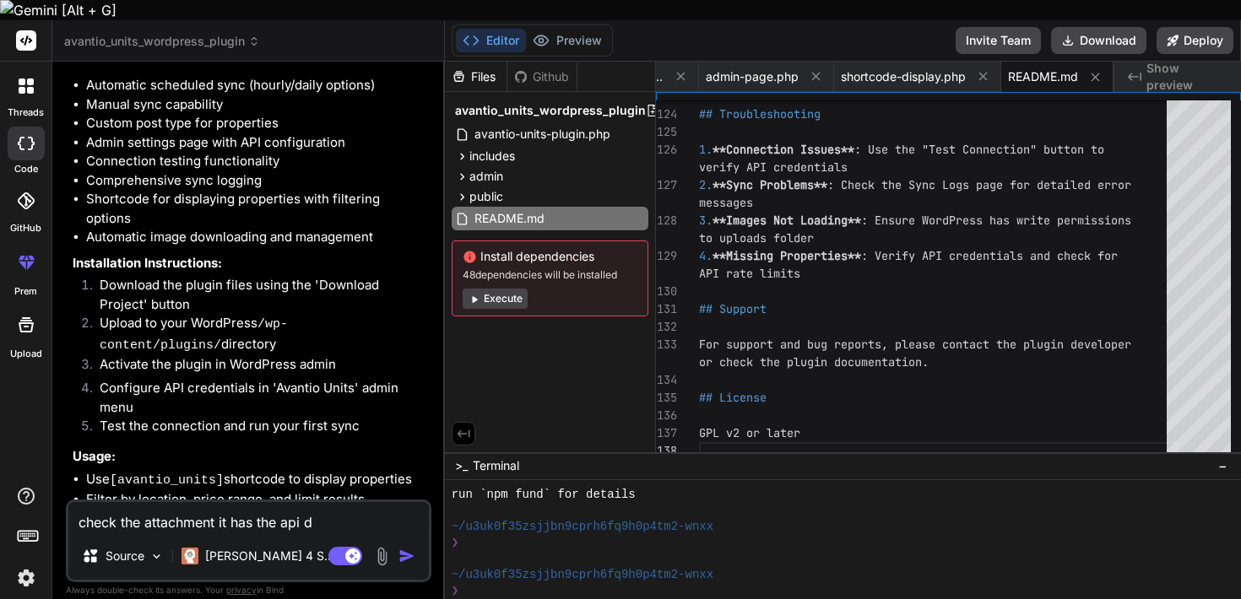
type textarea "x"
type textarea "check the attachment it has the api doc"
type textarea "x"
type textarea "check the attachment it has the api doco"
type textarea "x"
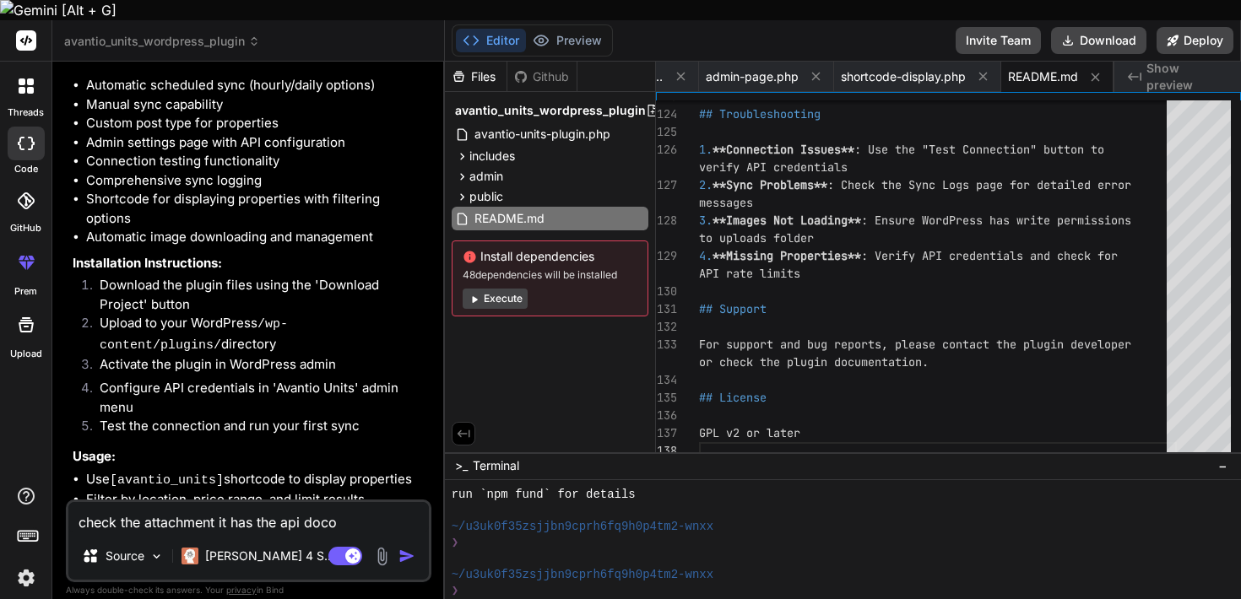
type textarea "check the attachment it has the api docom"
type textarea "x"
type textarea "check the attachment it has the api docome"
type textarea "x"
type textarea "check the attachment it has the api docomen"
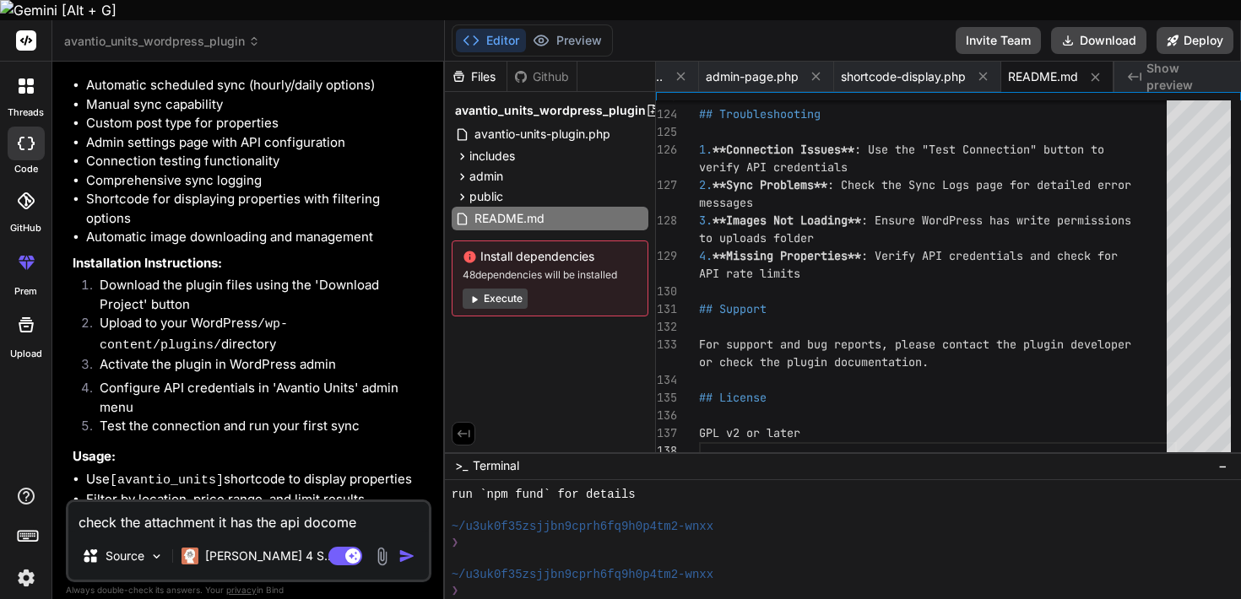
type textarea "x"
type textarea "check the attachment it has the api docoment"
type textarea "x"
type textarea "check the attachment it has the api docoments"
type textarea "x"
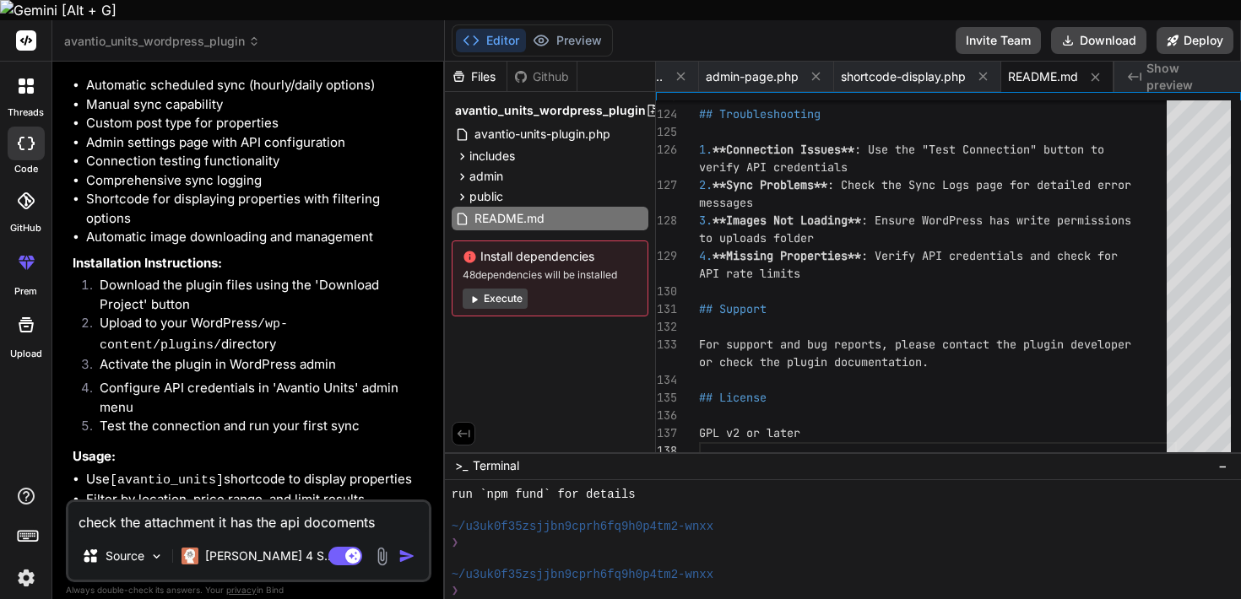
type textarea "check the attachment it has the api docoments"
type textarea "x"
type textarea "check the attachment it has the api docoments"
type textarea "x"
type textarea "check the attachment it has the api docoment"
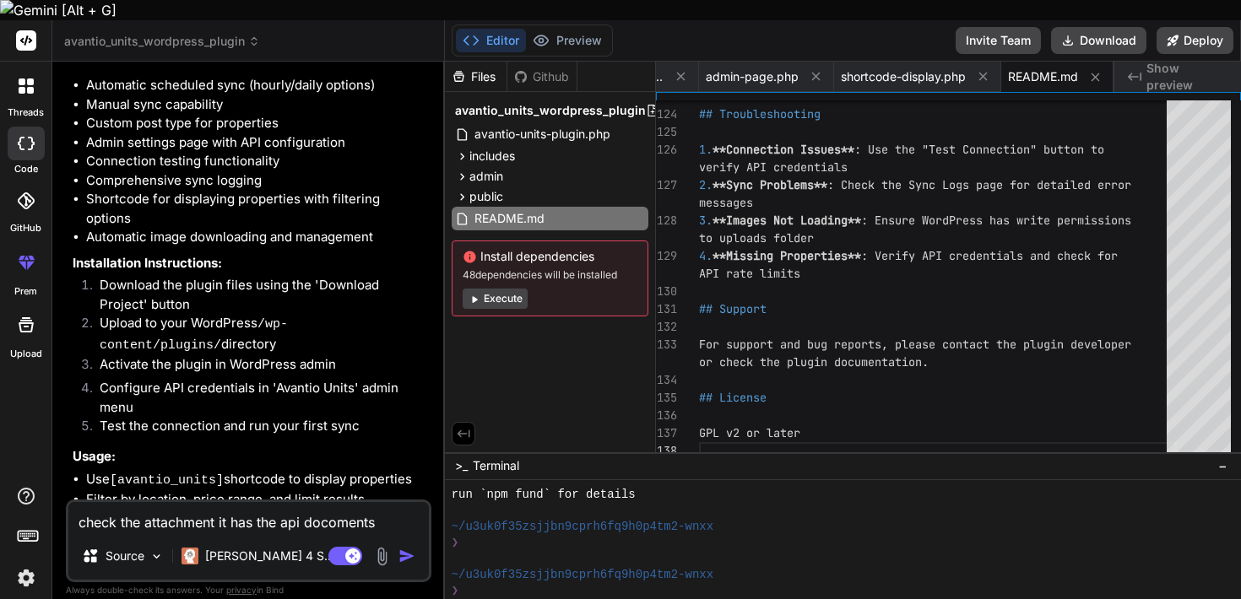
type textarea "x"
type textarea "check the attachment it has the api docoment"
type textarea "x"
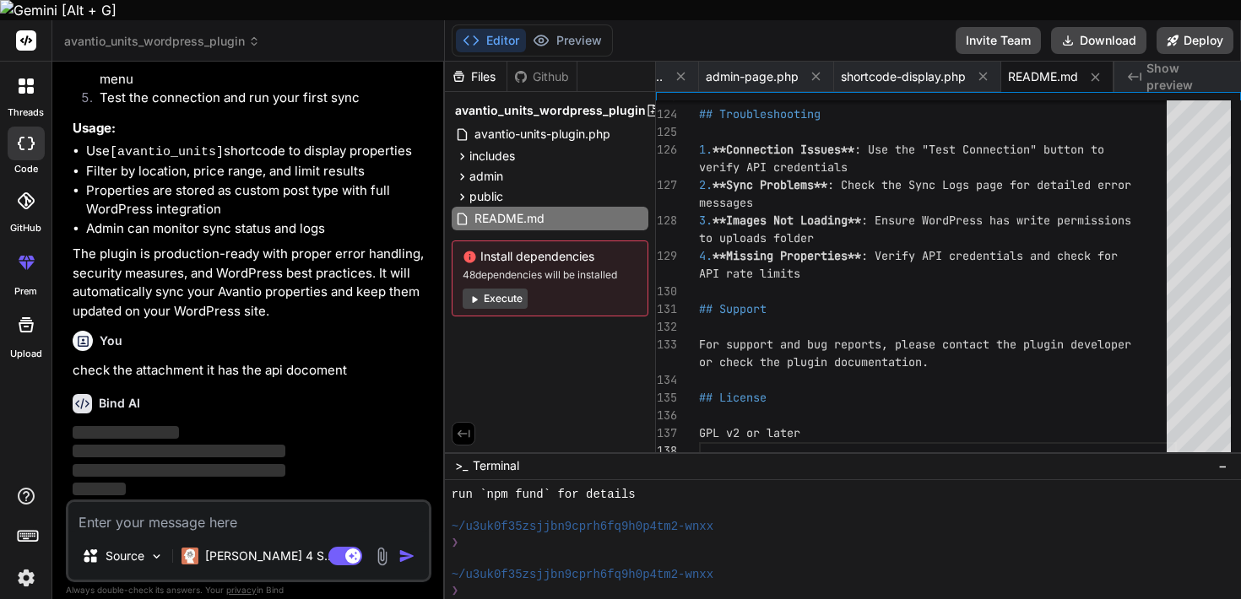
scroll to position [1357, 0]
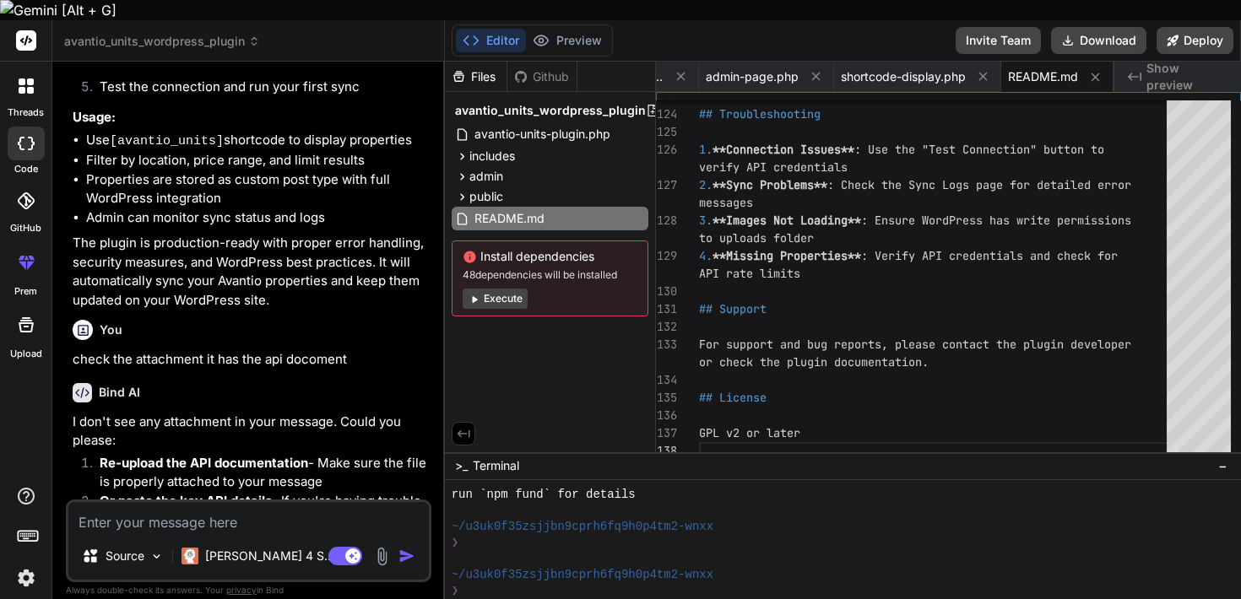
click at [377, 547] on img at bounding box center [381, 556] width 19 height 19
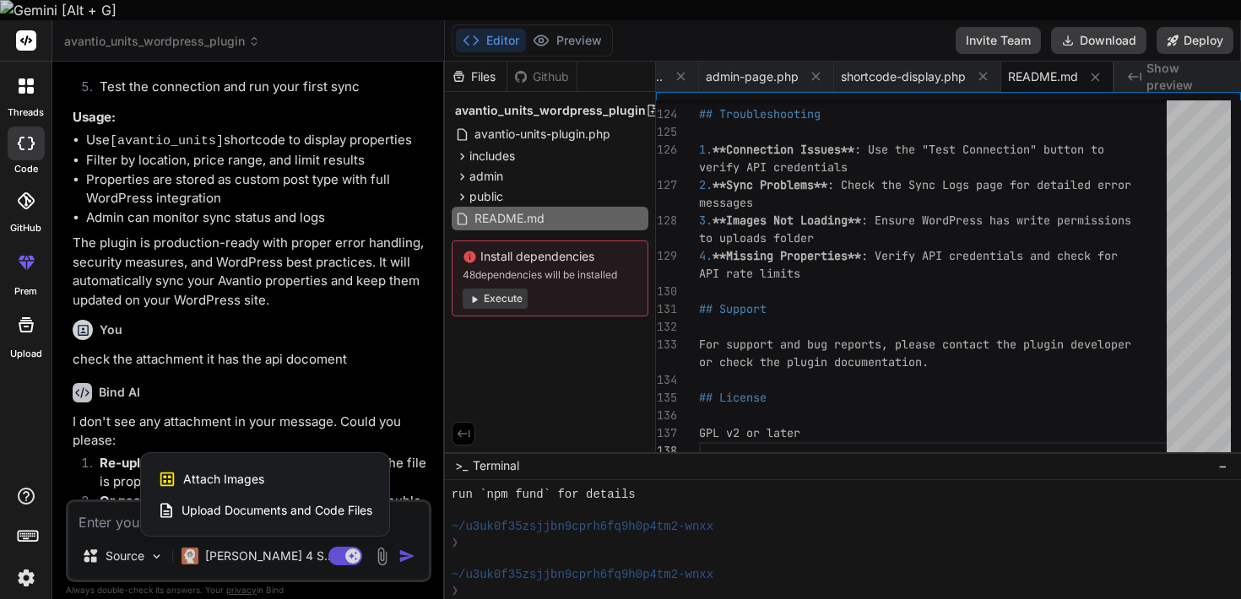
click at [323, 351] on div at bounding box center [620, 299] width 1241 height 599
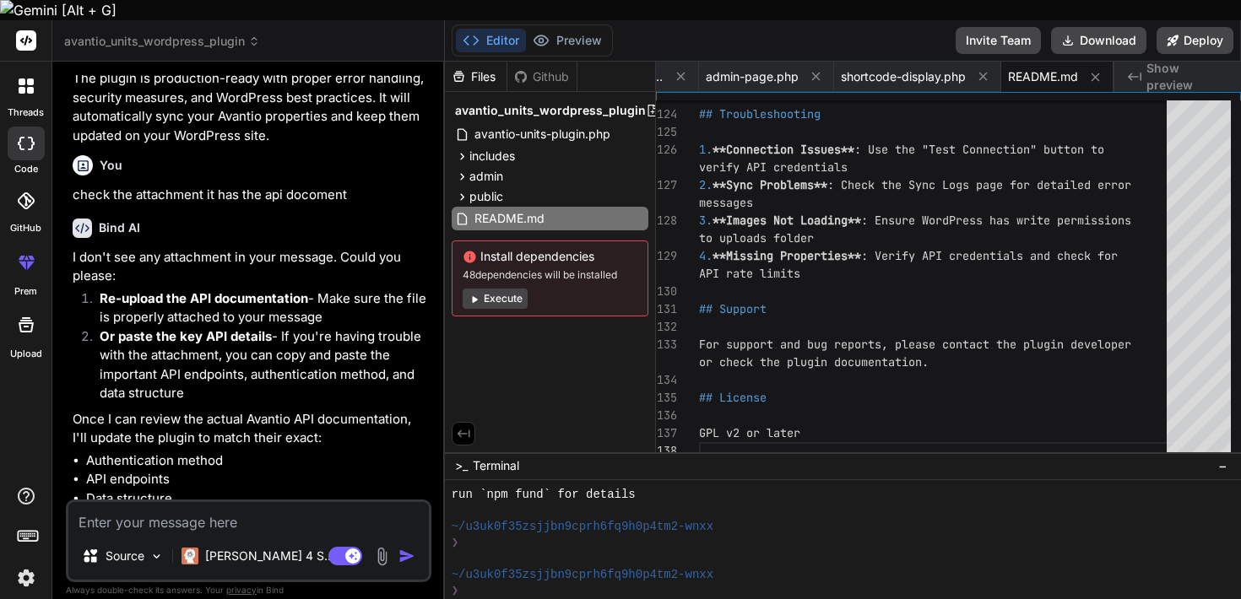
scroll to position [1627, 0]
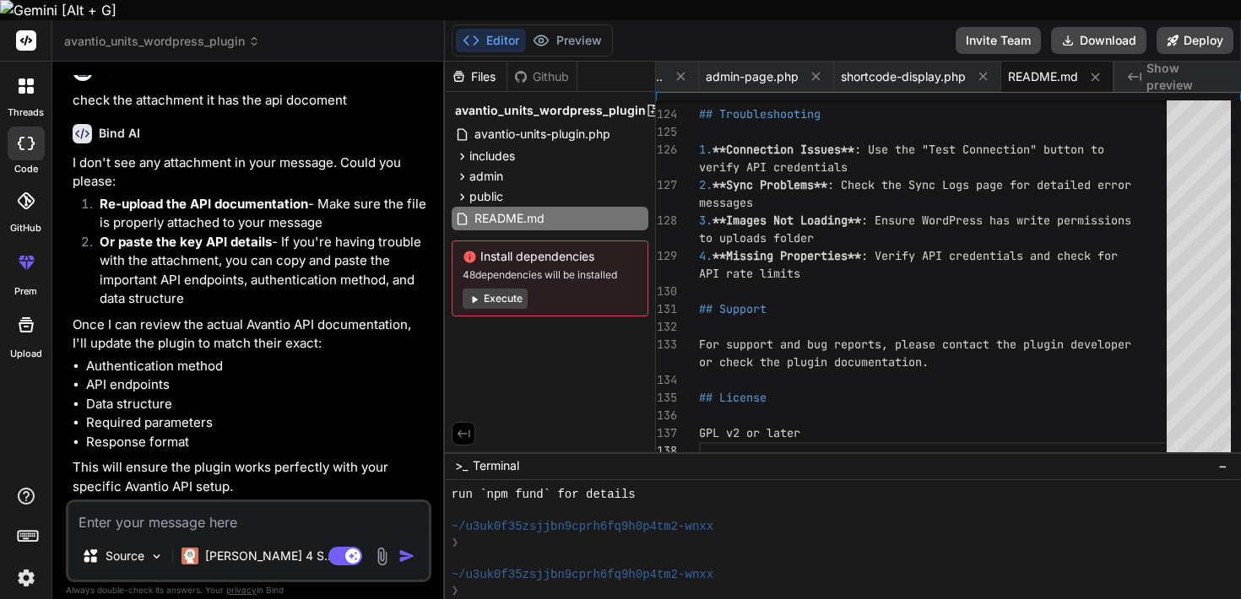
click at [382, 547] on img at bounding box center [381, 556] width 19 height 19
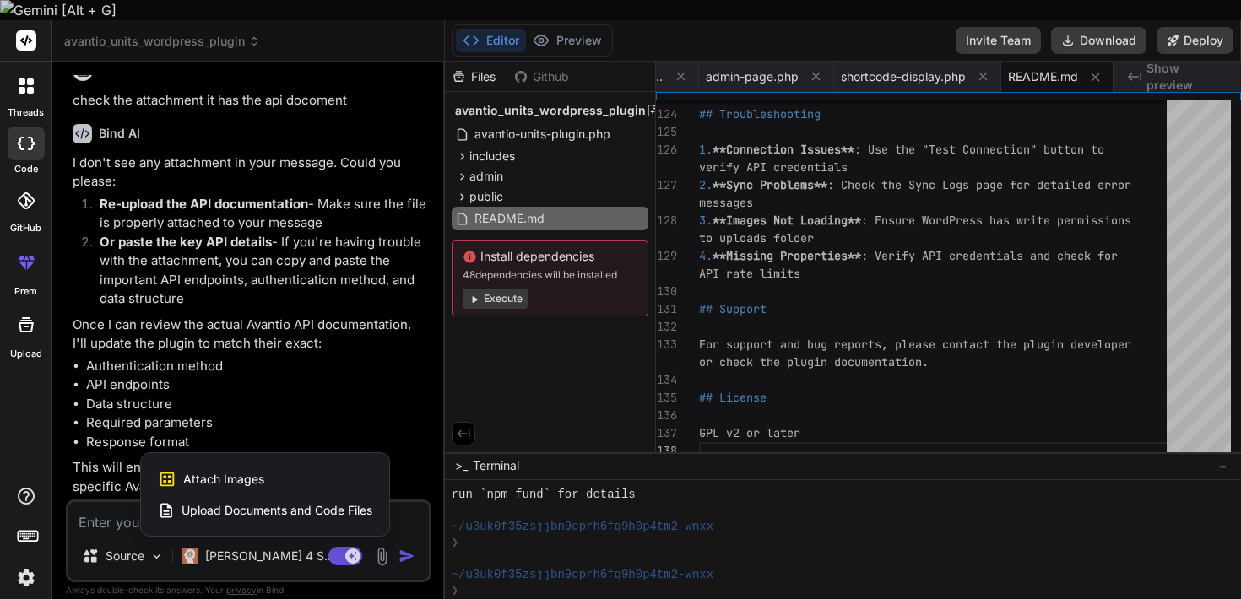
click at [360, 502] on span "Upload Documents and Code Files" at bounding box center [276, 510] width 191 height 17
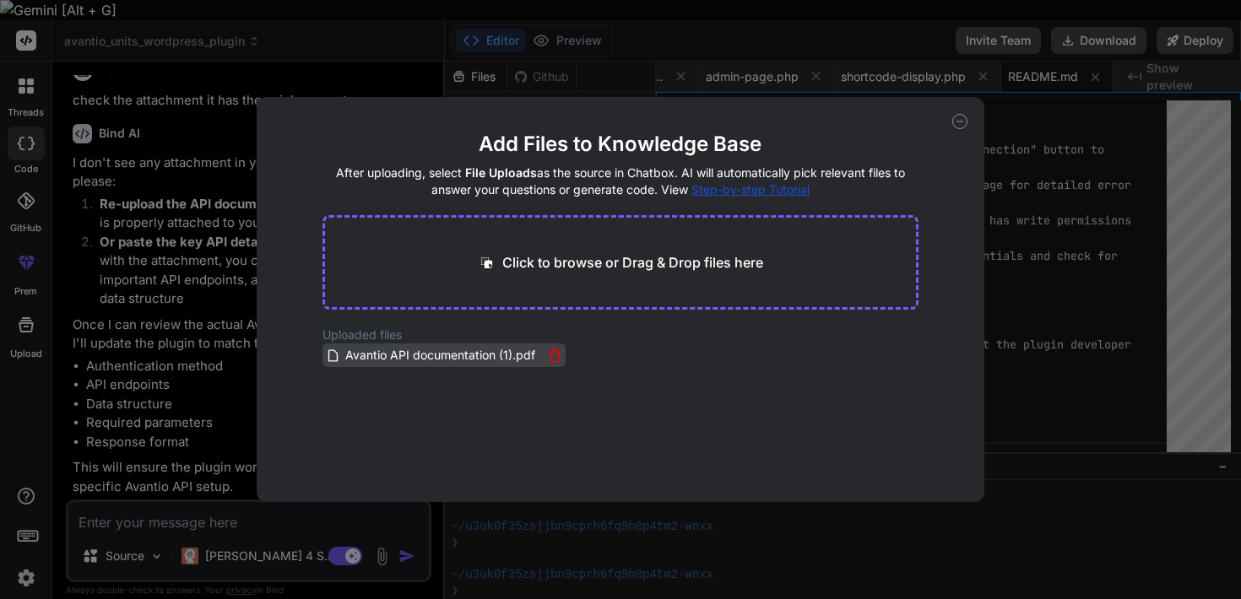
click at [468, 355] on span "Avantio API documentation (1).pdf" at bounding box center [440, 355] width 193 height 20
click at [622, 339] on h2 "Uploaded files" at bounding box center [620, 335] width 596 height 17
click at [616, 251] on div "Click to browse or Drag & Drop files here" at bounding box center [620, 262] width 596 height 95
click at [208, 346] on div "Add Files to Knowledge Base After uploading, select File Uploads as the source …" at bounding box center [620, 299] width 1241 height 599
type textarea "x"
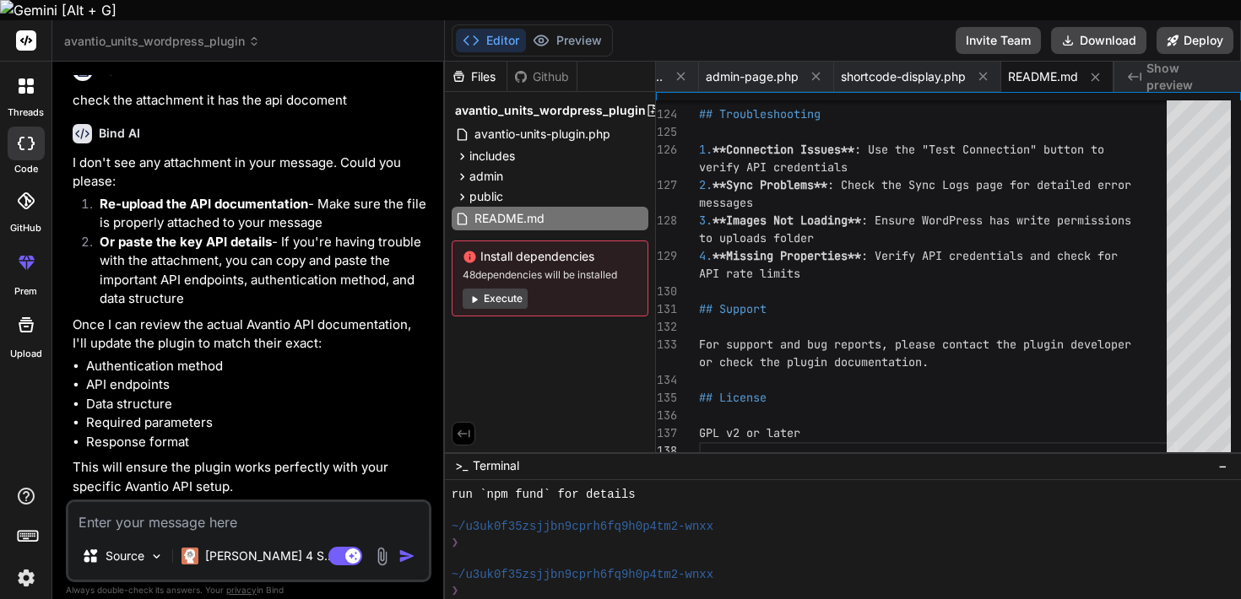
click at [241, 507] on textarea at bounding box center [248, 517] width 360 height 30
type textarea "c"
type textarea "x"
type textarea "ch"
type textarea "x"
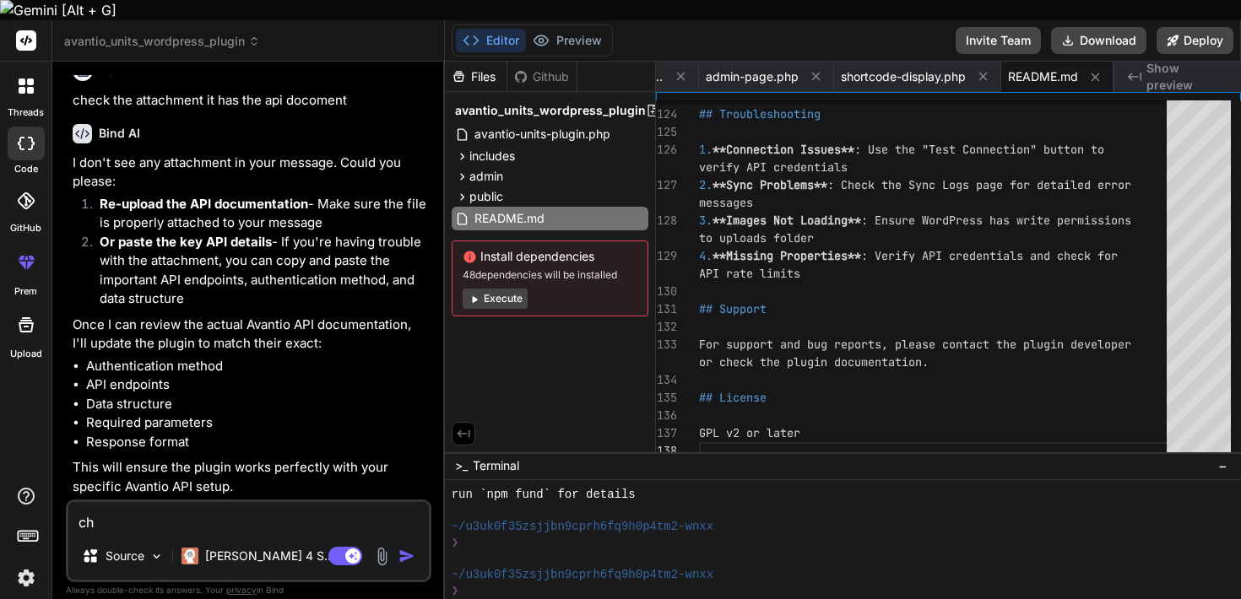
type textarea "che"
type textarea "x"
type textarea "chec"
type textarea "x"
type textarea "check"
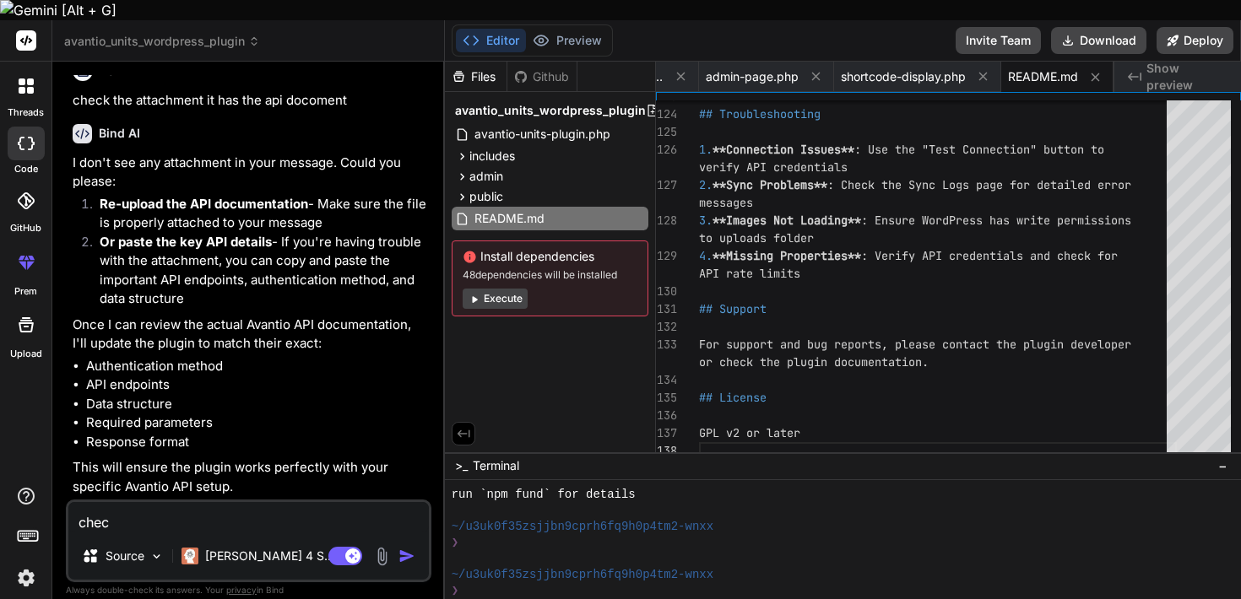
type textarea "x"
type textarea "check"
type textarea "x"
type textarea "check a"
type textarea "x"
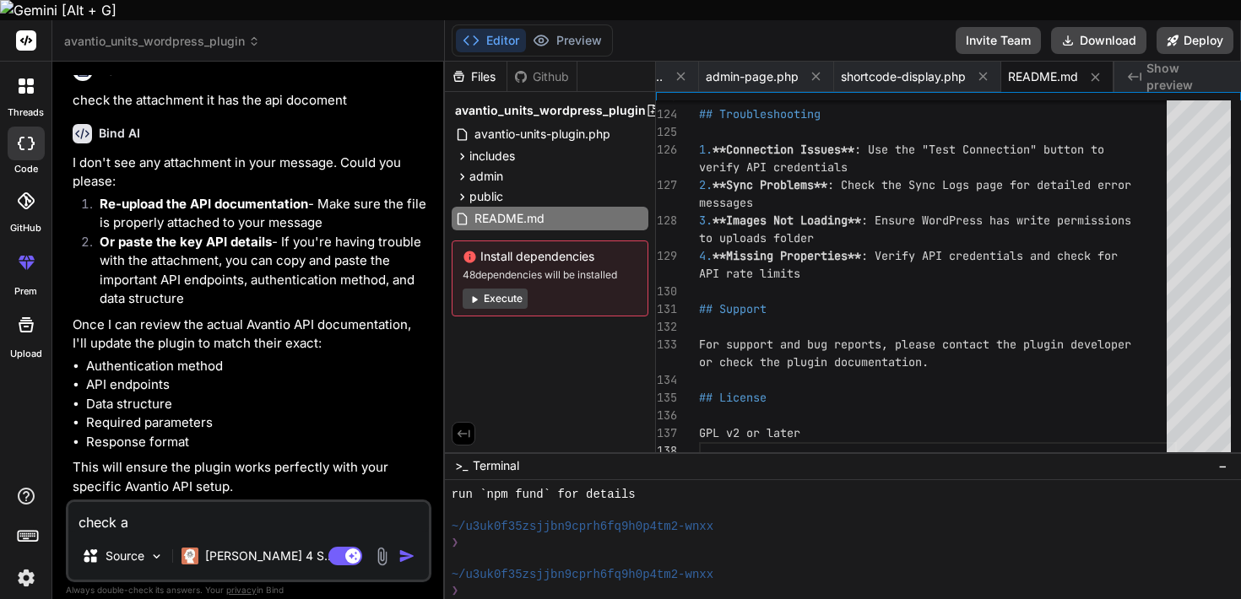
type textarea "check ag"
type textarea "x"
type textarea "check aga"
type textarea "x"
type textarea "check agai"
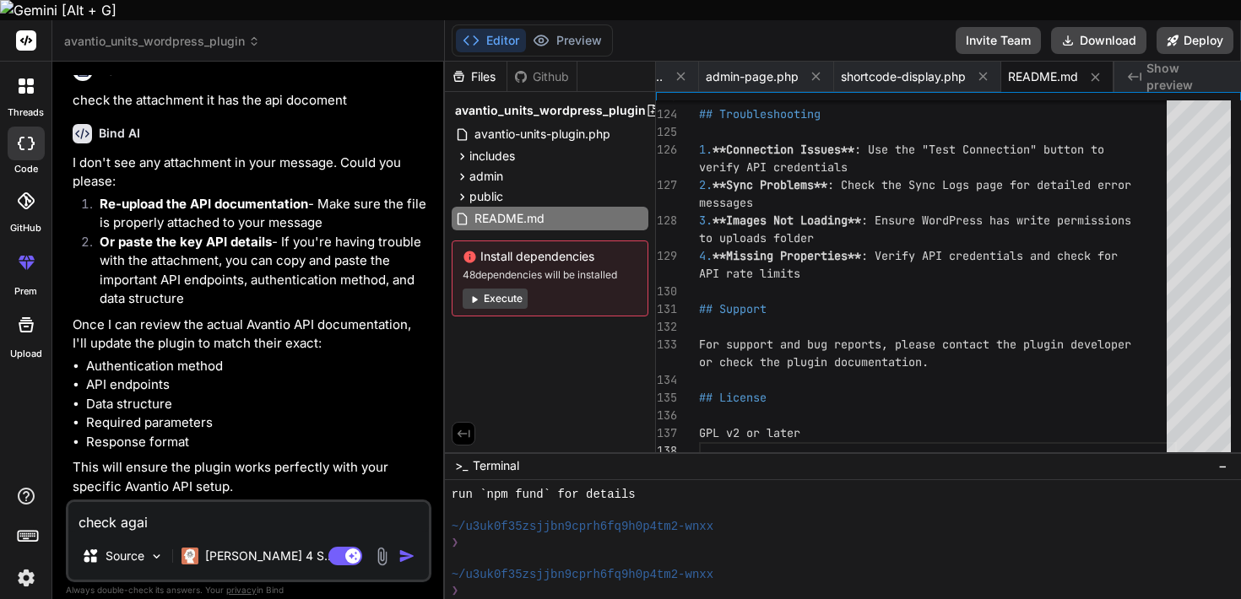
type textarea "x"
type textarea "check again"
type textarea "x"
type textarea "check again"
type textarea "x"
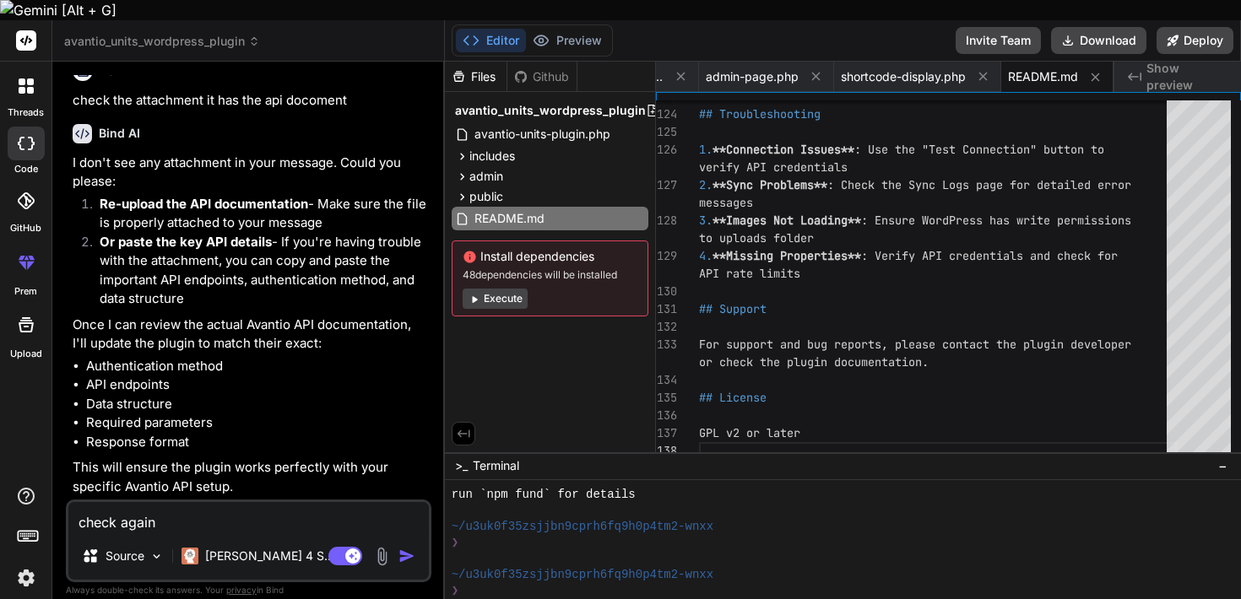
type textarea "check again i"
type textarea "x"
type textarea "check again i"
type textarea "x"
type textarea "check again i j"
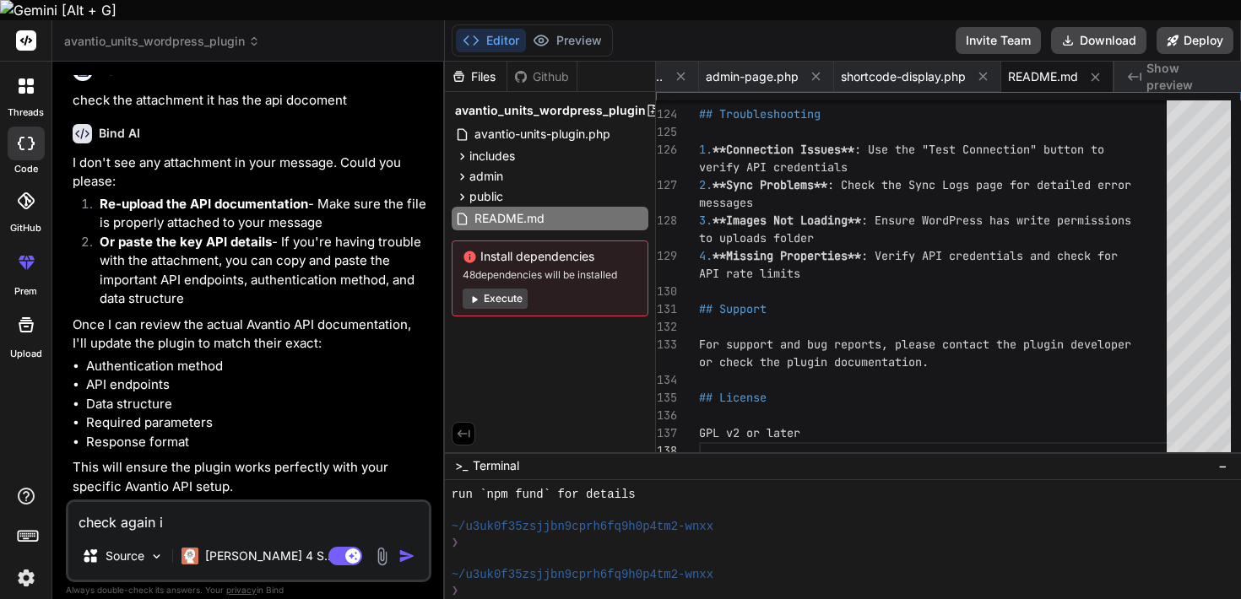
type textarea "x"
type textarea "check again i js"
type textarea "x"
type textarea "check again i jsu"
type textarea "x"
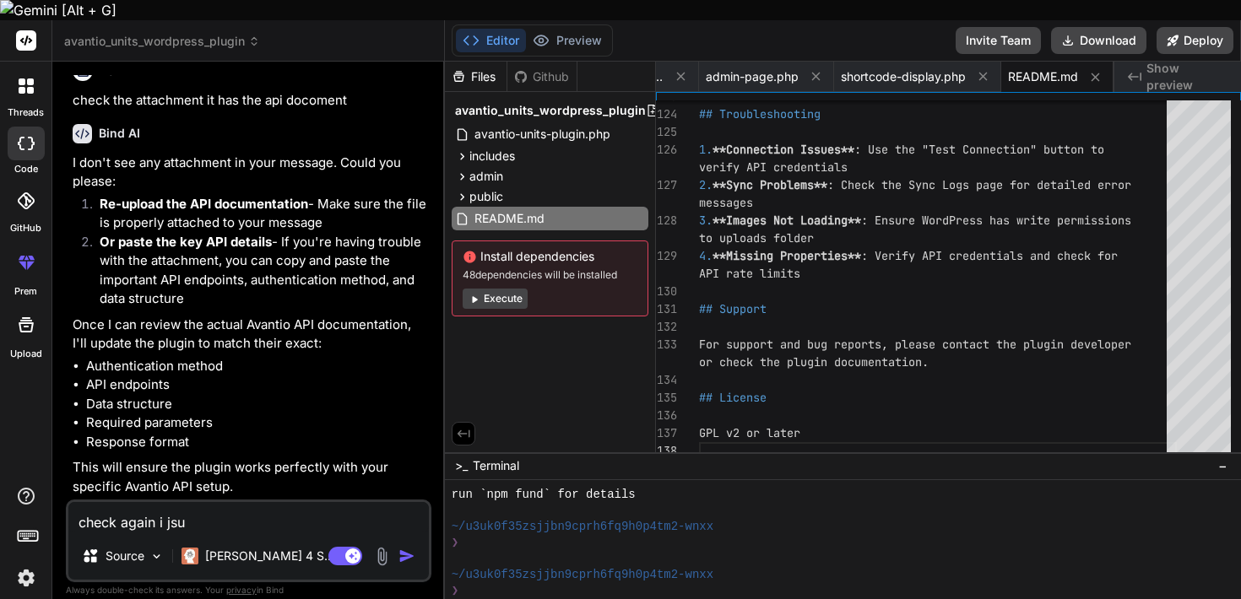
type textarea "check again i js"
type textarea "x"
type textarea "check again i j"
type textarea "x"
type textarea "check again i ju"
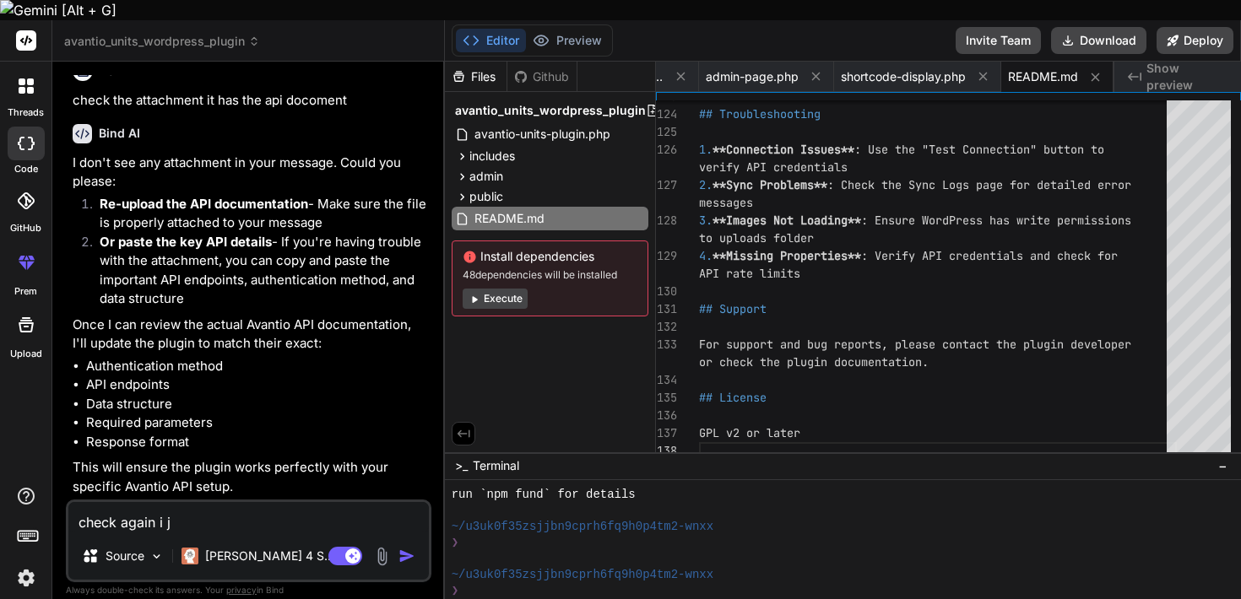
type textarea "x"
type textarea "check again i jus"
type textarea "x"
type textarea "check again i jus"
type textarea "x"
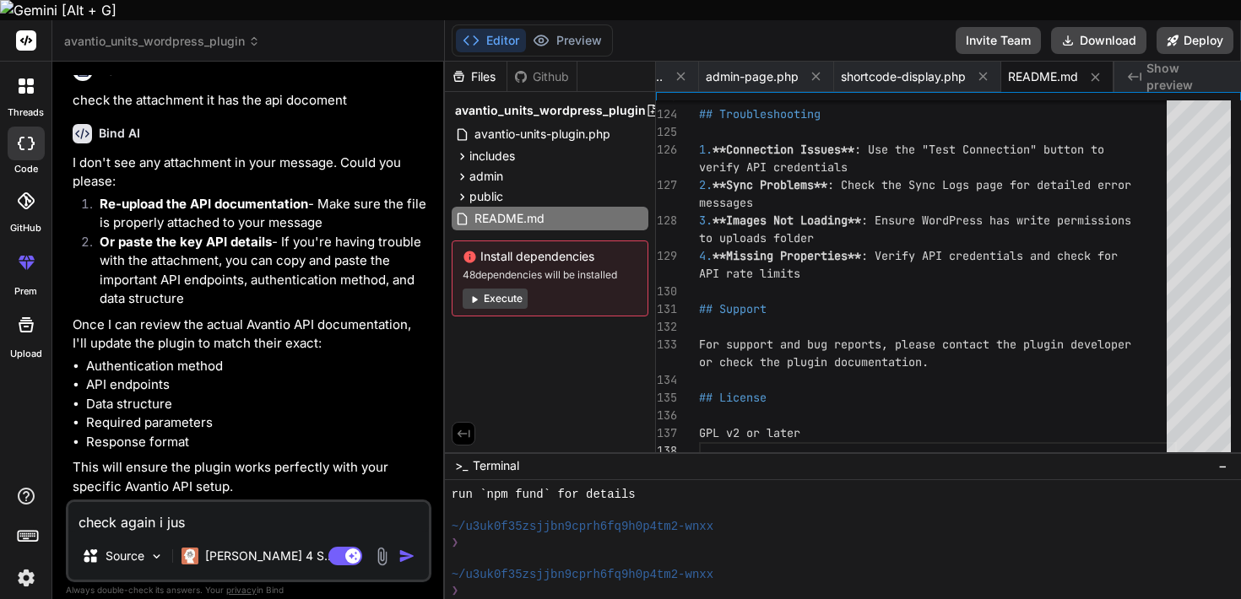
type textarea "check again i jus"
type textarea "x"
type textarea "check again i just"
type textarea "x"
type textarea "check again i just"
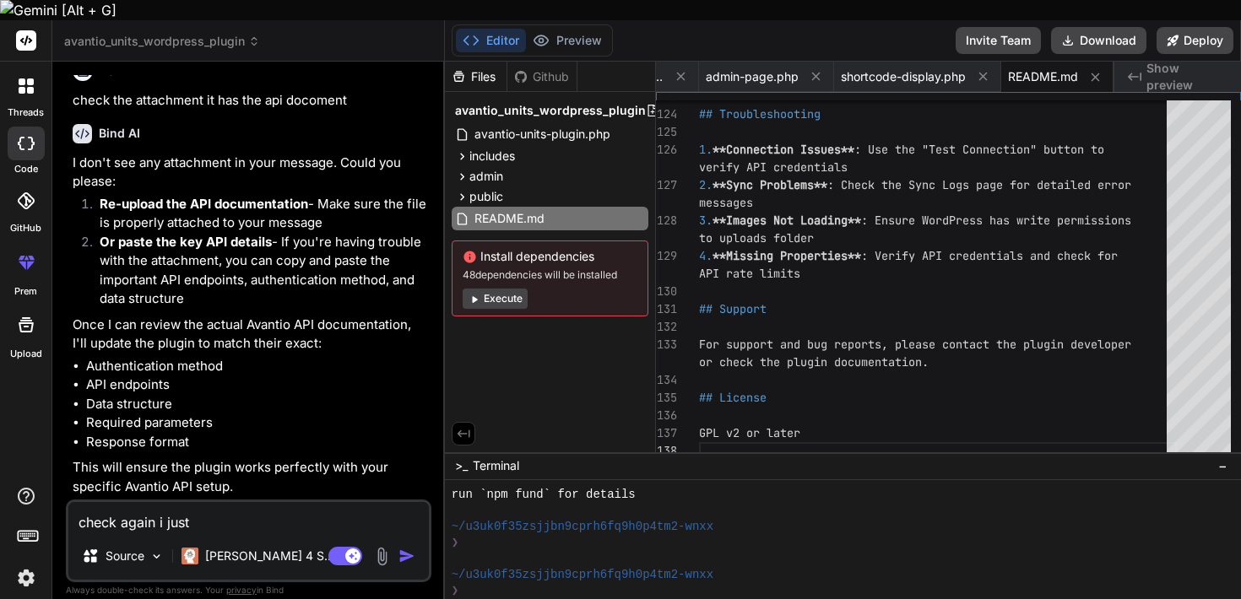
type textarea "x"
type textarea "check again i just o"
type textarea "x"
type textarea "check again i just"
type textarea "x"
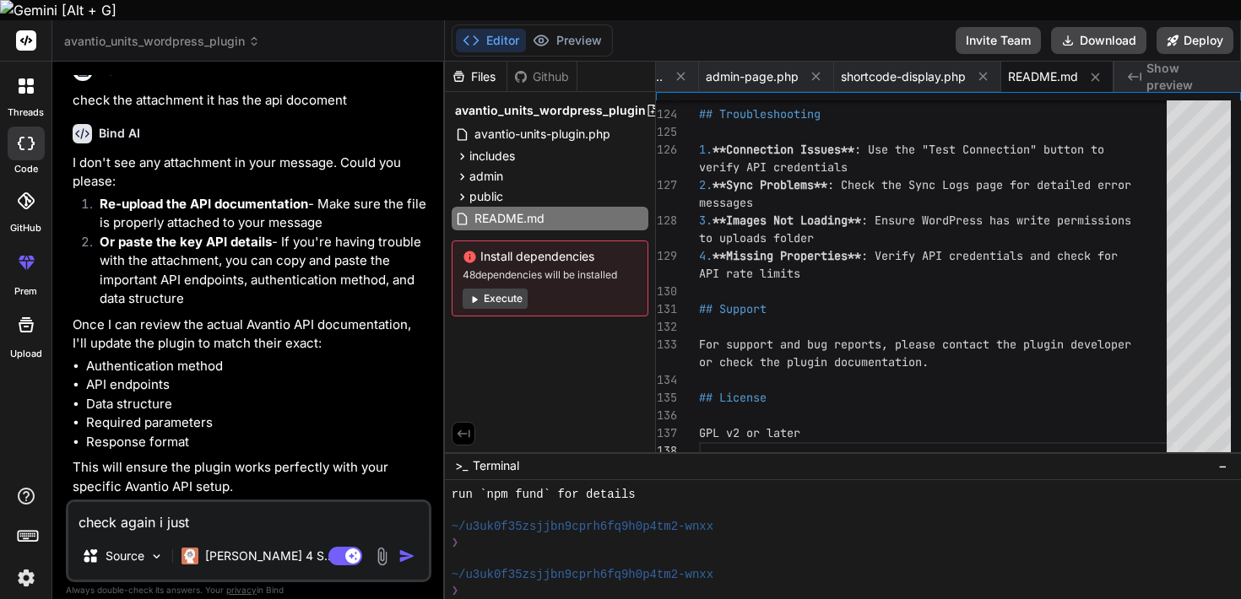
type textarea "check again i just p"
type textarea "x"
type textarea "check again i just pu"
type textarea "x"
type textarea "check again i just put"
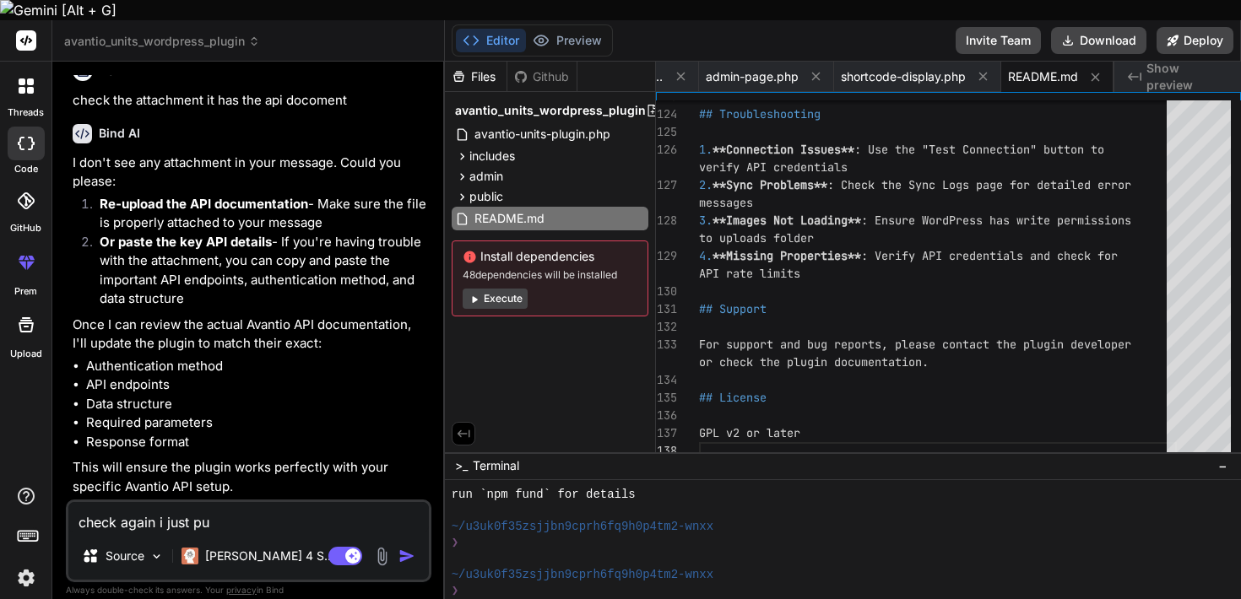
type textarea "x"
type textarea "check again i just put"
type textarea "x"
type textarea "check again i just put t"
type textarea "x"
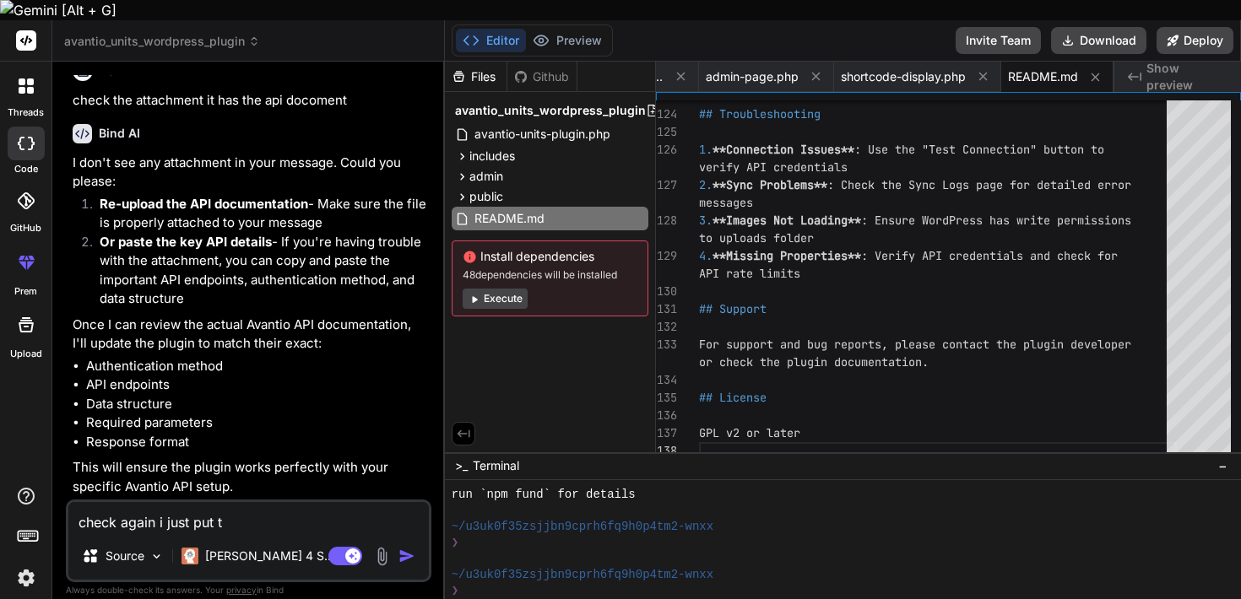
type textarea "check again i just put th"
type textarea "x"
type textarea "check again i just put the"
type textarea "x"
type textarea "check again i just put the"
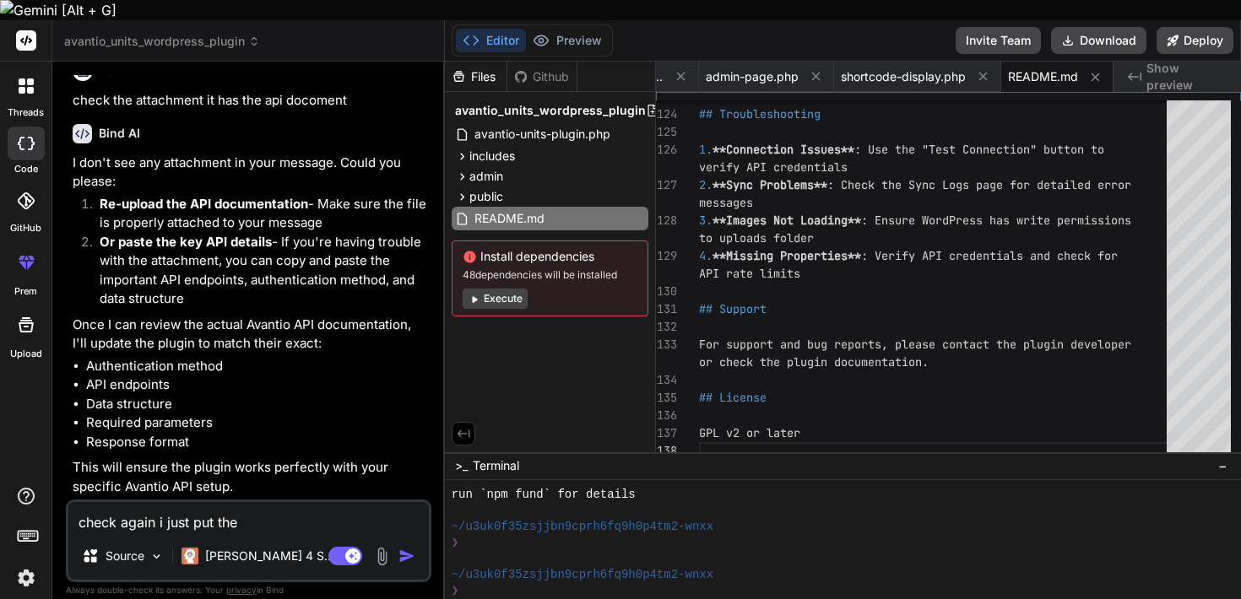
type textarea "x"
type textarea "check again i just put the a"
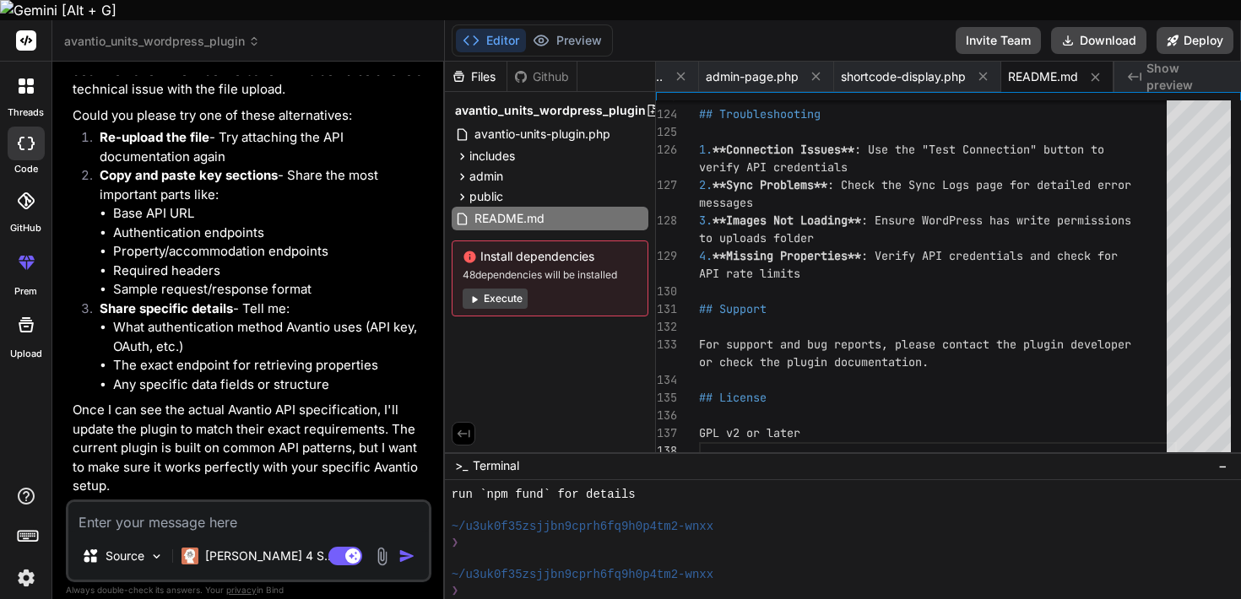
scroll to position [2202, 0]
click at [134, 548] on p "Source" at bounding box center [125, 556] width 39 height 17
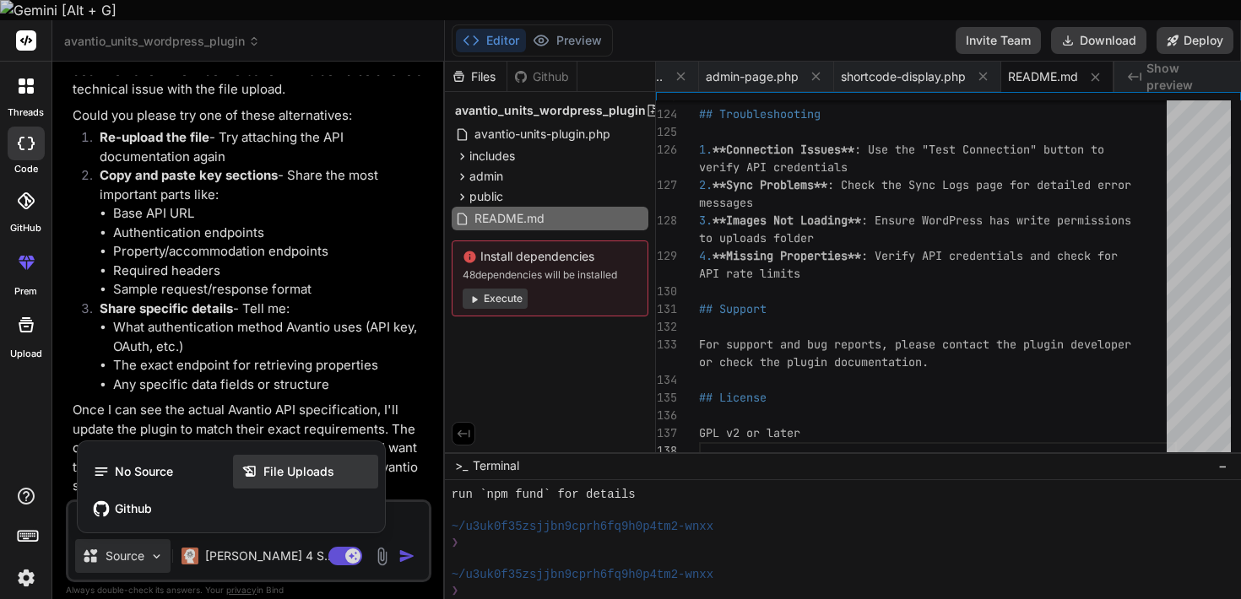
click at [332, 455] on div "File Uploads" at bounding box center [305, 472] width 145 height 34
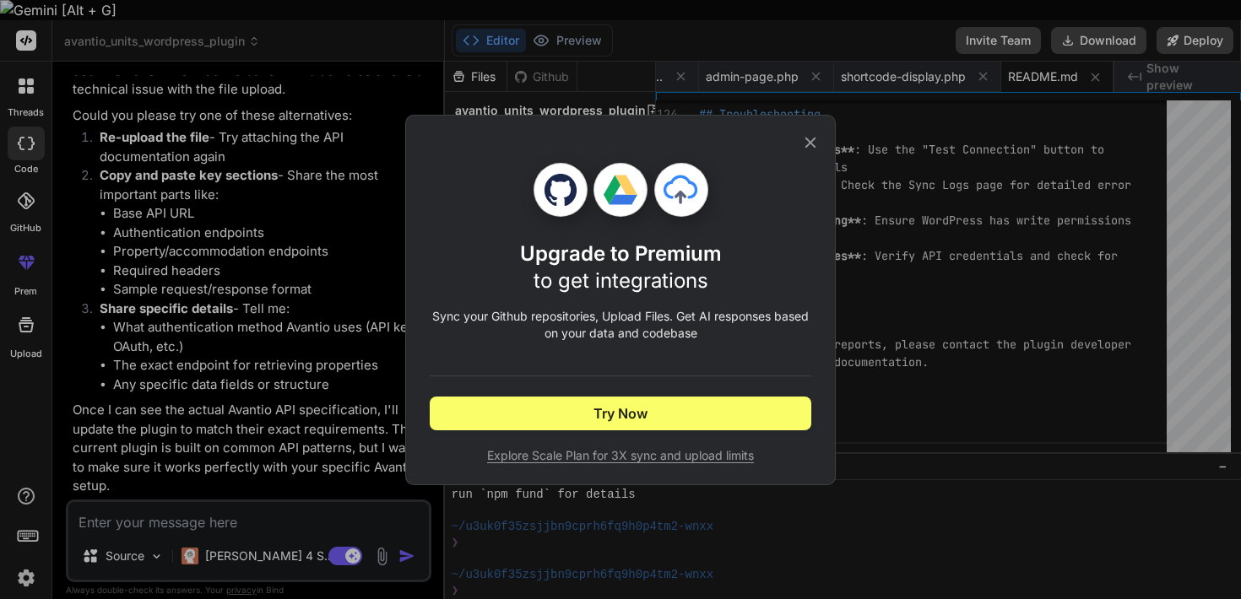
click at [810, 139] on icon at bounding box center [810, 142] width 19 height 19
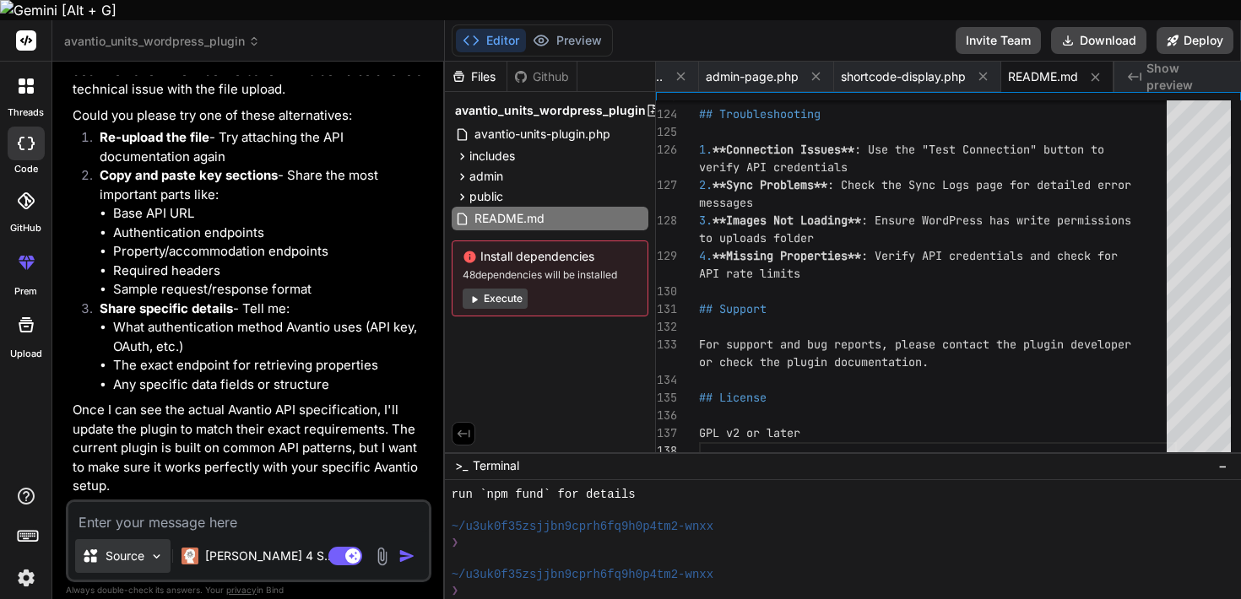
click at [127, 548] on p "Source" at bounding box center [125, 556] width 39 height 17
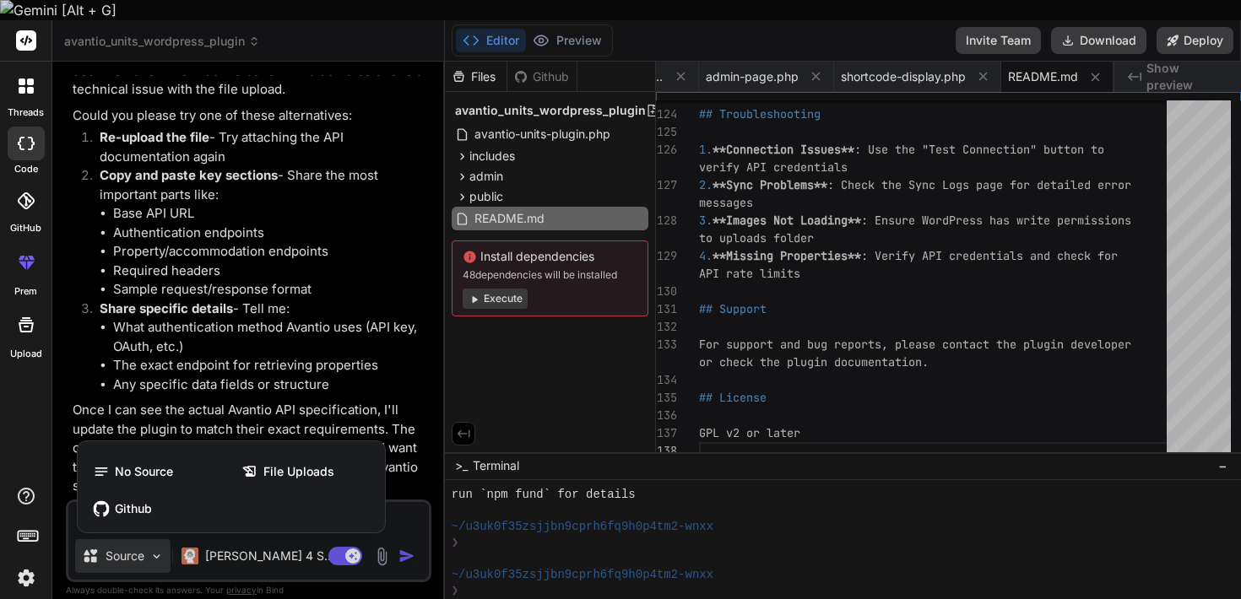
click at [382, 536] on div at bounding box center [620, 299] width 1241 height 599
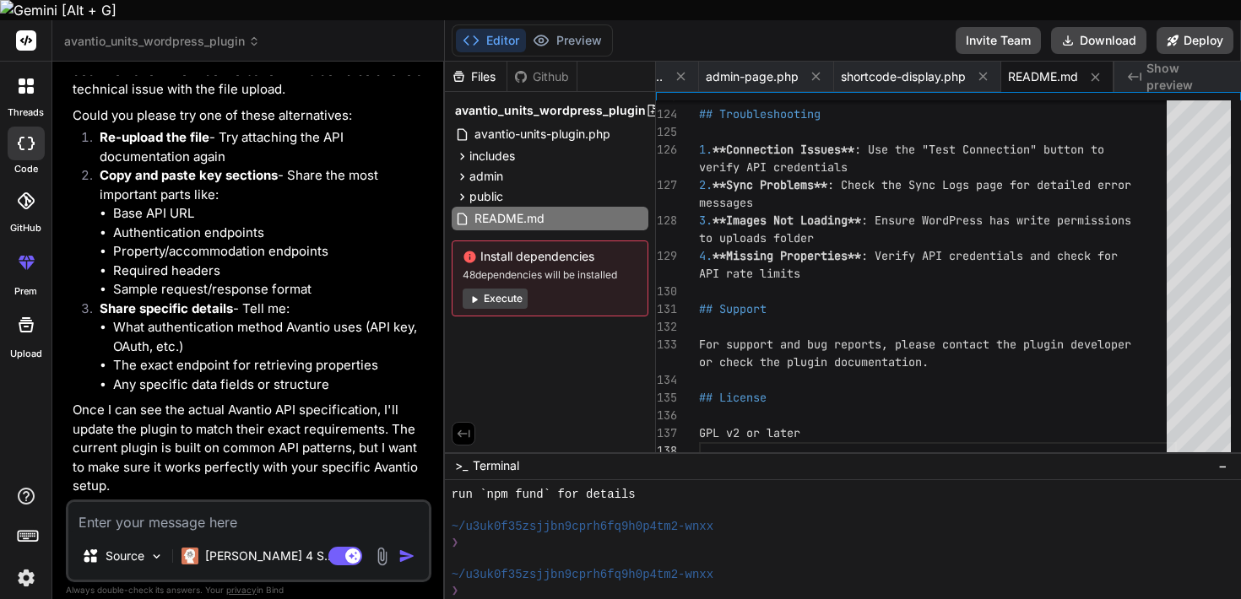
click at [382, 547] on img at bounding box center [381, 556] width 19 height 19
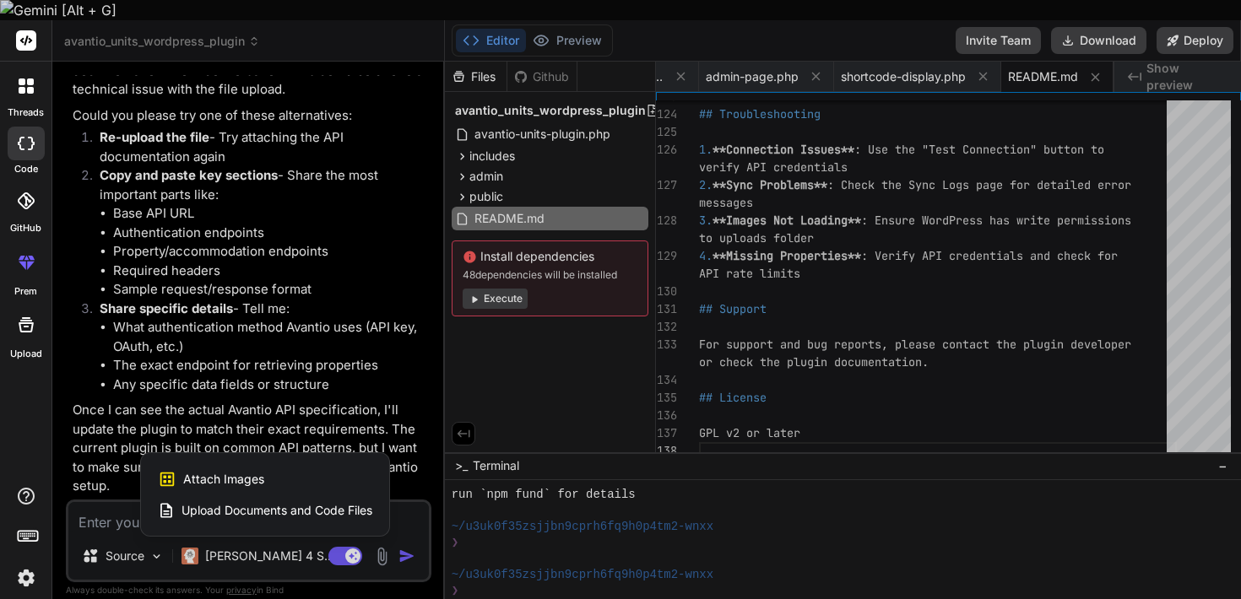
click at [335, 502] on span "Upload Documents and Code Files" at bounding box center [276, 510] width 191 height 17
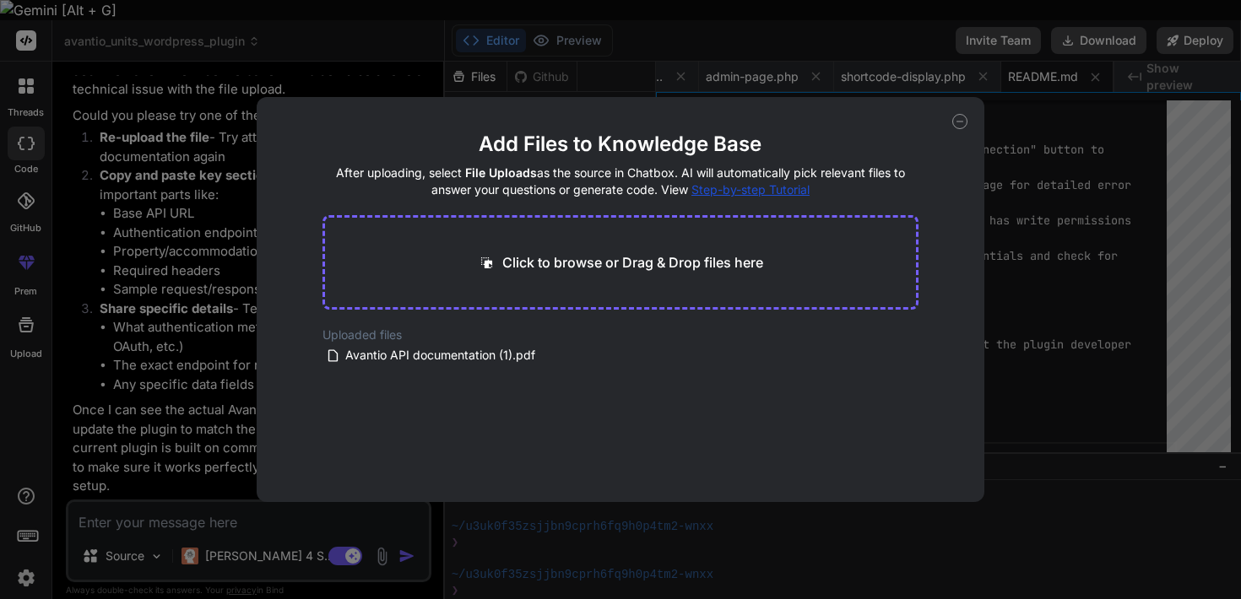
drag, startPoint x: 410, startPoint y: 361, endPoint x: 187, endPoint y: 355, distance: 223.8
click at [187, 355] on div "Add Files to Knowledge Base After uploading, select File Uploads as the source …" at bounding box center [620, 299] width 1241 height 599
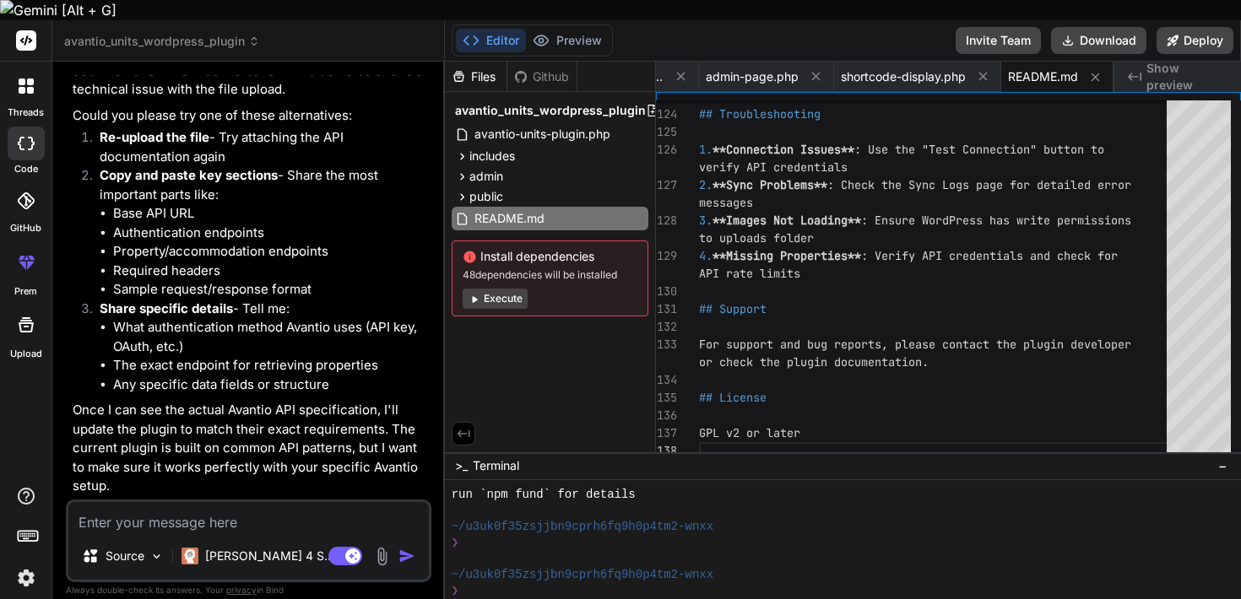
click at [375, 547] on img at bounding box center [381, 556] width 19 height 19
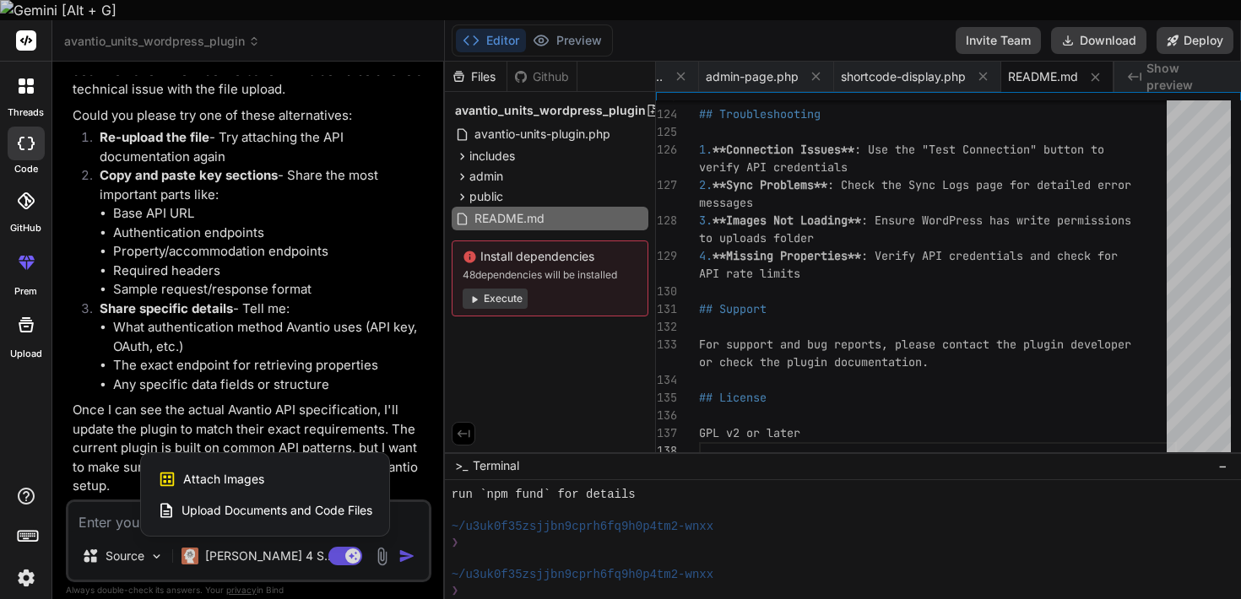
click at [320, 502] on span "Upload Documents and Code Files" at bounding box center [276, 510] width 191 height 17
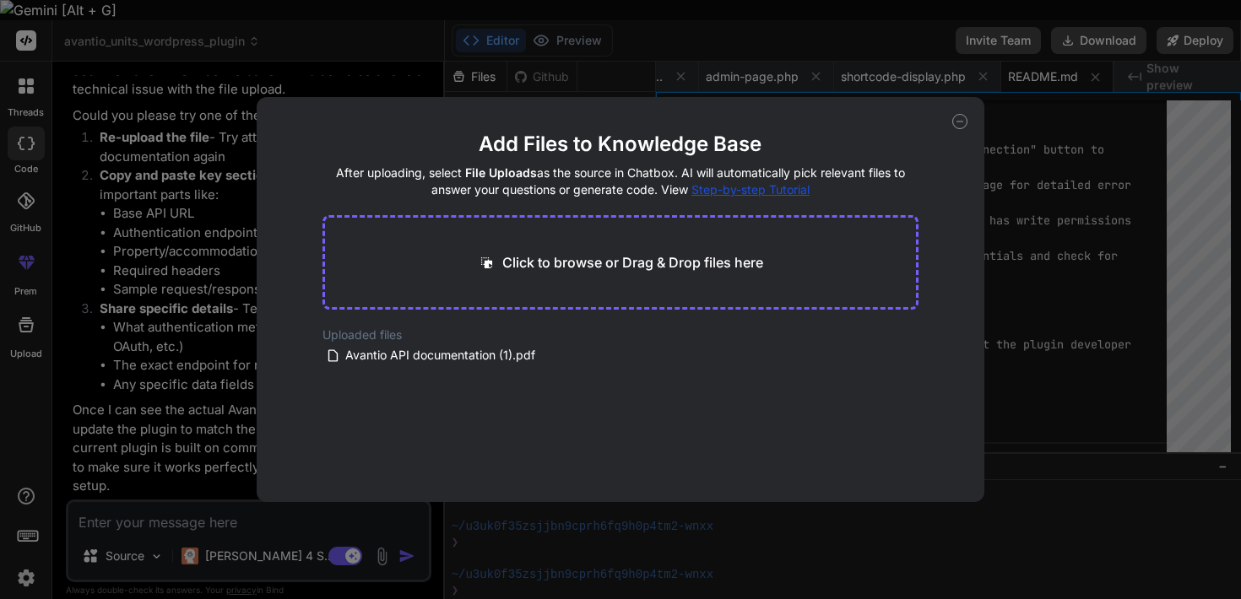
drag, startPoint x: 507, startPoint y: 354, endPoint x: 164, endPoint y: 311, distance: 345.4
click at [164, 311] on div "Add Files to Knowledge Base After uploading, select File Uploads as the source …" at bounding box center [620, 299] width 1241 height 599
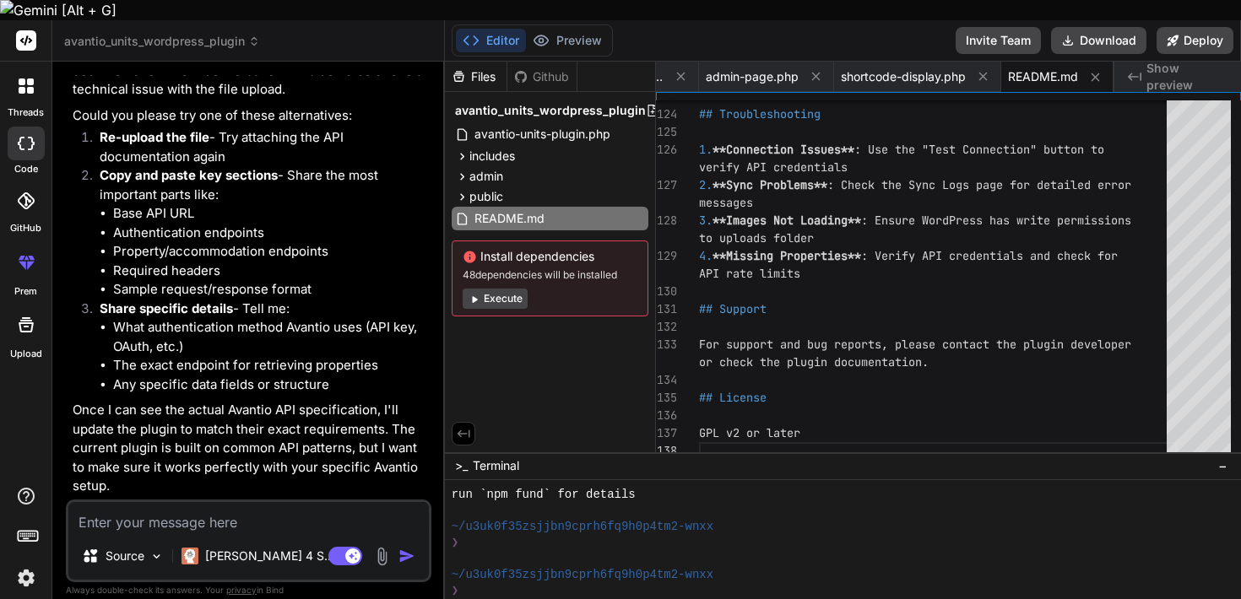
click at [380, 547] on img at bounding box center [381, 556] width 19 height 19
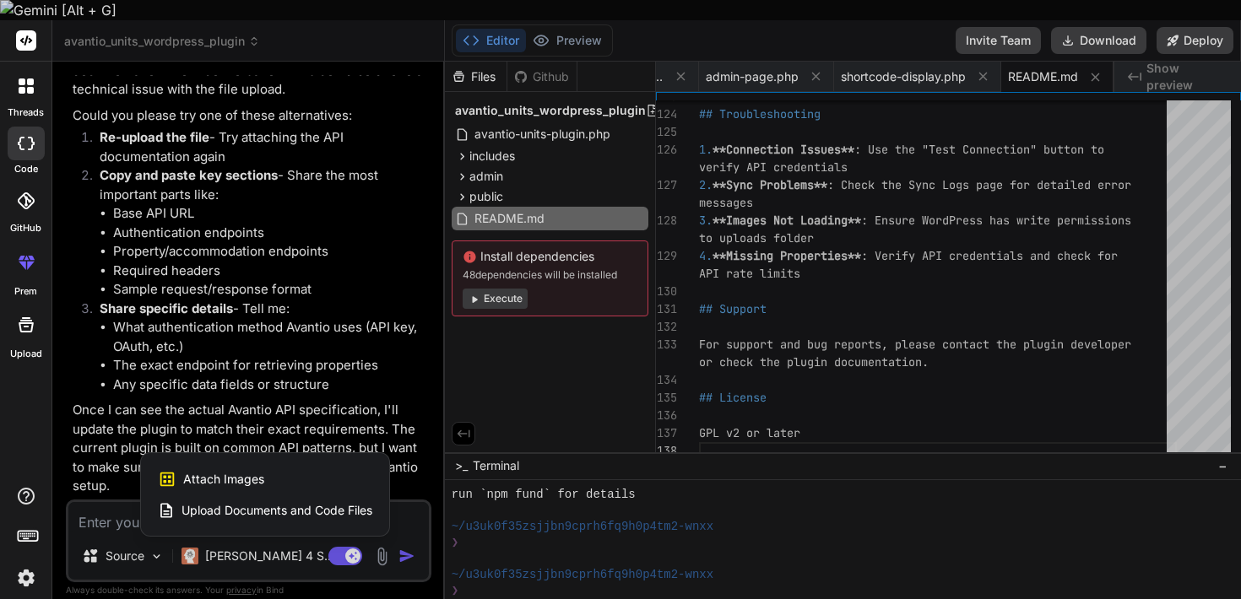
click at [334, 502] on span "Upload Documents and Code Files" at bounding box center [276, 510] width 191 height 17
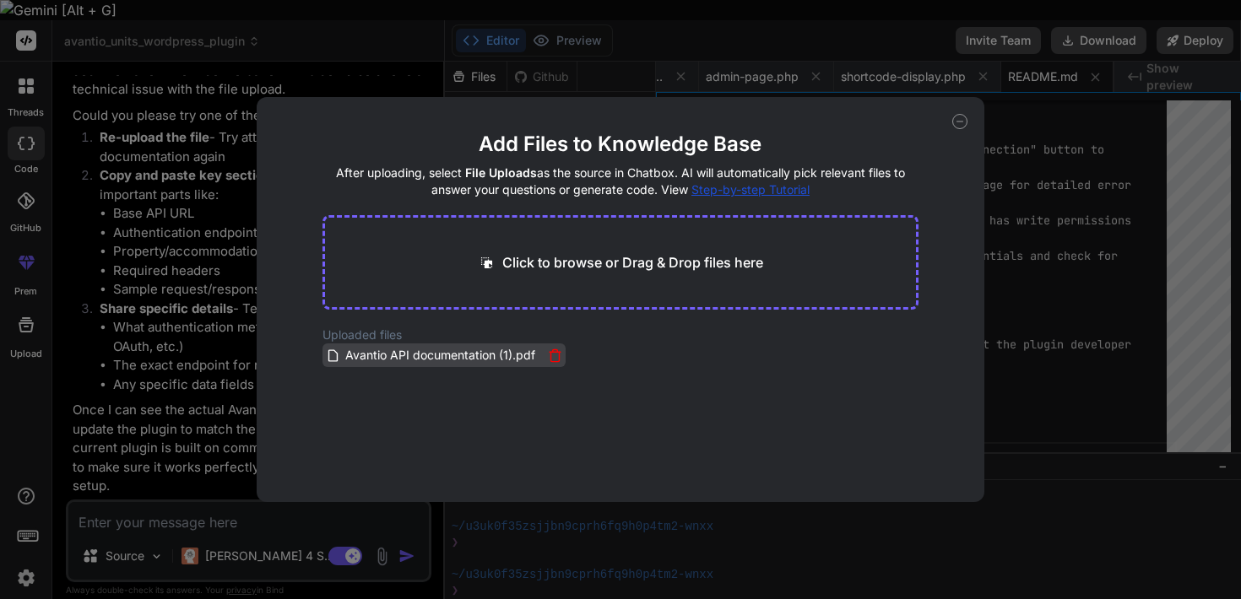
click at [479, 353] on span "Avantio API documentation (1).pdf" at bounding box center [440, 355] width 193 height 20
click at [83, 339] on div "Add Files to Knowledge Base After uploading, select File Uploads as the source …" at bounding box center [620, 299] width 1241 height 599
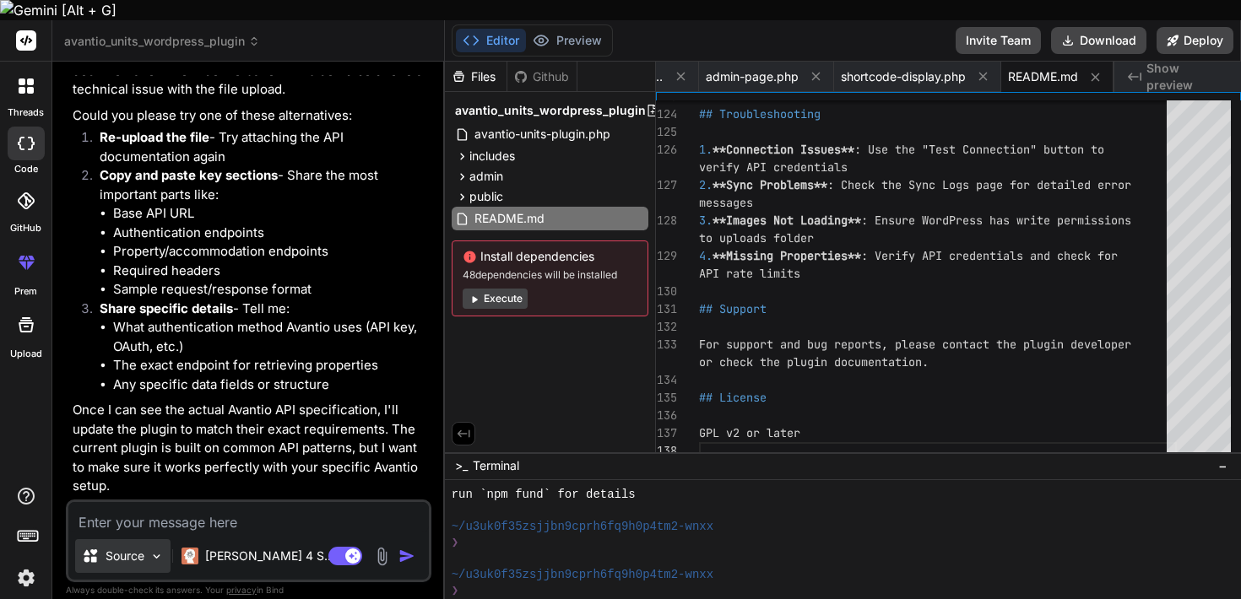
click at [108, 548] on p "Source" at bounding box center [125, 556] width 39 height 17
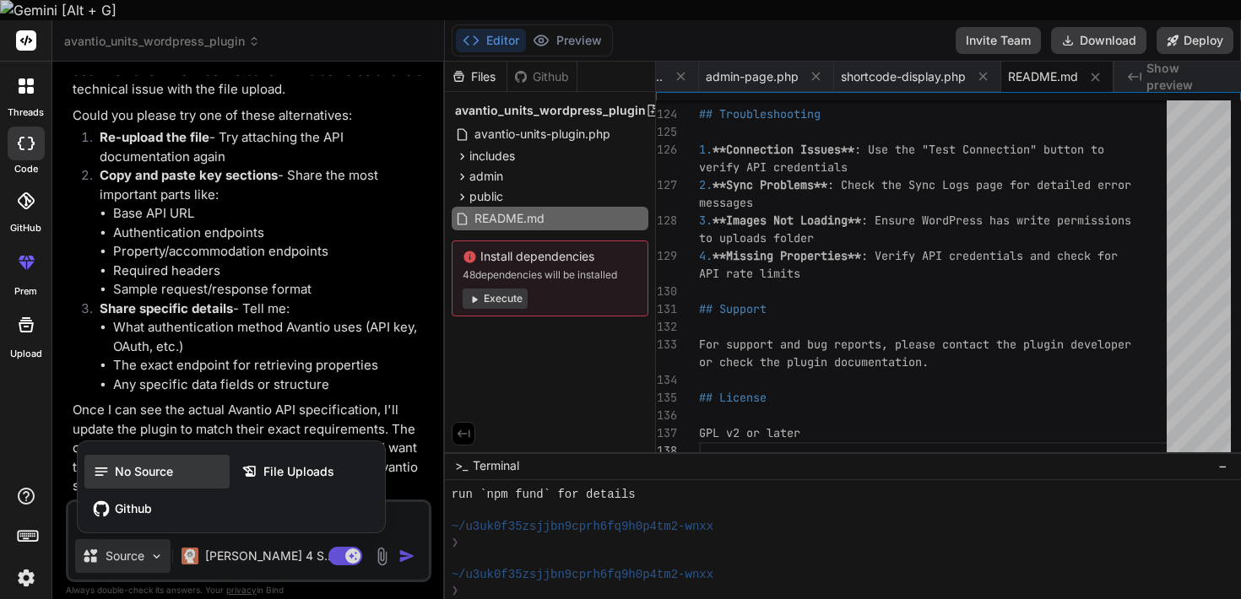
click at [126, 460] on div "No Source" at bounding box center [156, 472] width 145 height 34
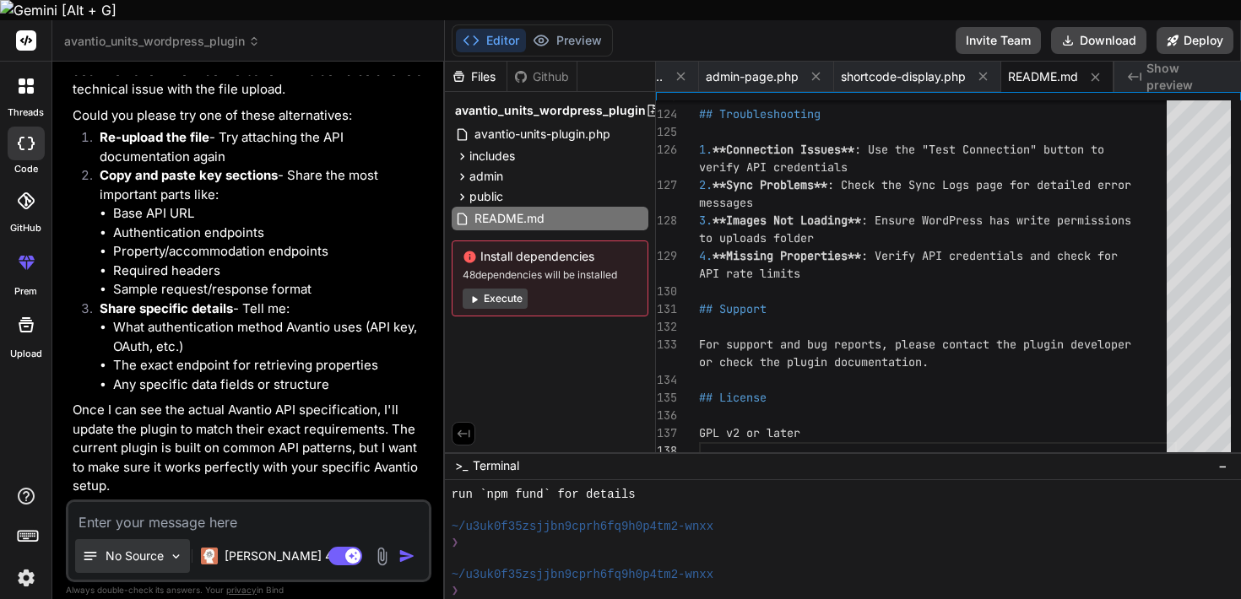
click at [134, 544] on div "No Source" at bounding box center [132, 556] width 115 height 34
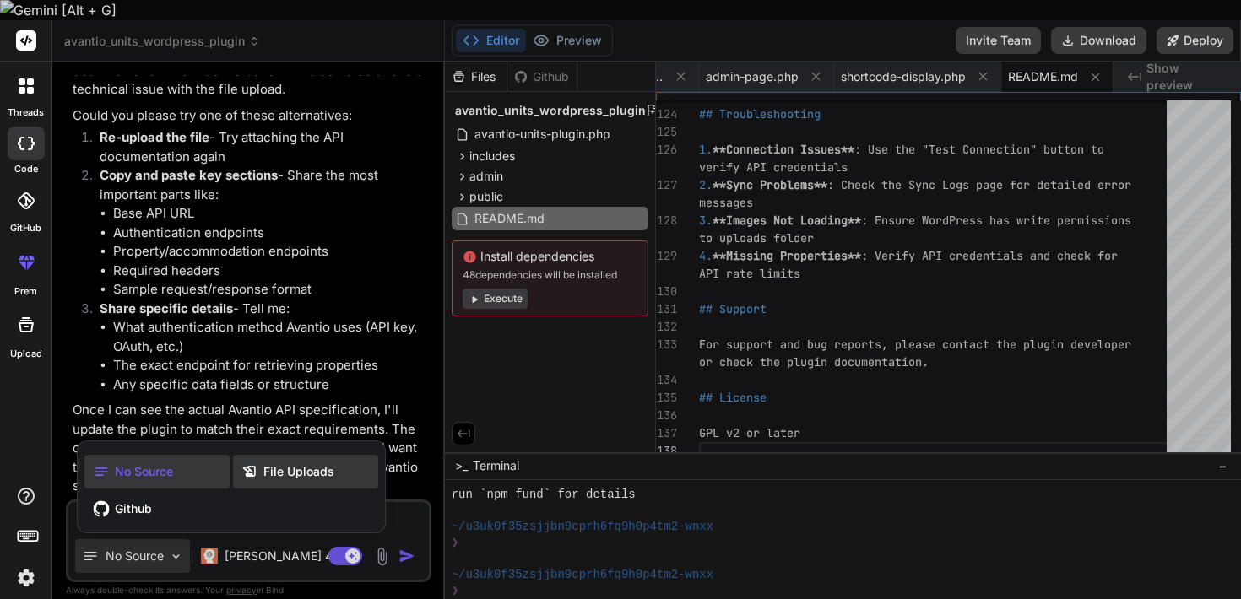
click at [276, 460] on div "File Uploads" at bounding box center [305, 472] width 145 height 34
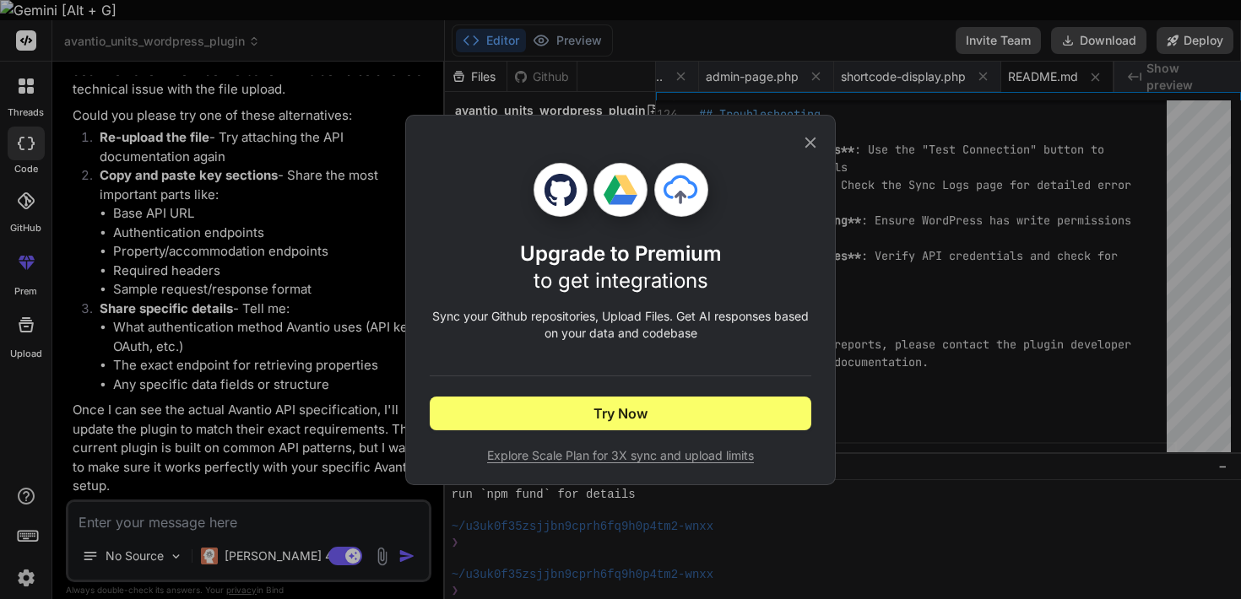
click at [818, 145] on icon at bounding box center [810, 142] width 19 height 19
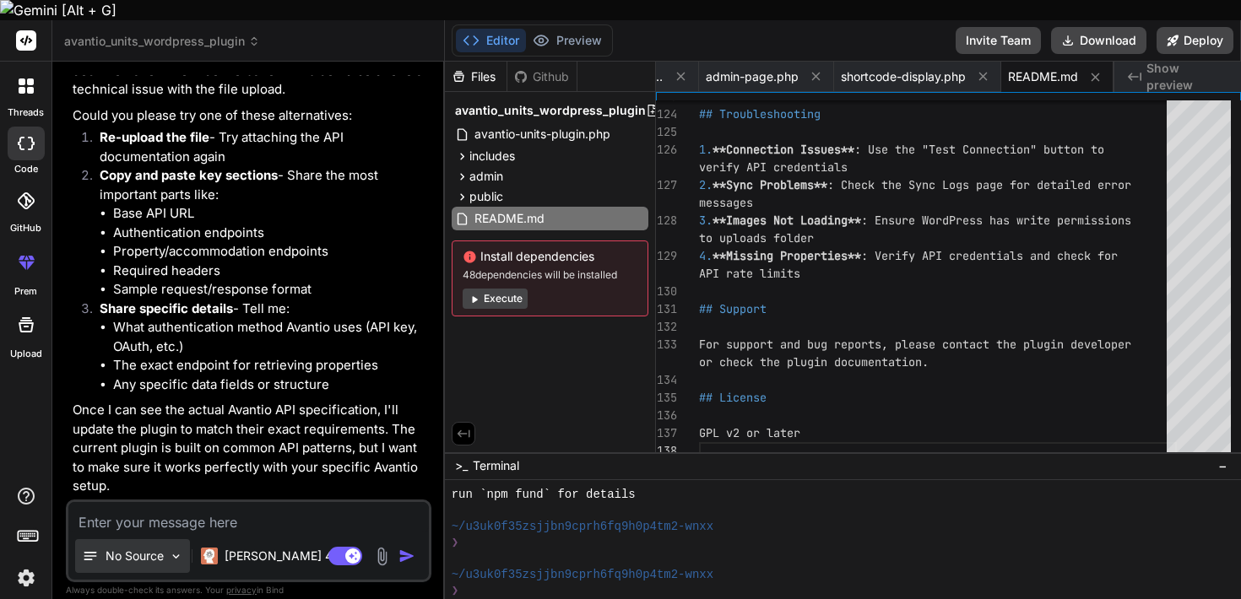
click at [160, 539] on div "No Source" at bounding box center [132, 556] width 115 height 34
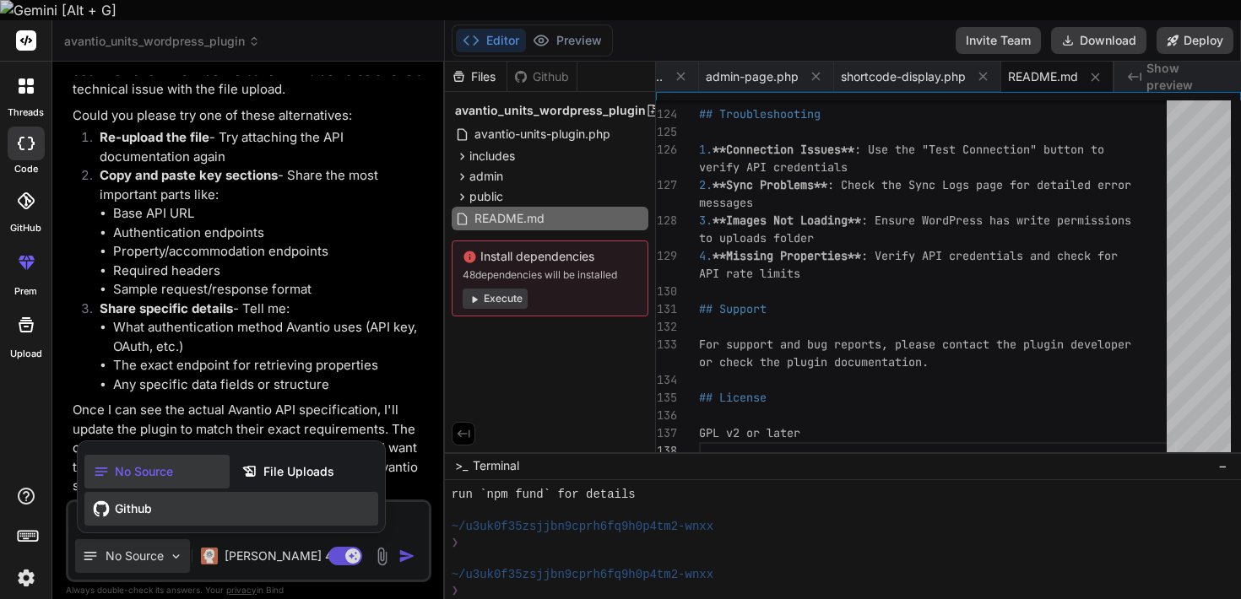
click at [187, 496] on div "Github" at bounding box center [231, 509] width 294 height 34
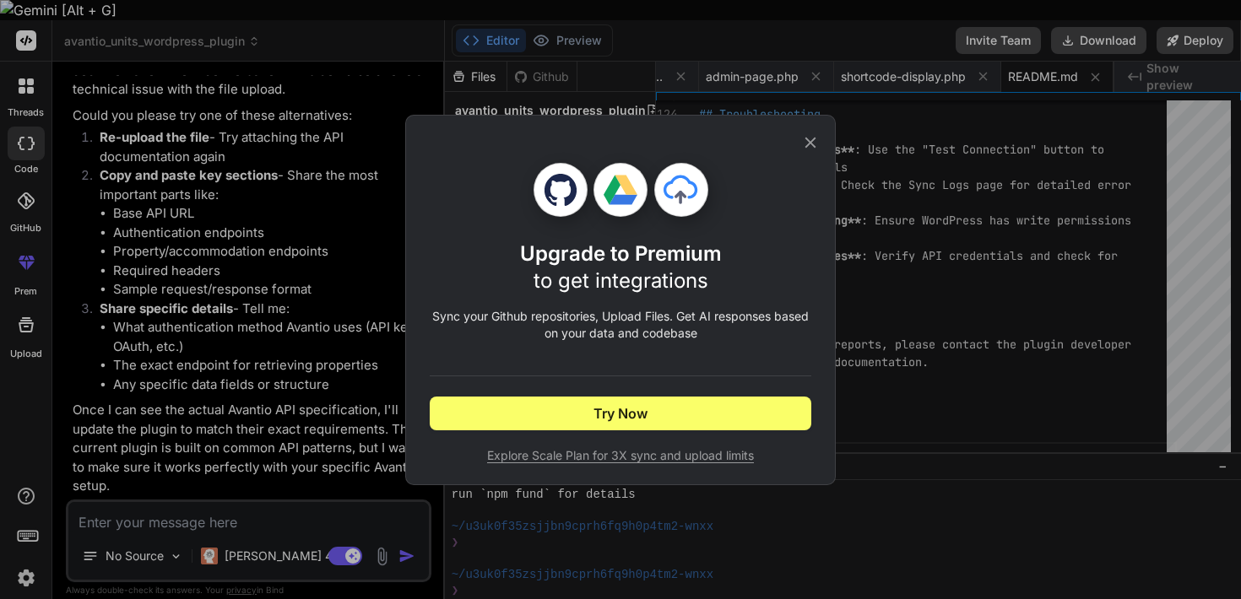
click at [810, 142] on icon at bounding box center [810, 142] width 11 height 11
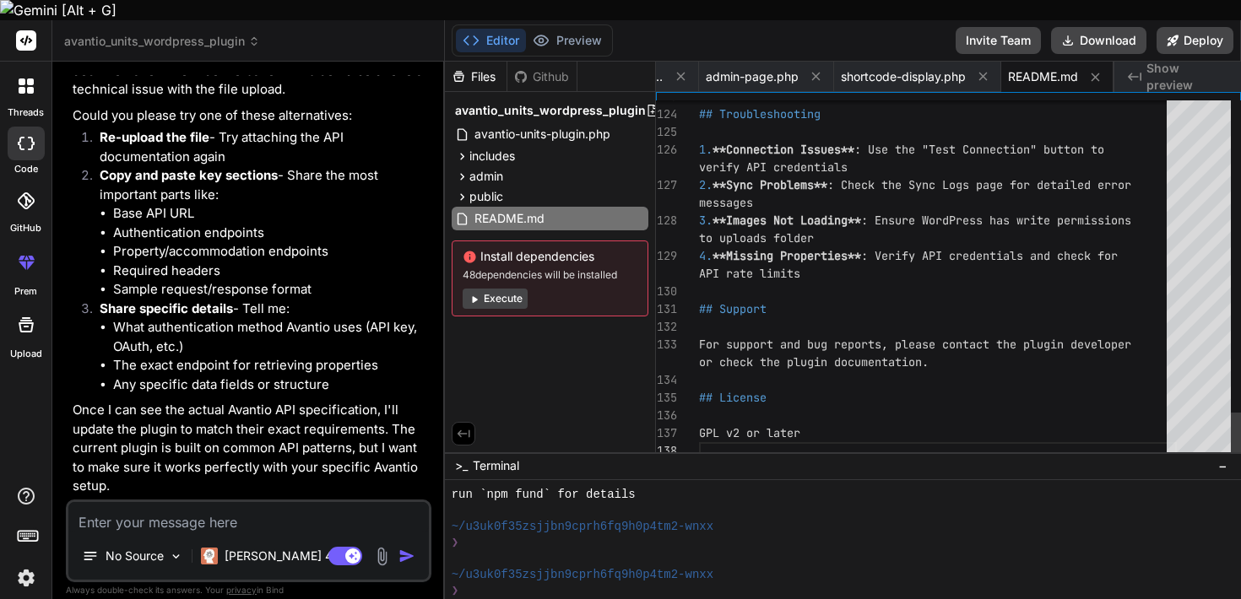
click at [234, 502] on textarea at bounding box center [248, 517] width 360 height 30
paste textarea "For Agency Websites XML feeds and WebServices Version 3.0 | October 2017 This d…"
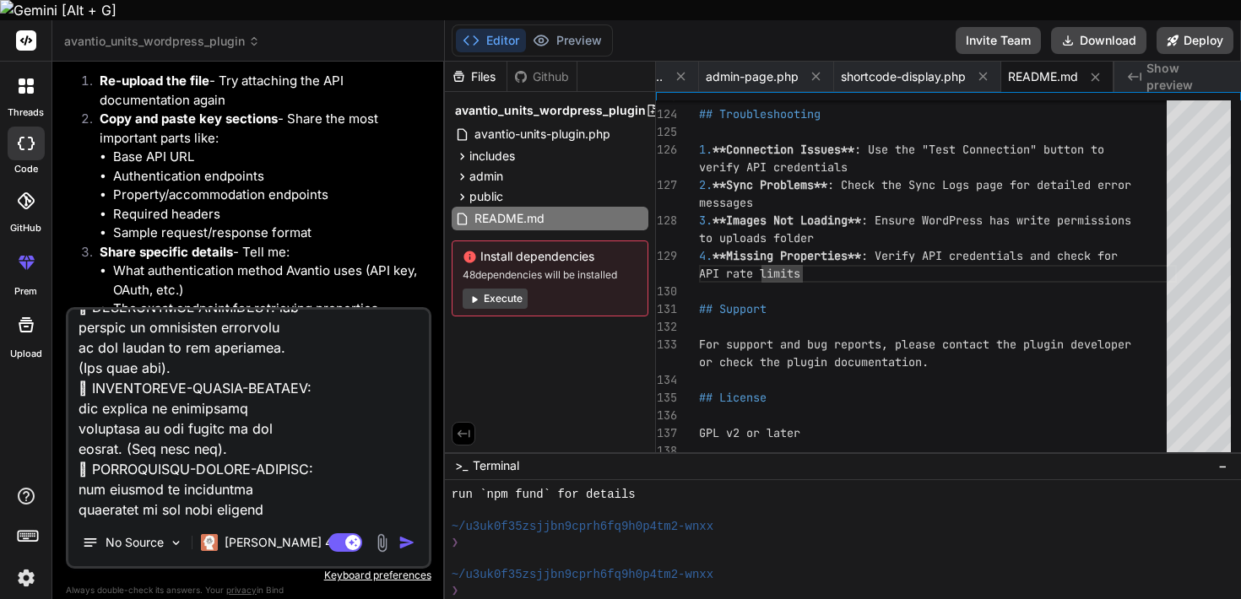
scroll to position [54866, 0]
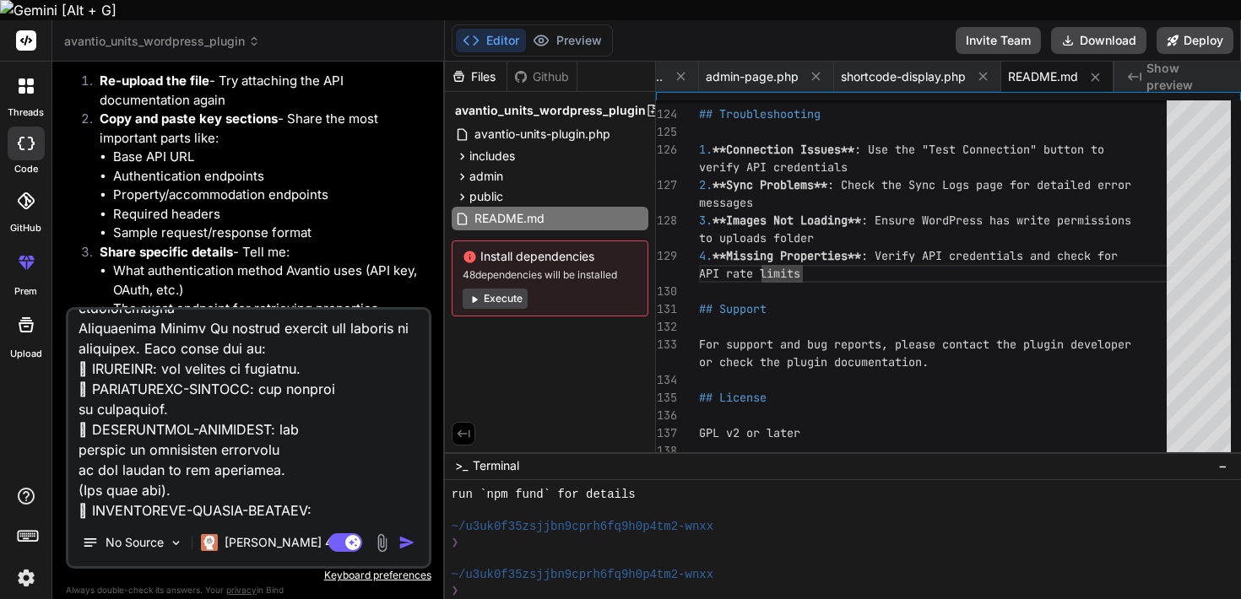
click at [411, 534] on img "button" at bounding box center [406, 542] width 17 height 17
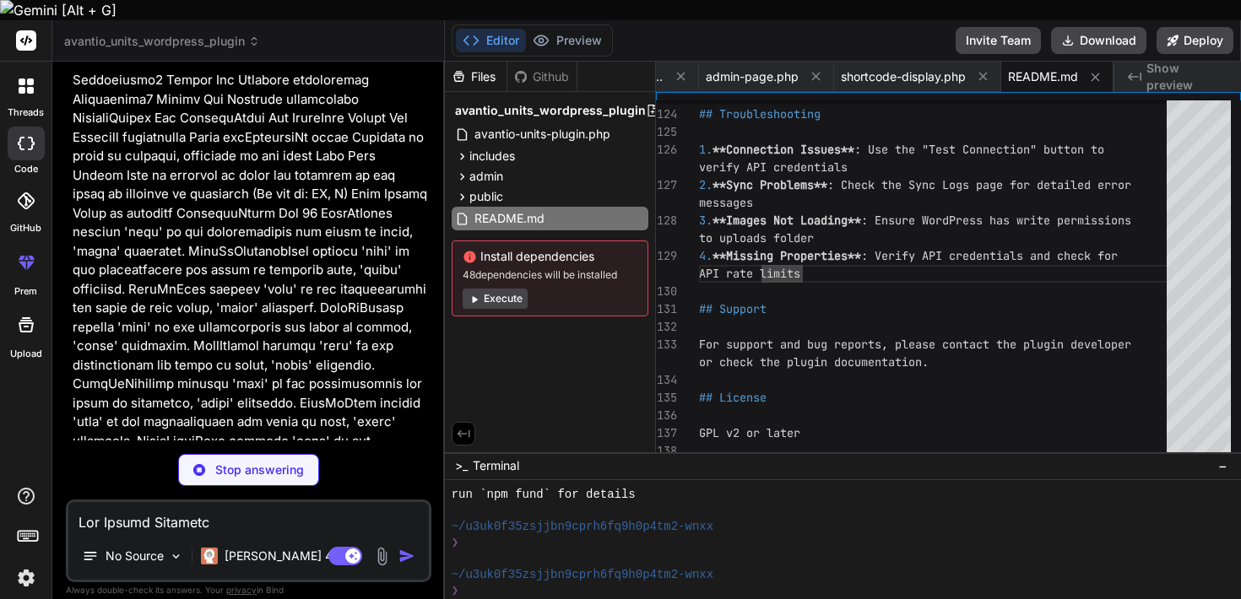
scroll to position [31456, 0]
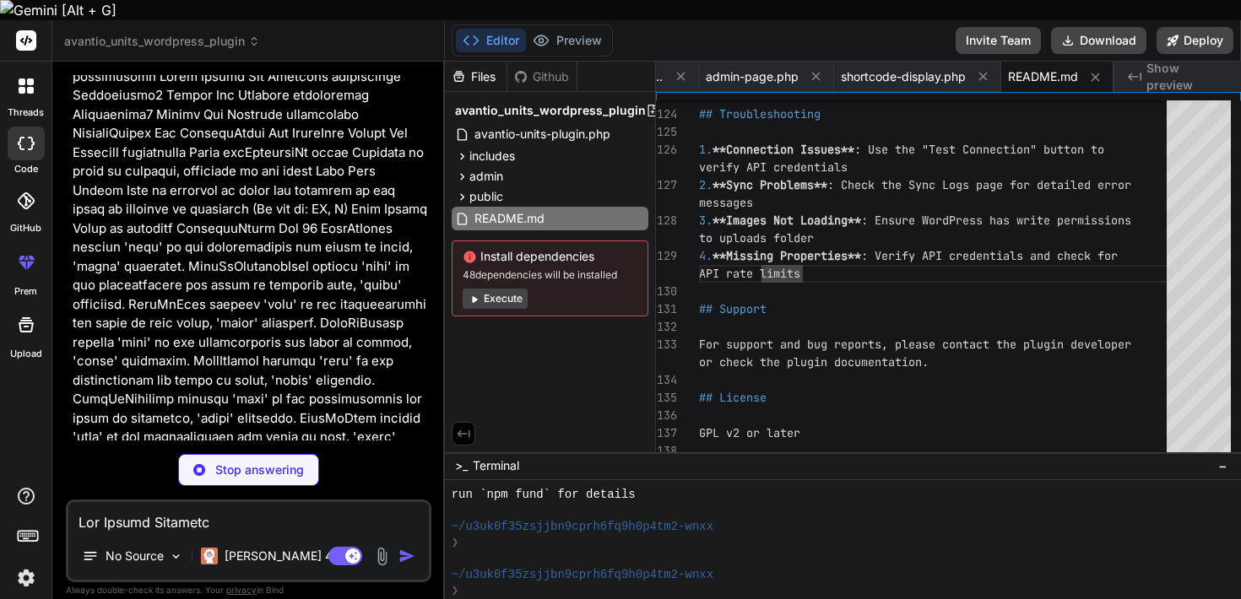
drag, startPoint x: 392, startPoint y: 239, endPoint x: 261, endPoint y: 240, distance: 130.8
copy p "of the guest’s stay 70"
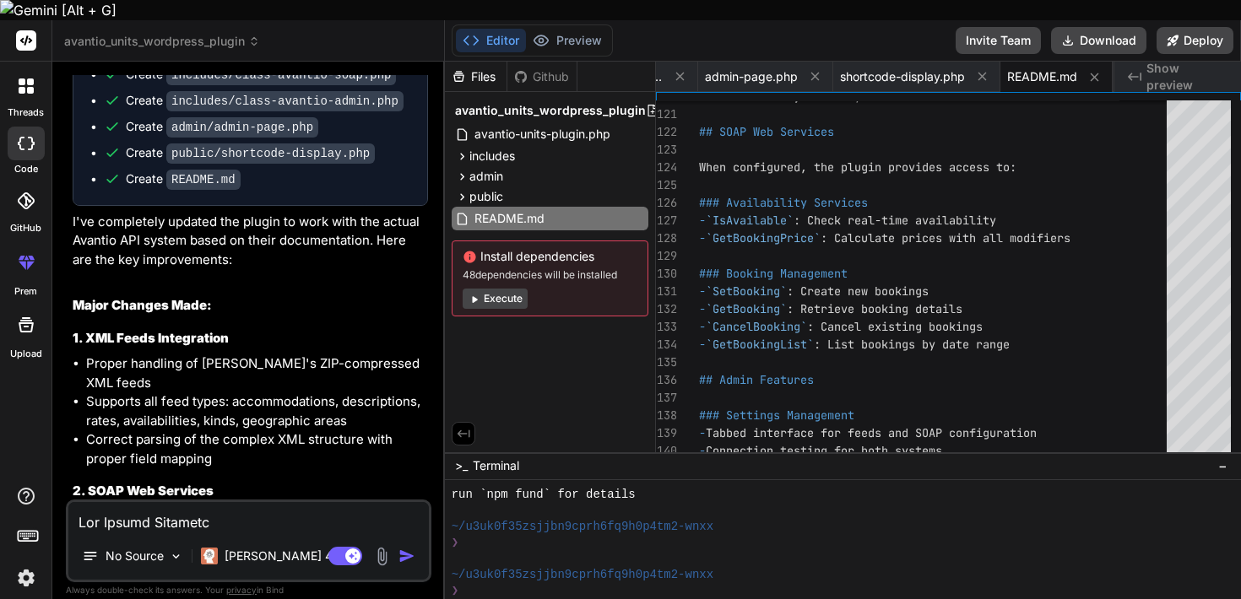
scroll to position [32722, 0]
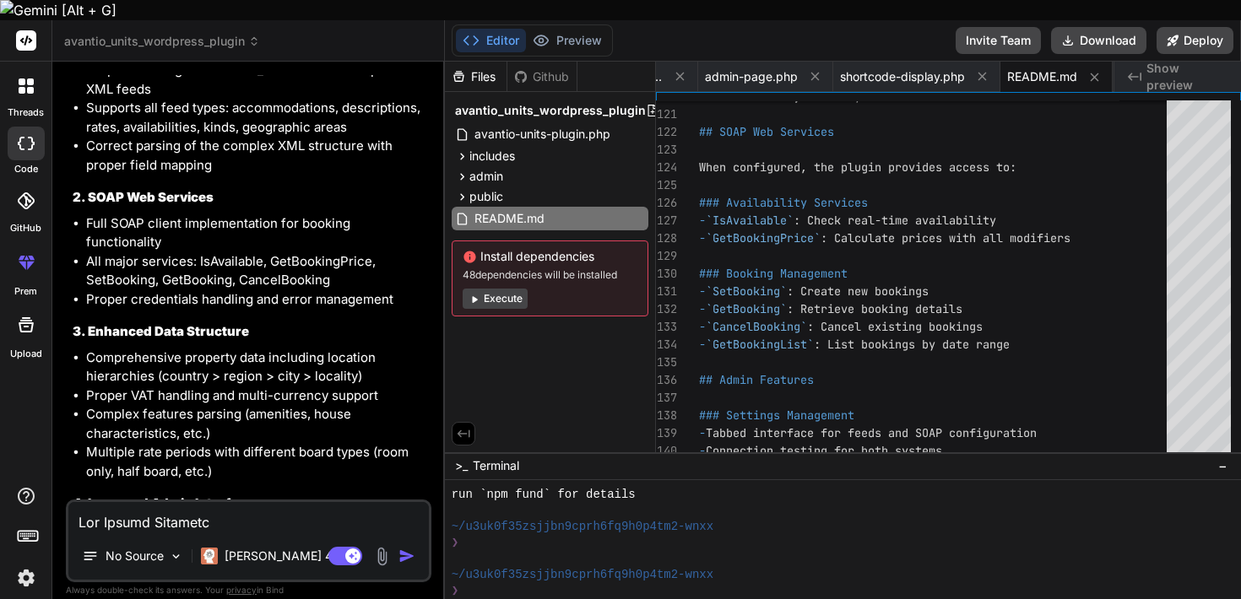
click at [512, 289] on button "Execute" at bounding box center [495, 299] width 65 height 20
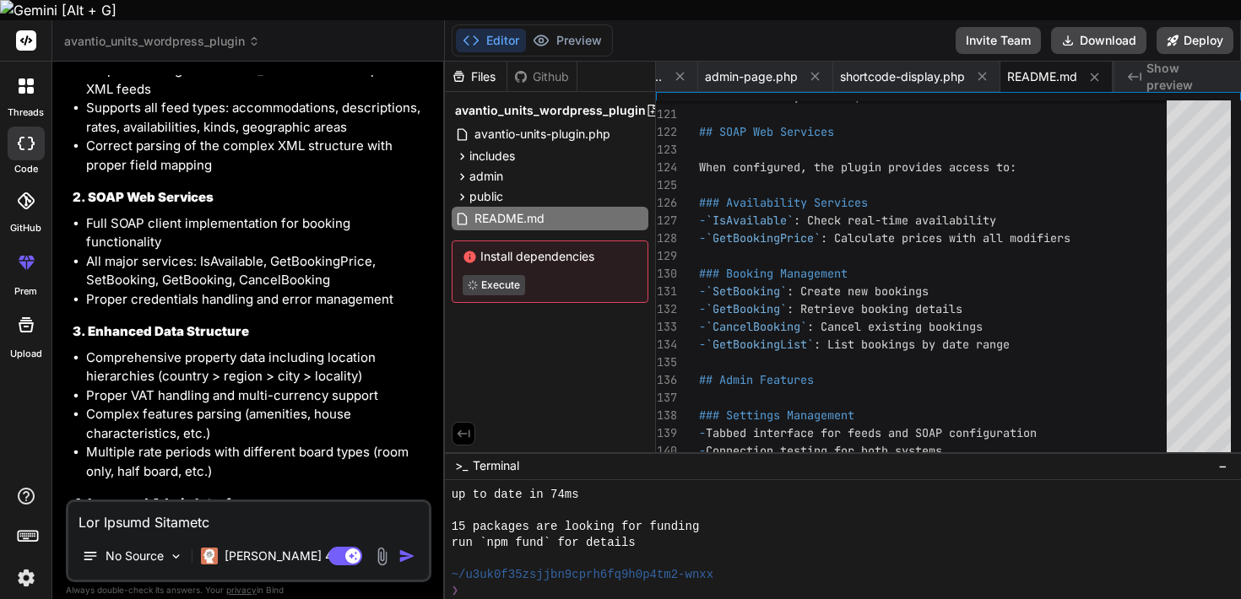
scroll to position [2838, 0]
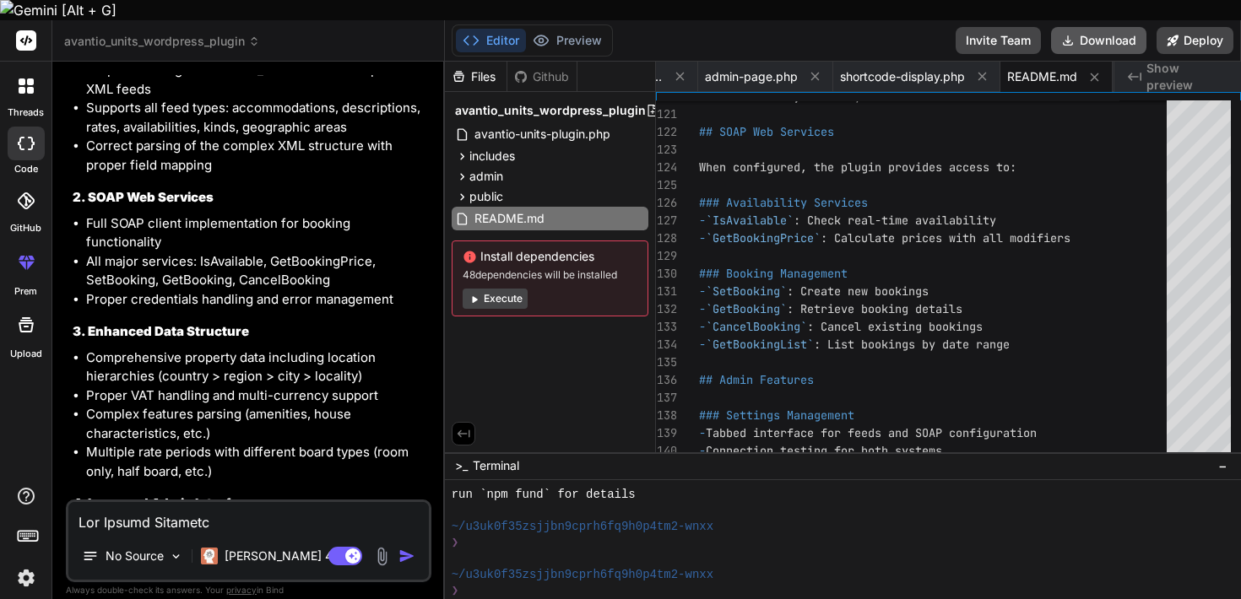
click at [1118, 27] on button "Download" at bounding box center [1098, 40] width 95 height 27
click at [277, 506] on textarea at bounding box center [248, 517] width 360 height 30
click at [258, 502] on textarea "i dont" at bounding box center [248, 517] width 360 height 30
click at [226, 502] on textarea "i dont" at bounding box center [248, 517] width 360 height 30
click at [154, 502] on textarea "i dont" at bounding box center [248, 517] width 360 height 30
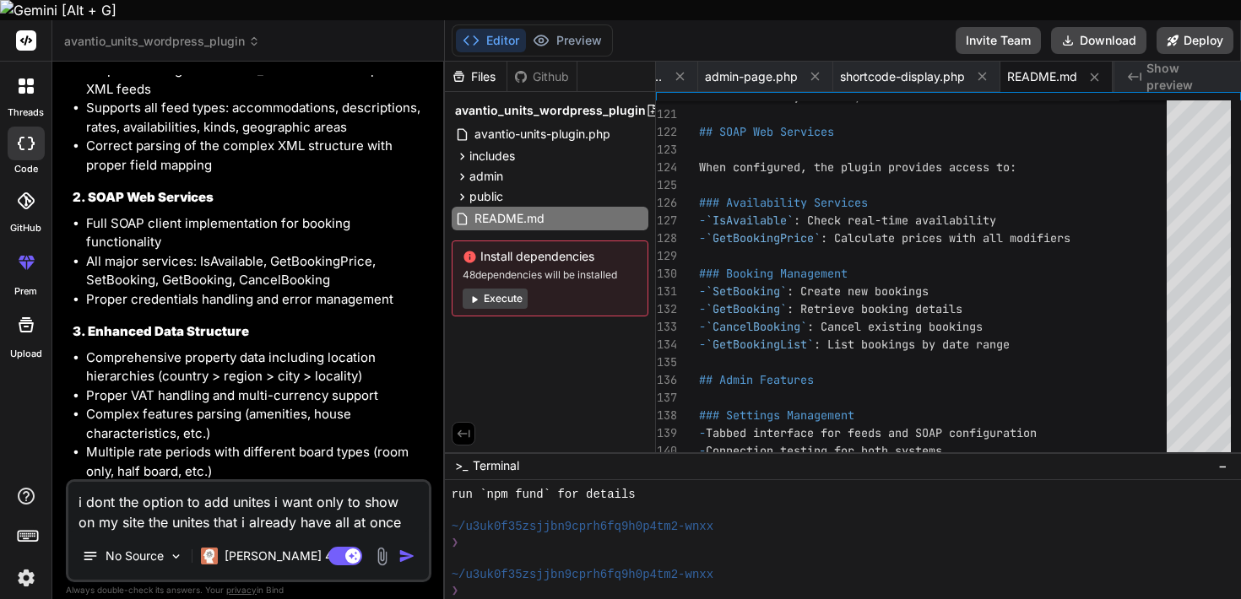
click at [271, 499] on textarea "i dont the option to add unites i want only to show on my site the unites that …" at bounding box center [248, 507] width 360 height 51
click at [284, 501] on textarea "i dont the option to add unites i want only to show on my site the unites that …" at bounding box center [248, 507] width 360 height 51
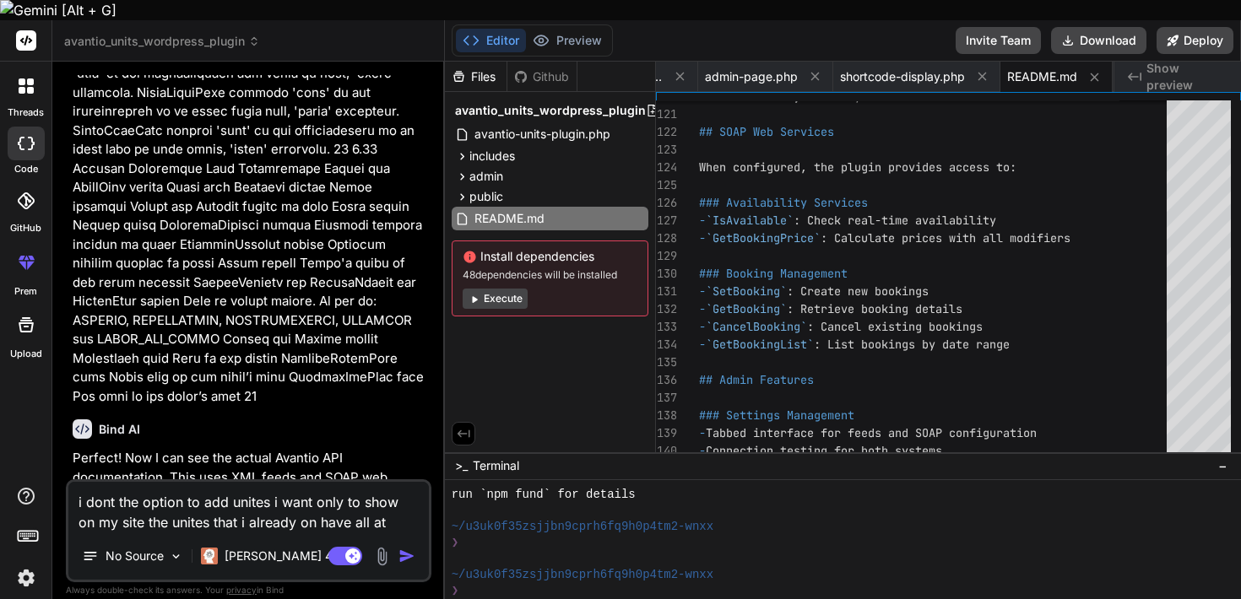
scroll to position [31813, 0]
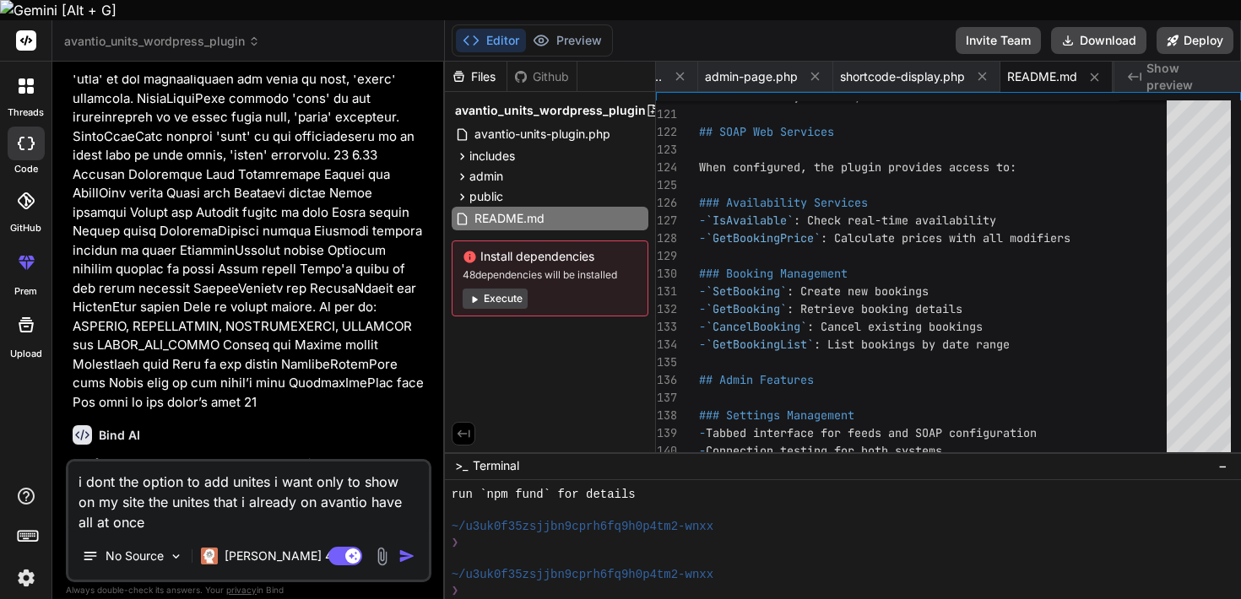
click at [188, 502] on textarea "i dont the option to add unites i want only to show on my site the unites that …" at bounding box center [248, 497] width 360 height 71
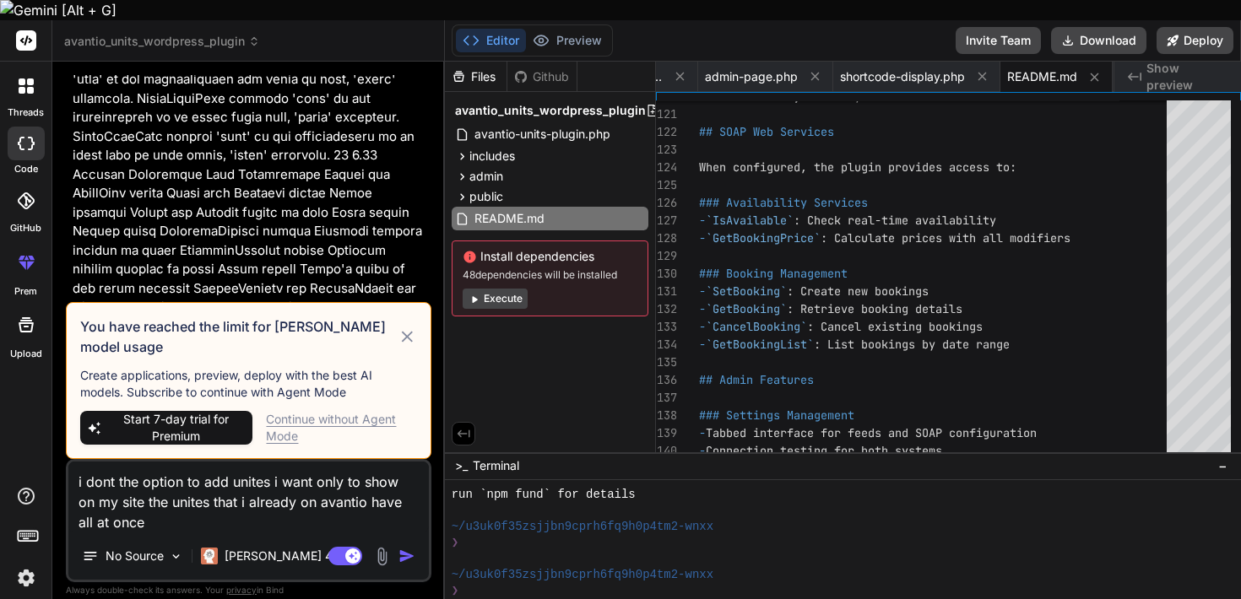
click at [197, 502] on textarea "i dont the option to add unites i want only to show on my site the unites that …" at bounding box center [248, 497] width 360 height 71
click at [284, 411] on div "Continue without Agent Mode" at bounding box center [341, 428] width 150 height 34
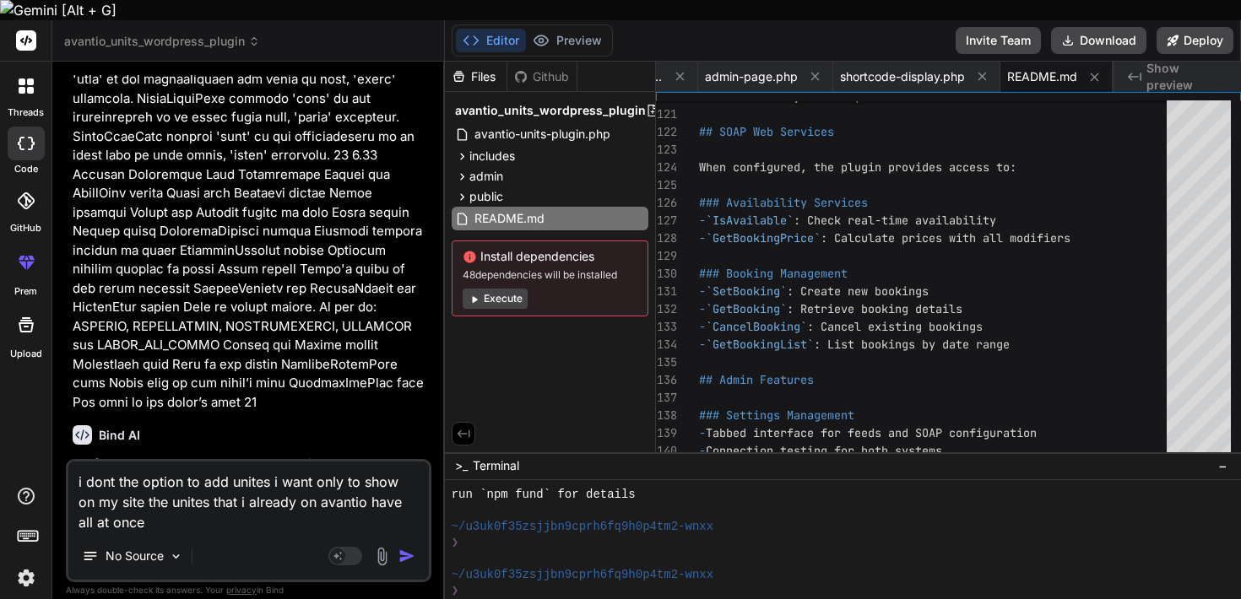
click at [413, 548] on img "button" at bounding box center [406, 556] width 17 height 17
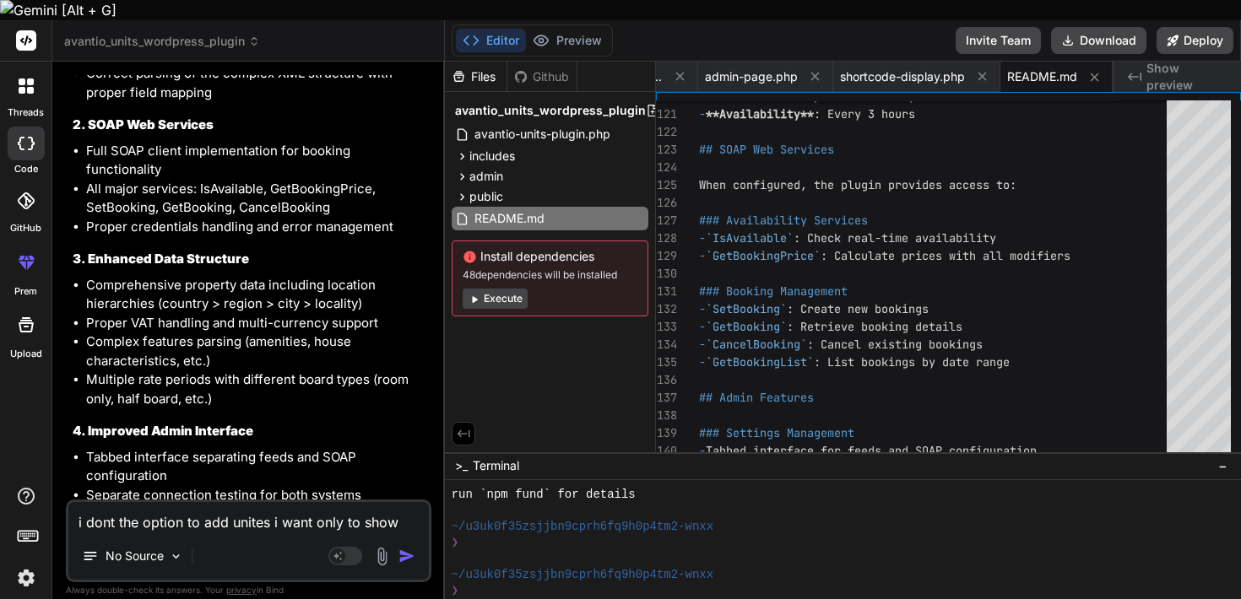
scroll to position [32780, 0]
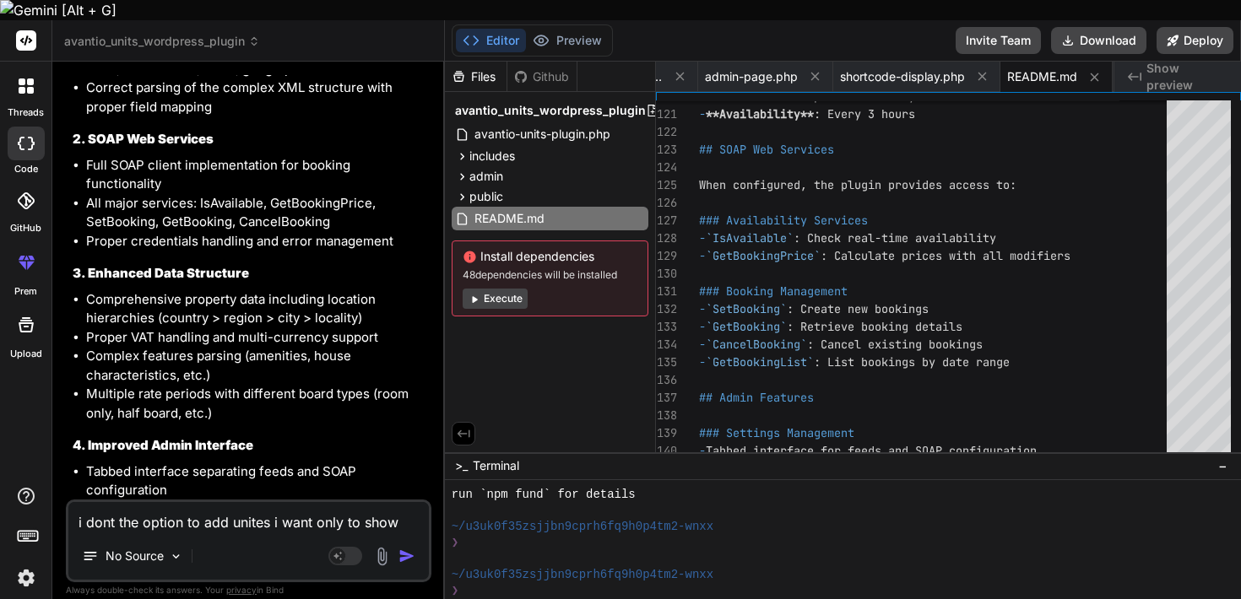
drag, startPoint x: 224, startPoint y: 280, endPoint x: 328, endPoint y: 278, distance: 103.9
copy li "SOAP credentials"
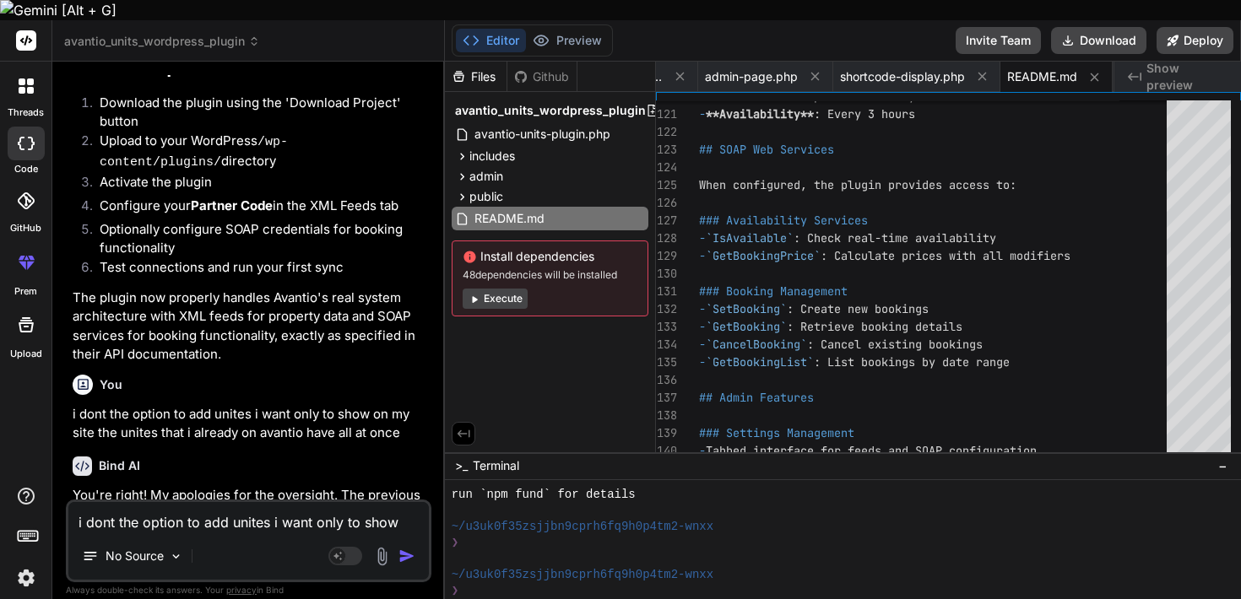
scroll to position [33596, 0]
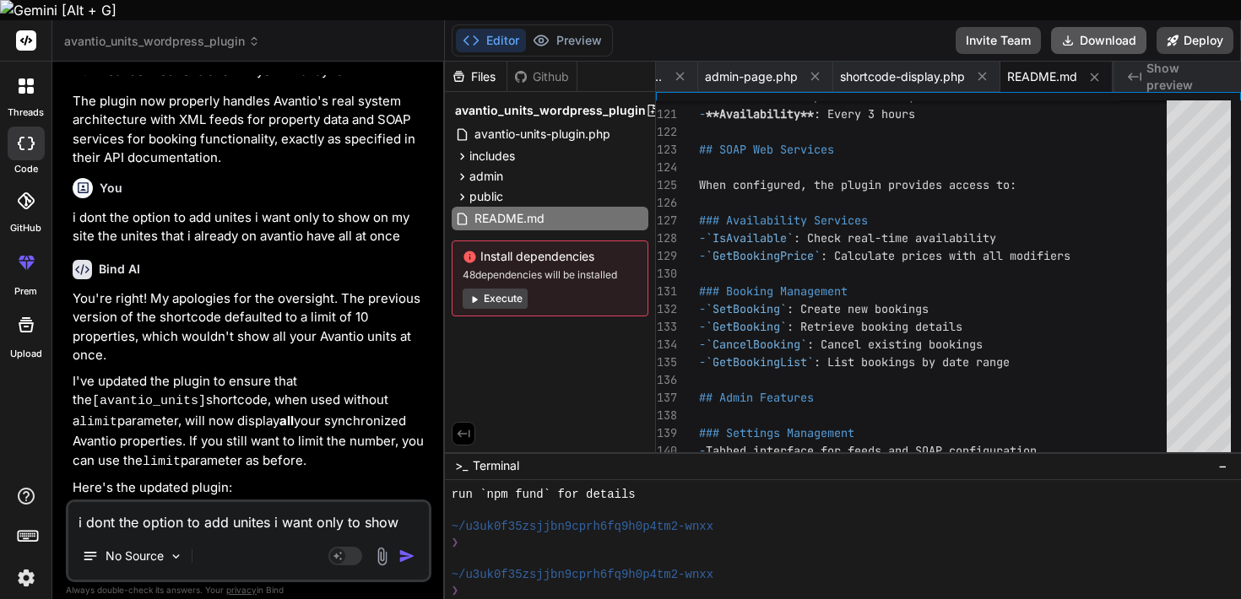
click at [1076, 27] on button "Download" at bounding box center [1098, 40] width 95 height 27
click at [205, 539] on div "No Source" at bounding box center [248, 559] width 360 height 41
click at [160, 502] on textarea "i dont the option to add unites i want only to show on my site the unites that …" at bounding box center [248, 517] width 360 height 30
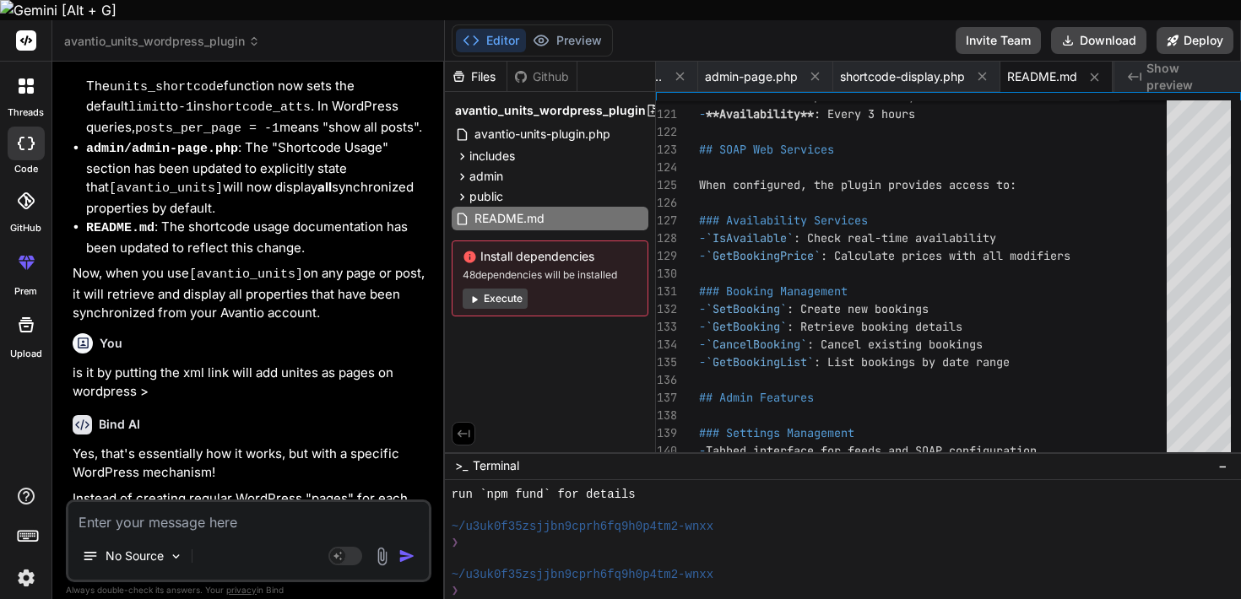
scroll to position [34349, 0]
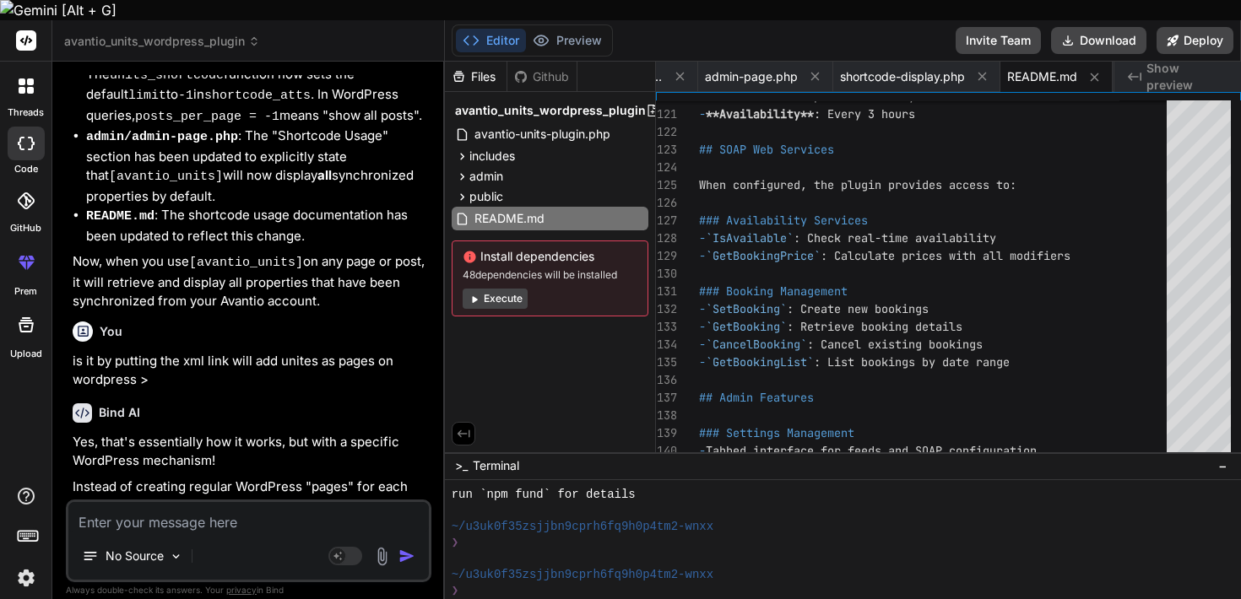
click at [176, 502] on textarea at bounding box center [248, 517] width 360 height 30
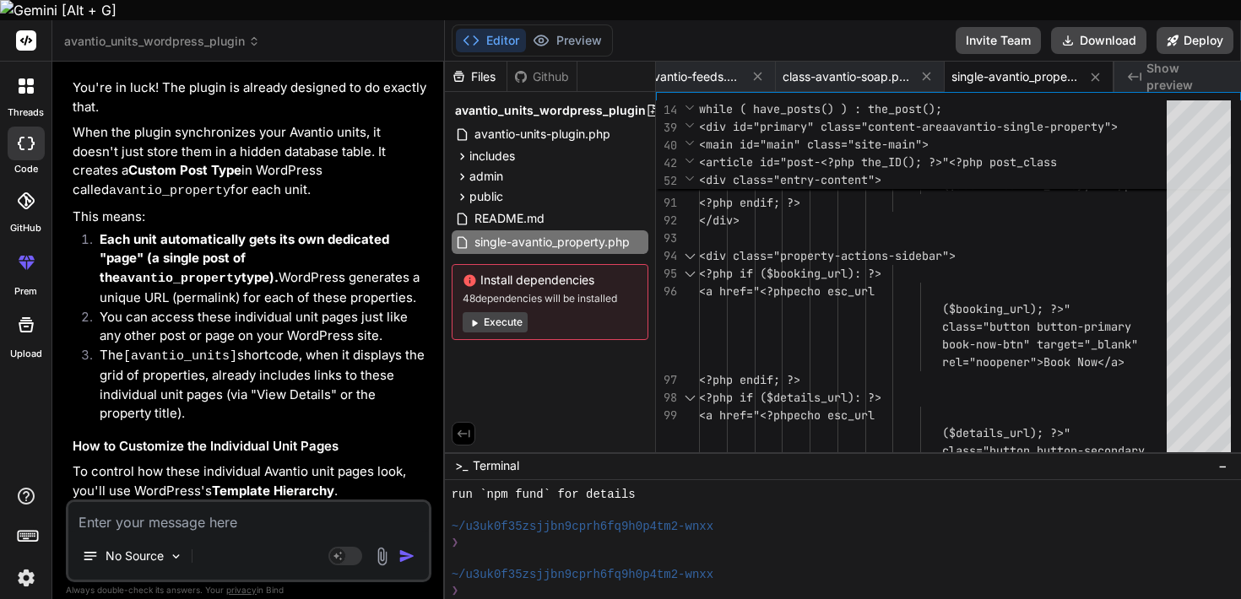
scroll to position [35521, 0]
